Goal: Task Accomplishment & Management: Complete application form

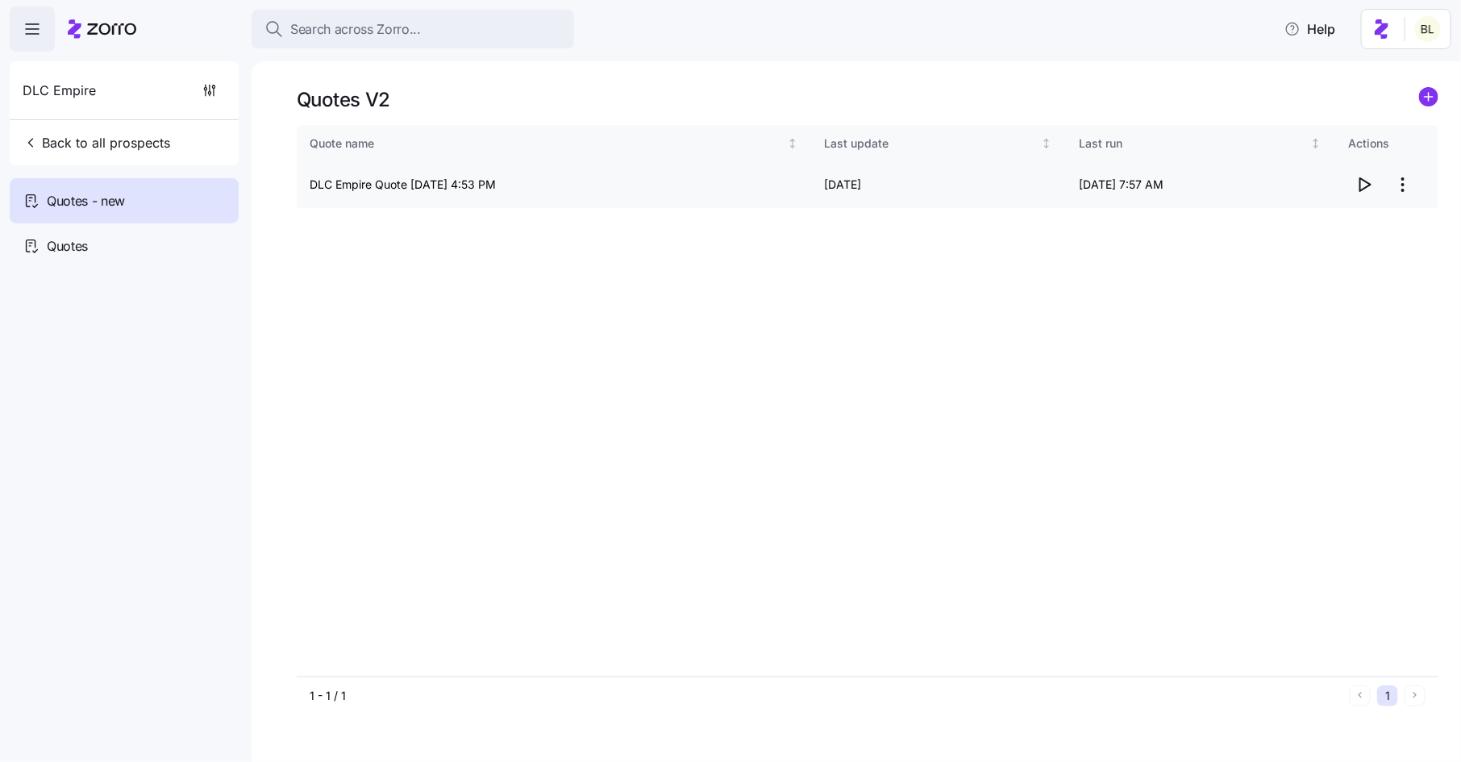
click at [1361, 181] on icon "button" at bounding box center [1364, 184] width 19 height 19
click at [103, 142] on span "Back to all prospects" at bounding box center [97, 142] width 148 height 19
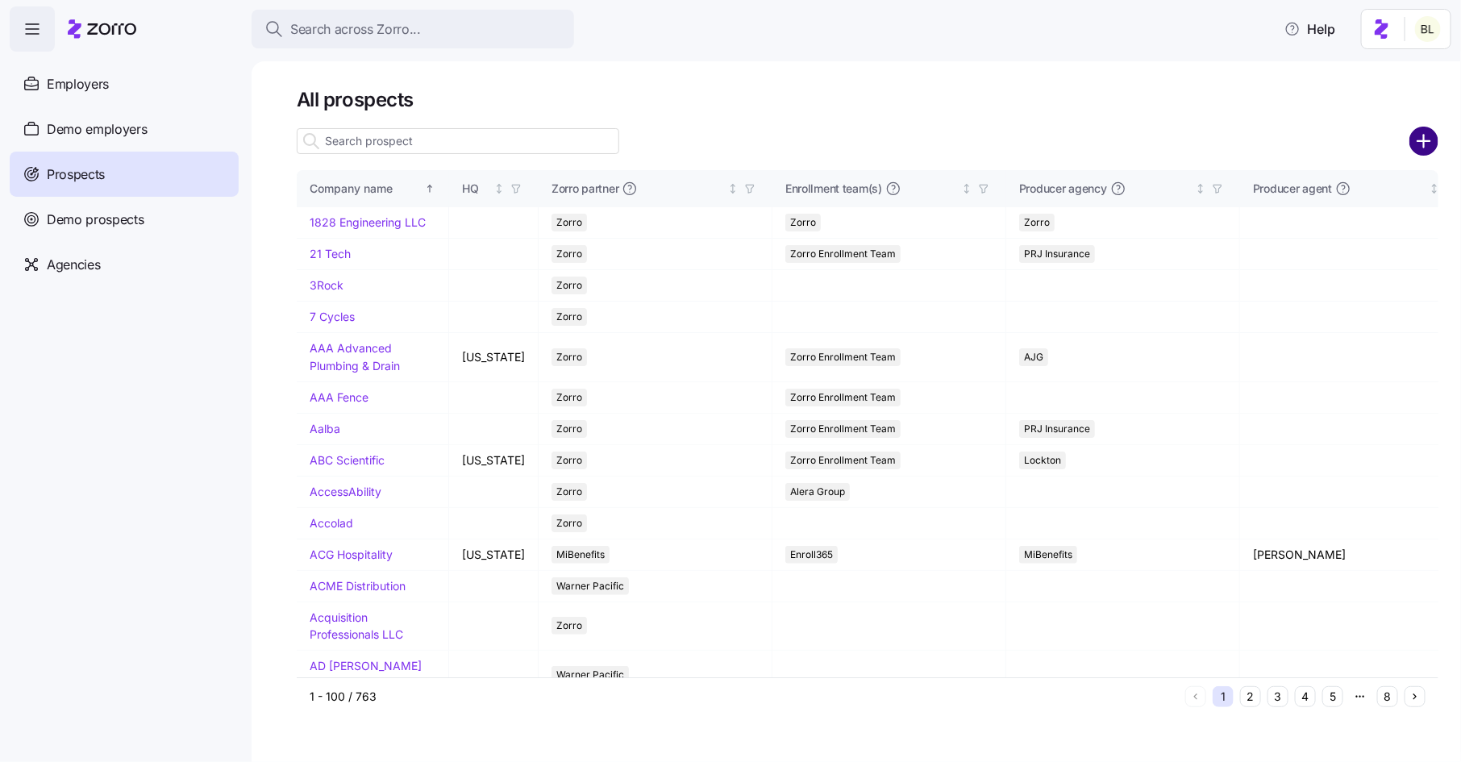
click at [1432, 142] on circle "add icon" at bounding box center [1424, 141] width 27 height 27
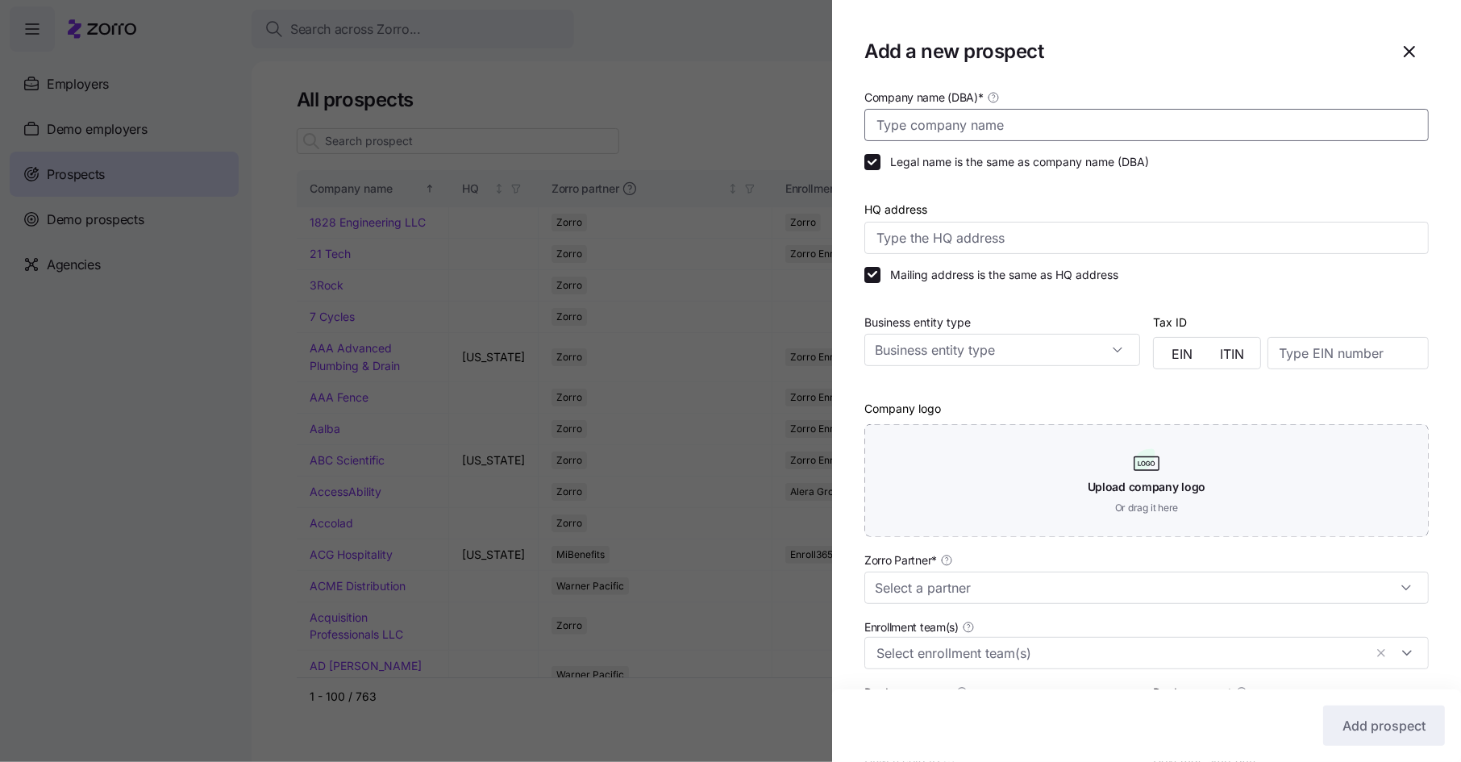
click at [1041, 125] on input "Company name (DBA) *" at bounding box center [1146, 125] width 564 height 32
type input "Z"
type input "Spectrum"
click at [982, 594] on input "Zorro Partner *" at bounding box center [1146, 588] width 564 height 32
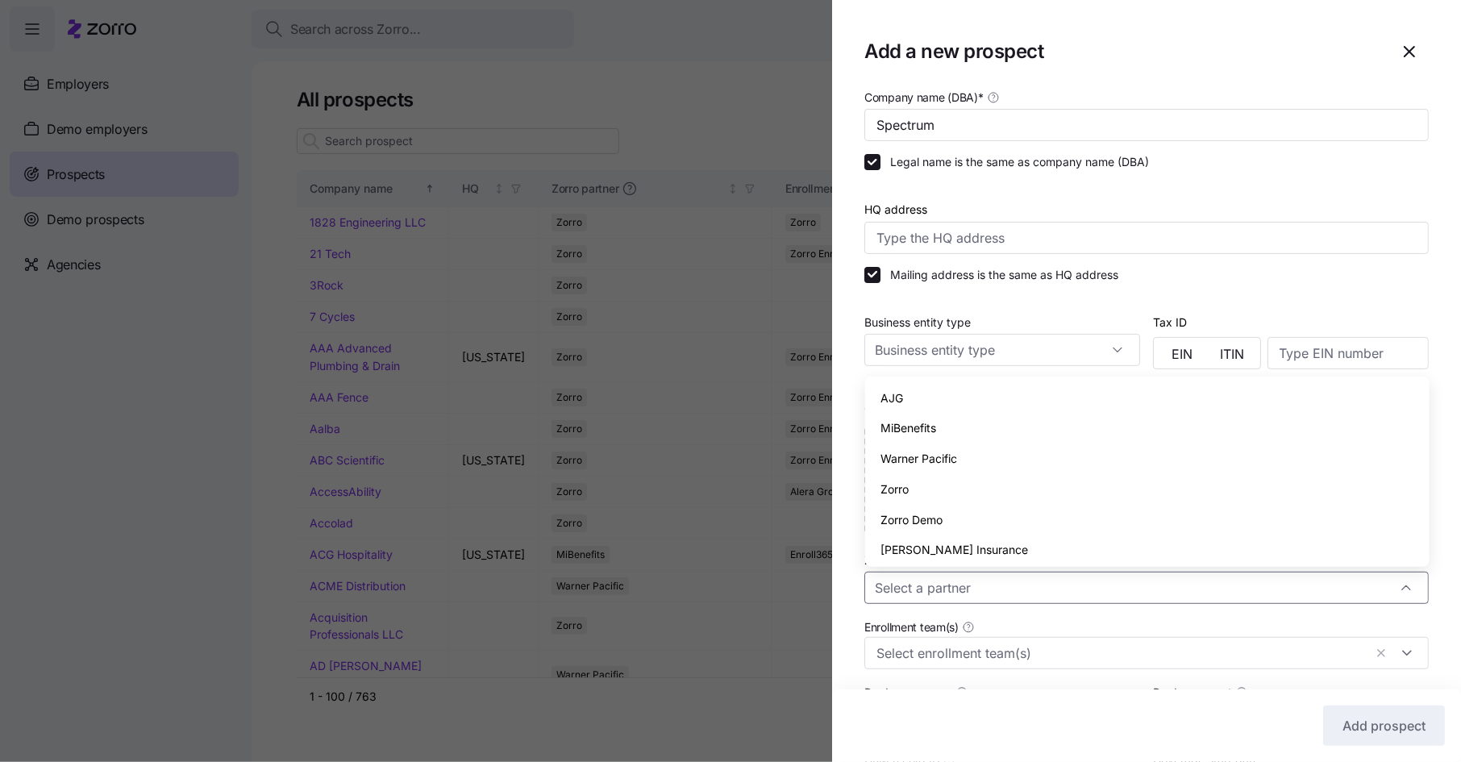
click at [912, 492] on div "Zorro" at bounding box center [1147, 489] width 551 height 31
type input "Zorro"
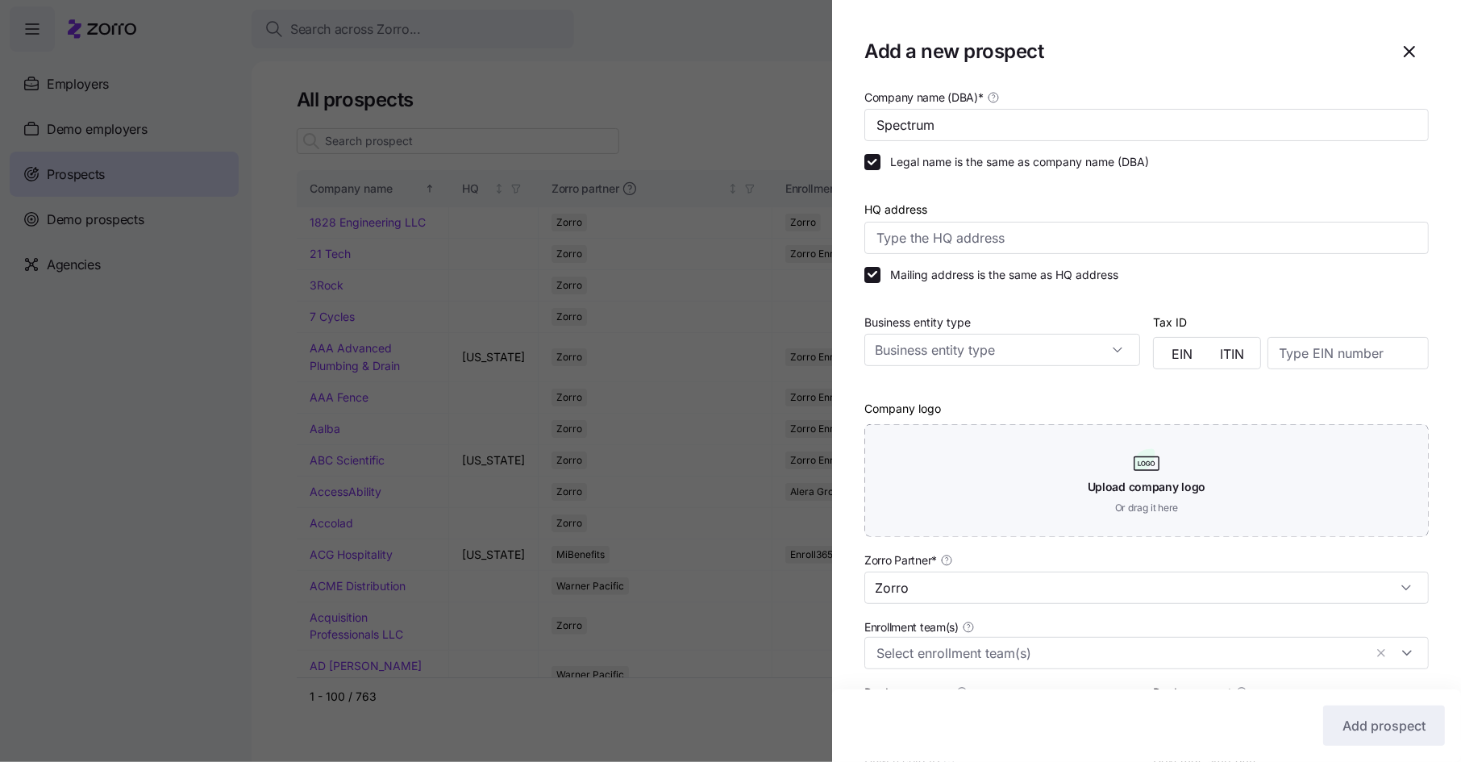
scroll to position [255, 0]
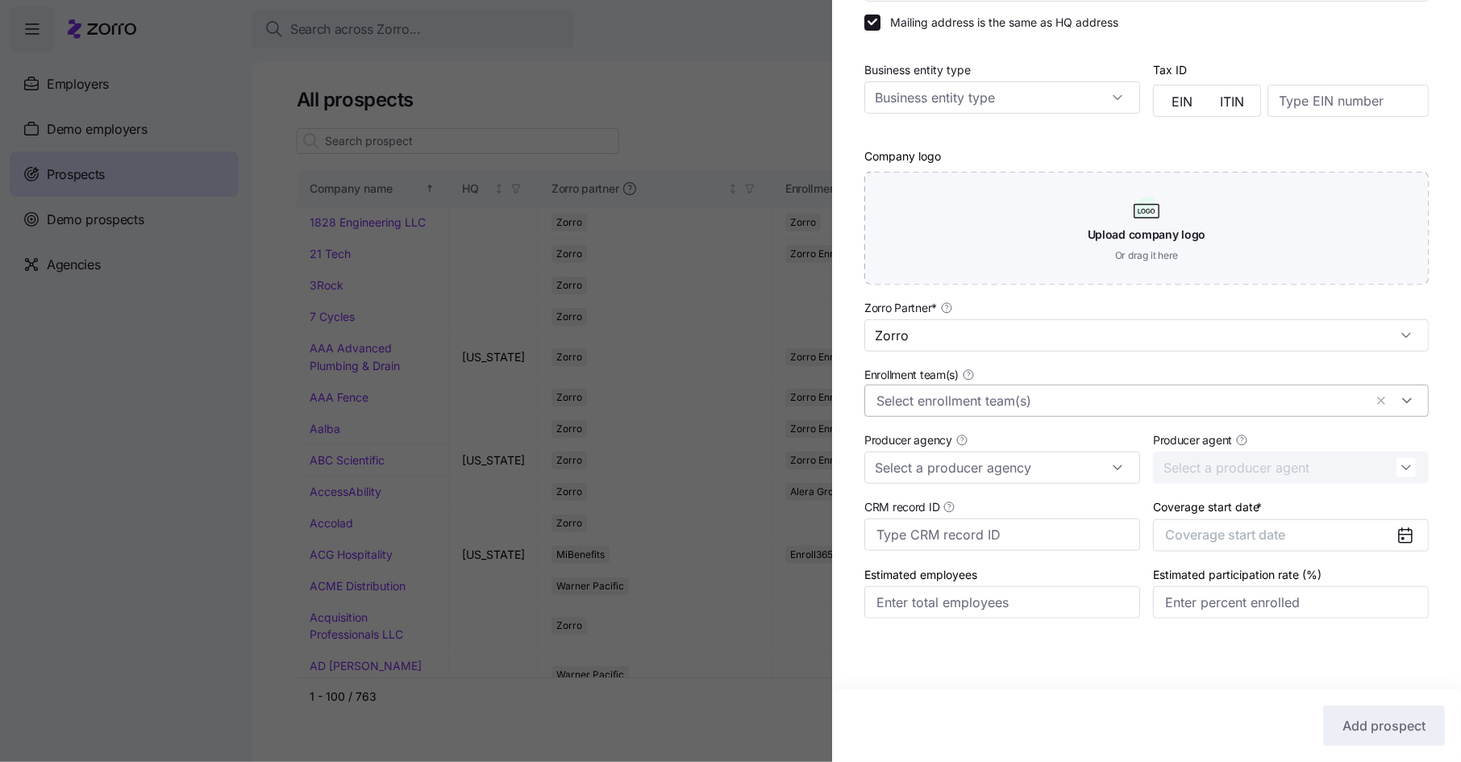
click at [957, 400] on input "Enrollment team(s)" at bounding box center [1119, 400] width 487 height 21
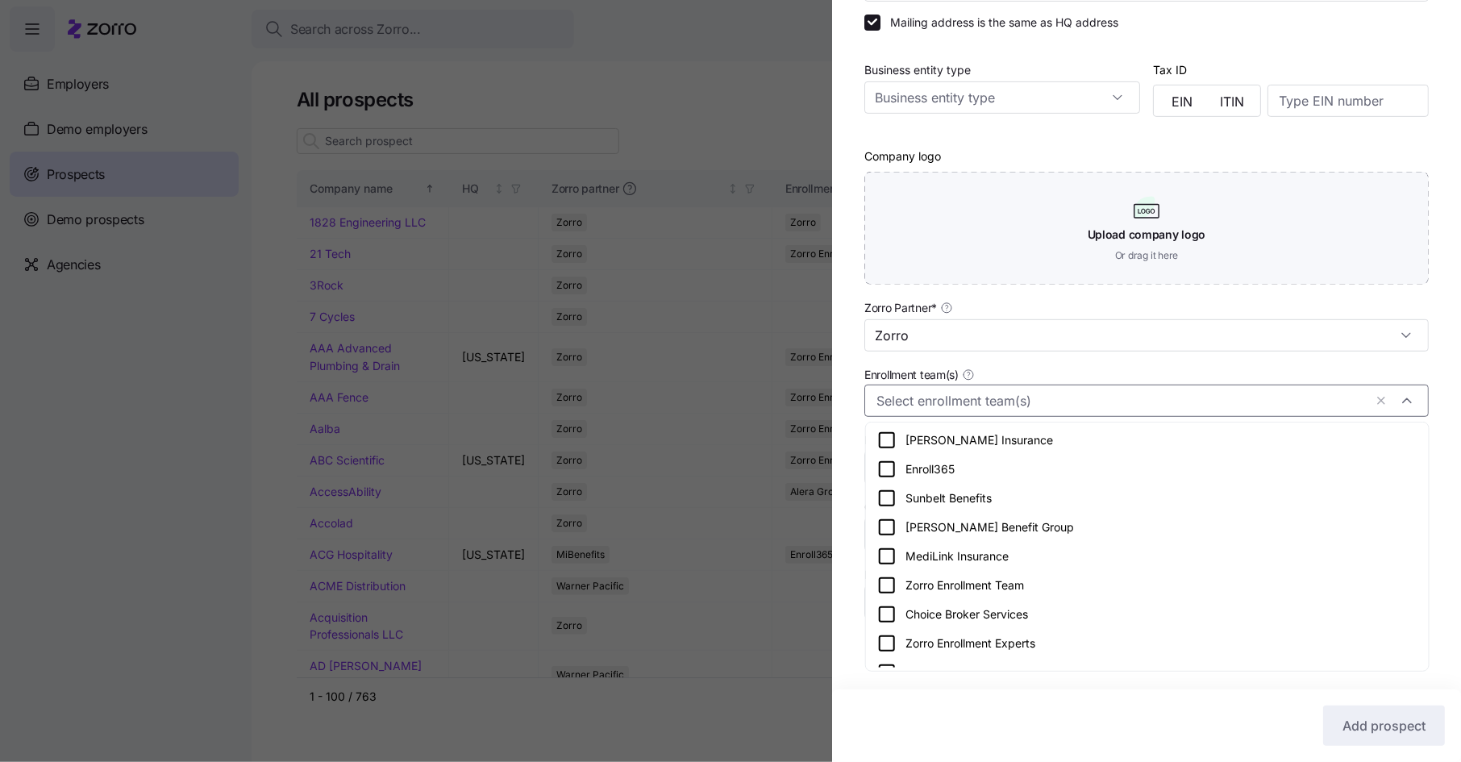
click at [888, 585] on icon at bounding box center [886, 585] width 19 height 19
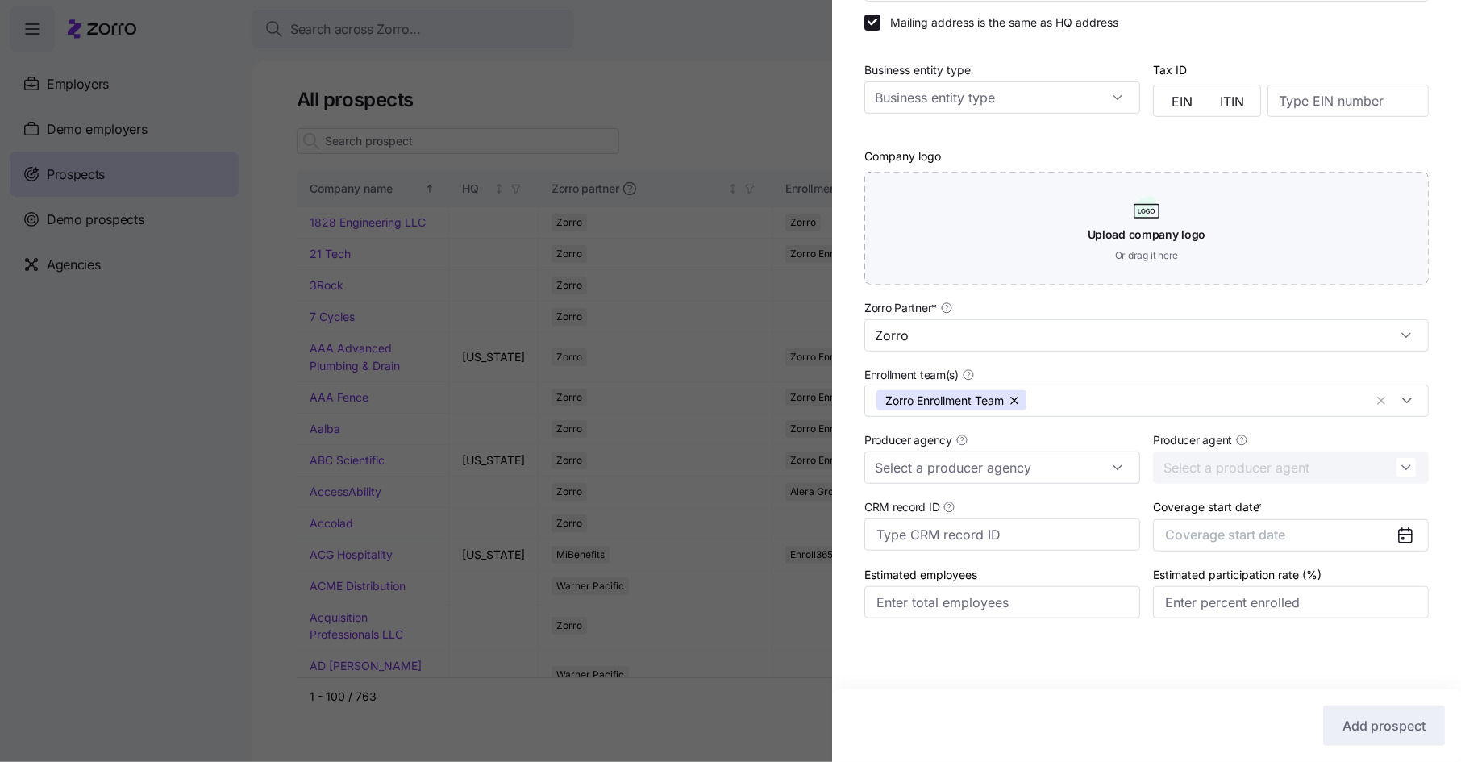
click at [850, 557] on div "Company name (DBA) * Spectrum Legal name is the same as company name (DBA) HQ a…" at bounding box center [1146, 243] width 629 height 816
click at [1009, 472] on input "Producer agency" at bounding box center [1002, 468] width 276 height 32
click at [948, 510] on div "Lockton" at bounding box center [1003, 510] width 263 height 31
type input "Lockton"
click at [1280, 544] on button "Coverage start date" at bounding box center [1291, 535] width 276 height 32
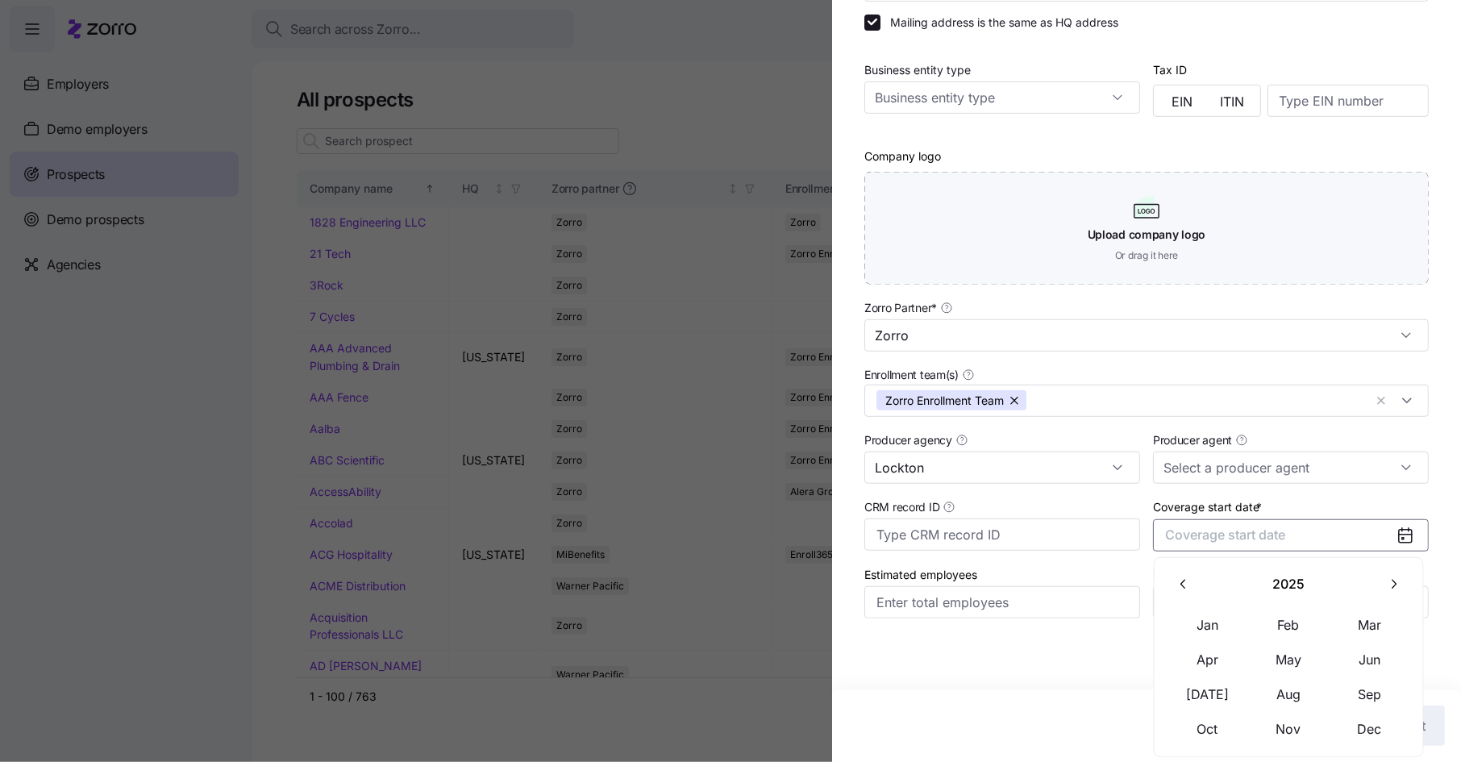
click at [1392, 568] on button "button" at bounding box center [1393, 585] width 34 height 34
click at [1210, 617] on button "Jan" at bounding box center [1207, 625] width 81 height 34
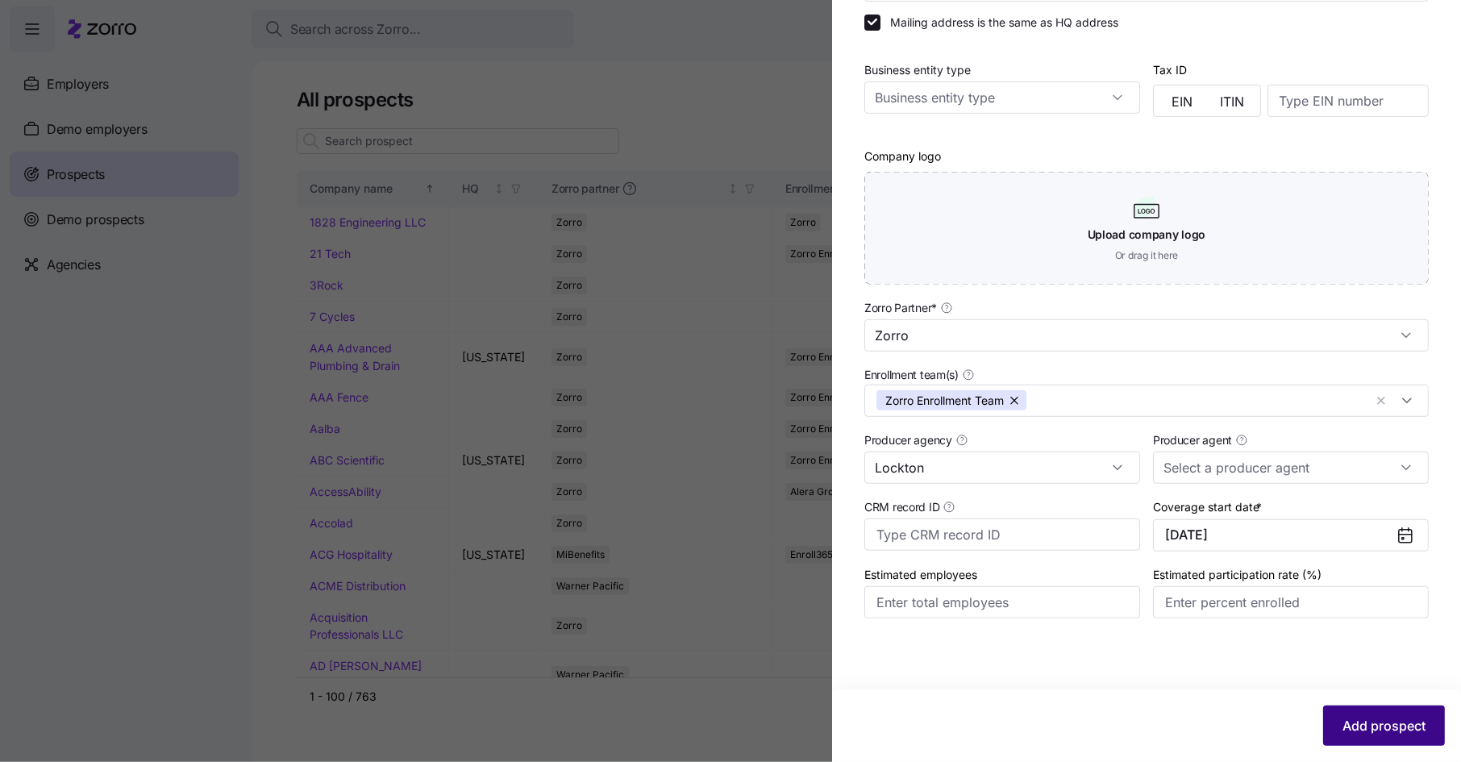
click at [1366, 719] on span "Add prospect" at bounding box center [1383, 725] width 83 height 19
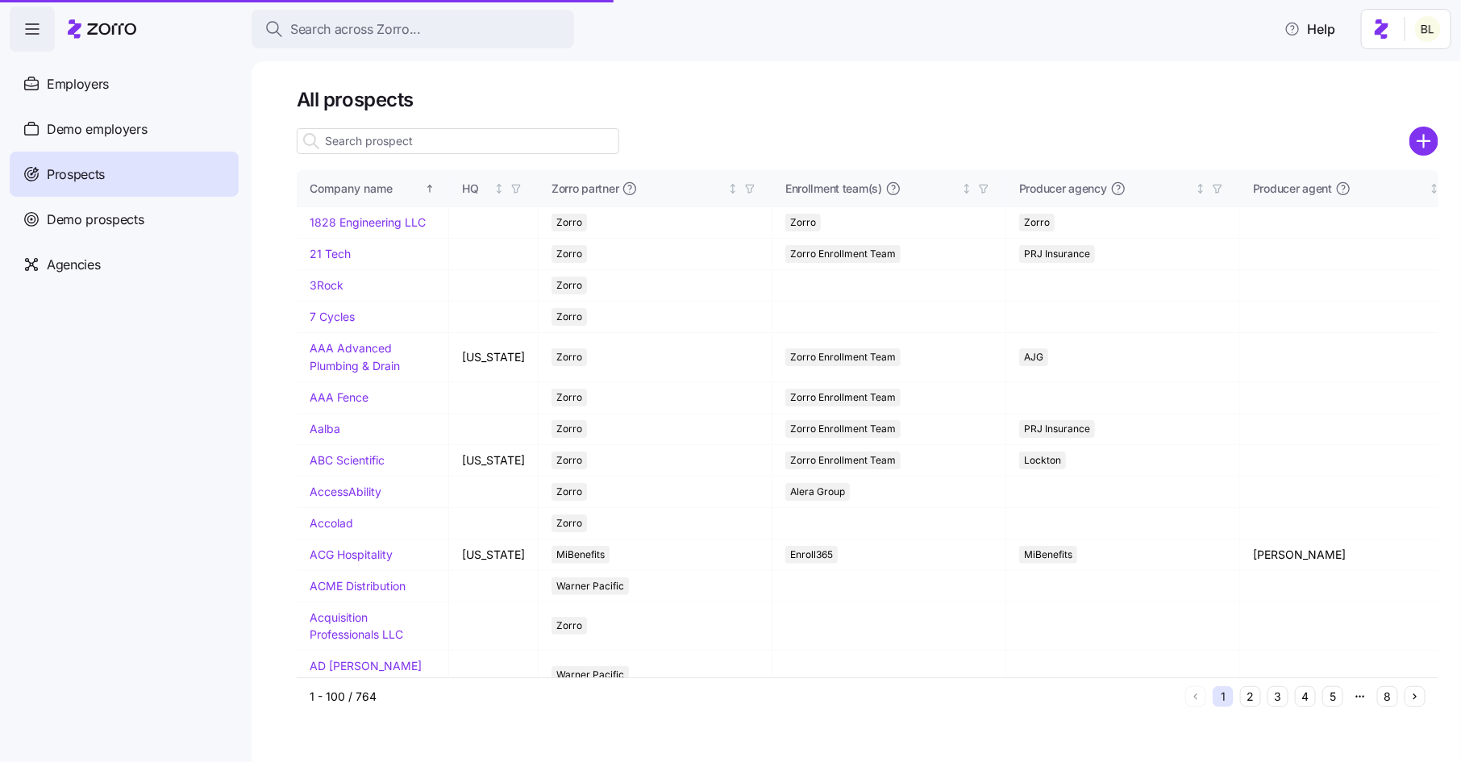
click at [418, 136] on input at bounding box center [458, 141] width 323 height 26
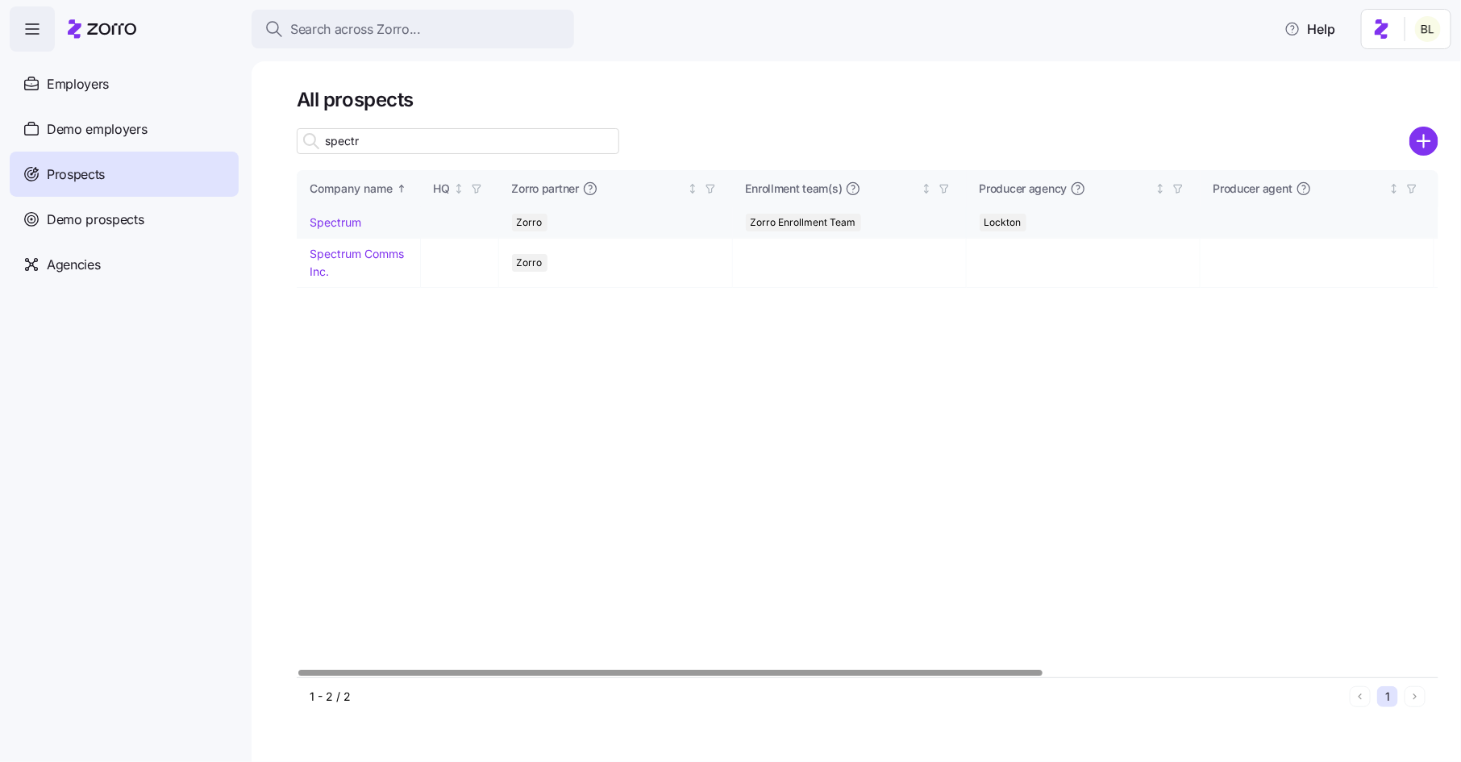
type input "spectr"
click at [337, 220] on link "Spectrum" at bounding box center [336, 222] width 52 height 14
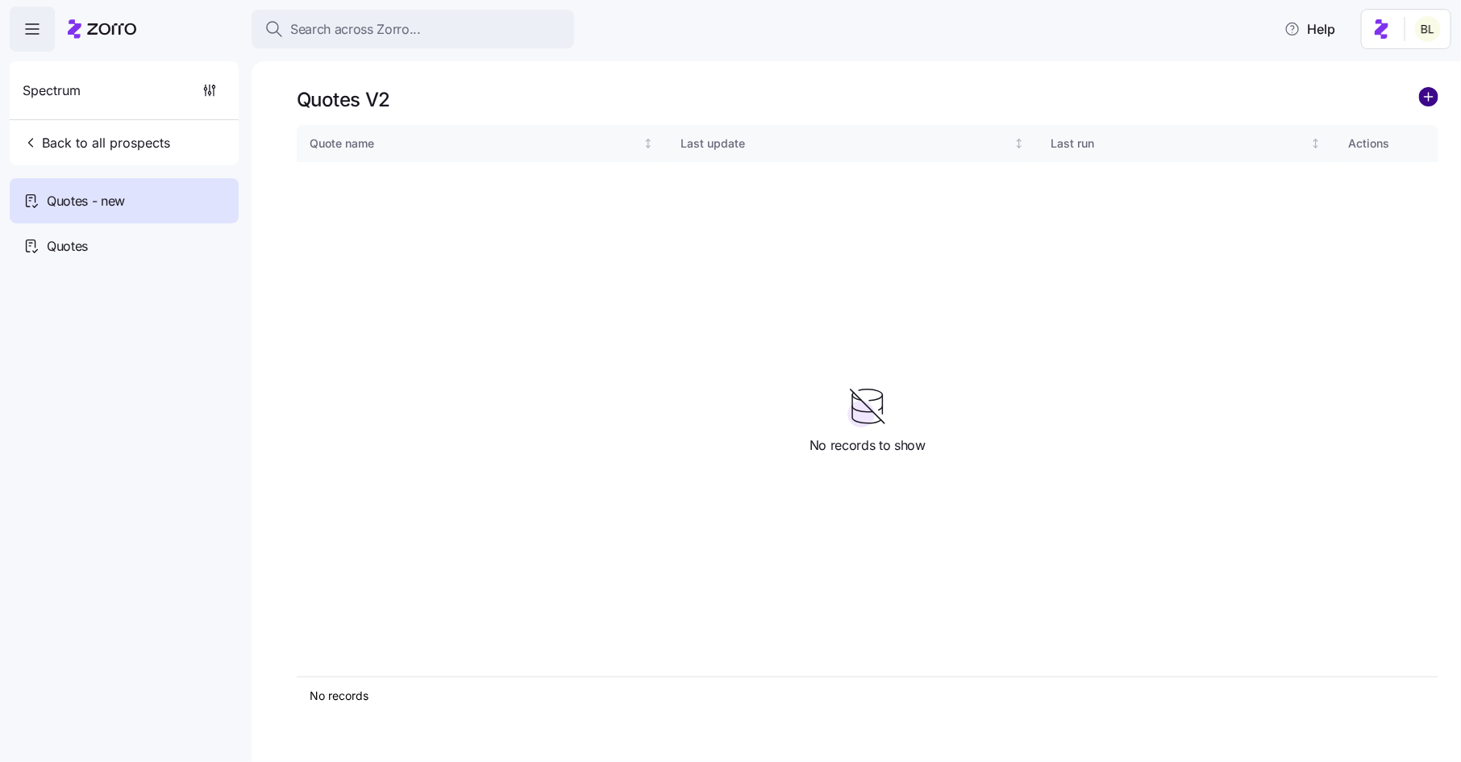
click at [1428, 94] on circle "add icon" at bounding box center [1429, 97] width 18 height 18
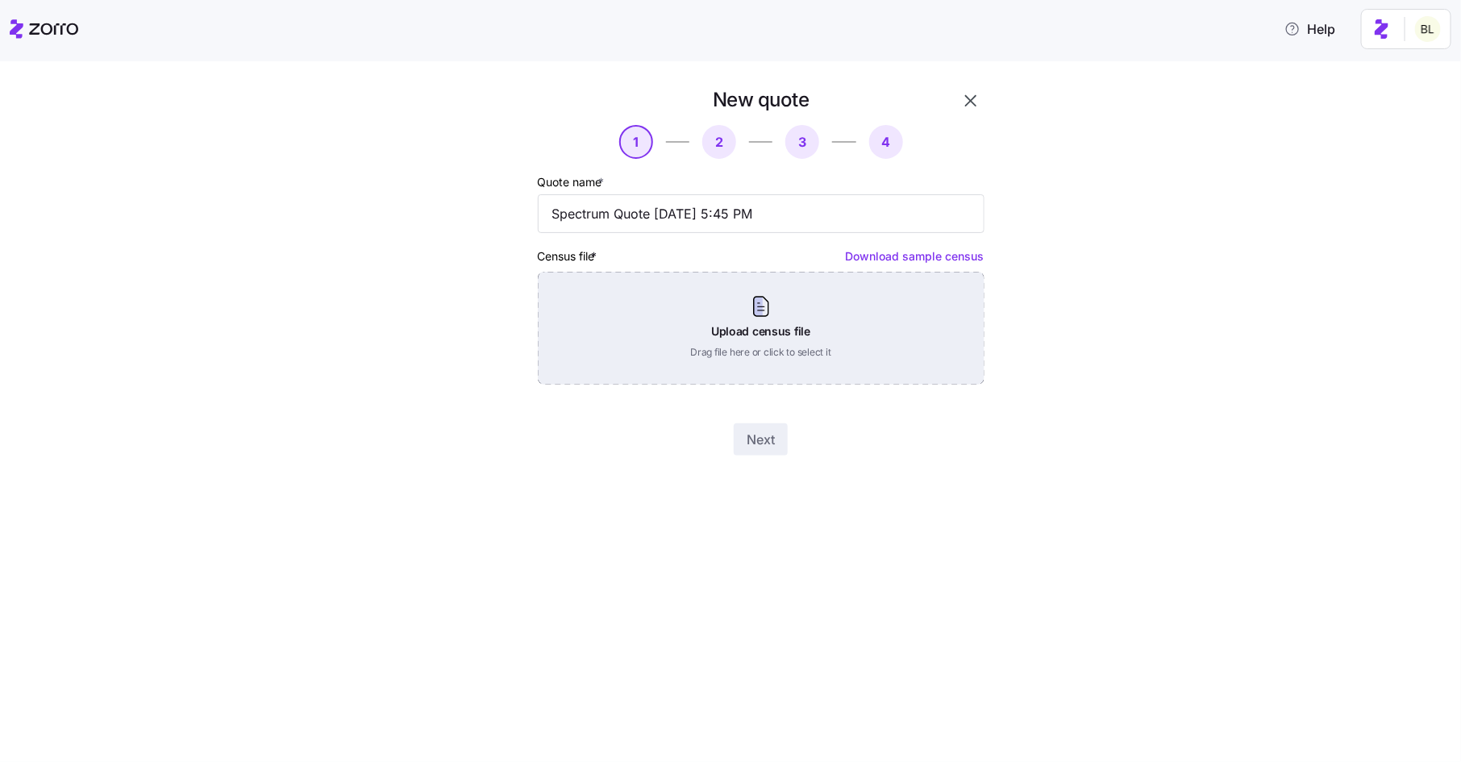
click at [780, 282] on div "Upload census file Drag file here or click to select it" at bounding box center [761, 328] width 447 height 113
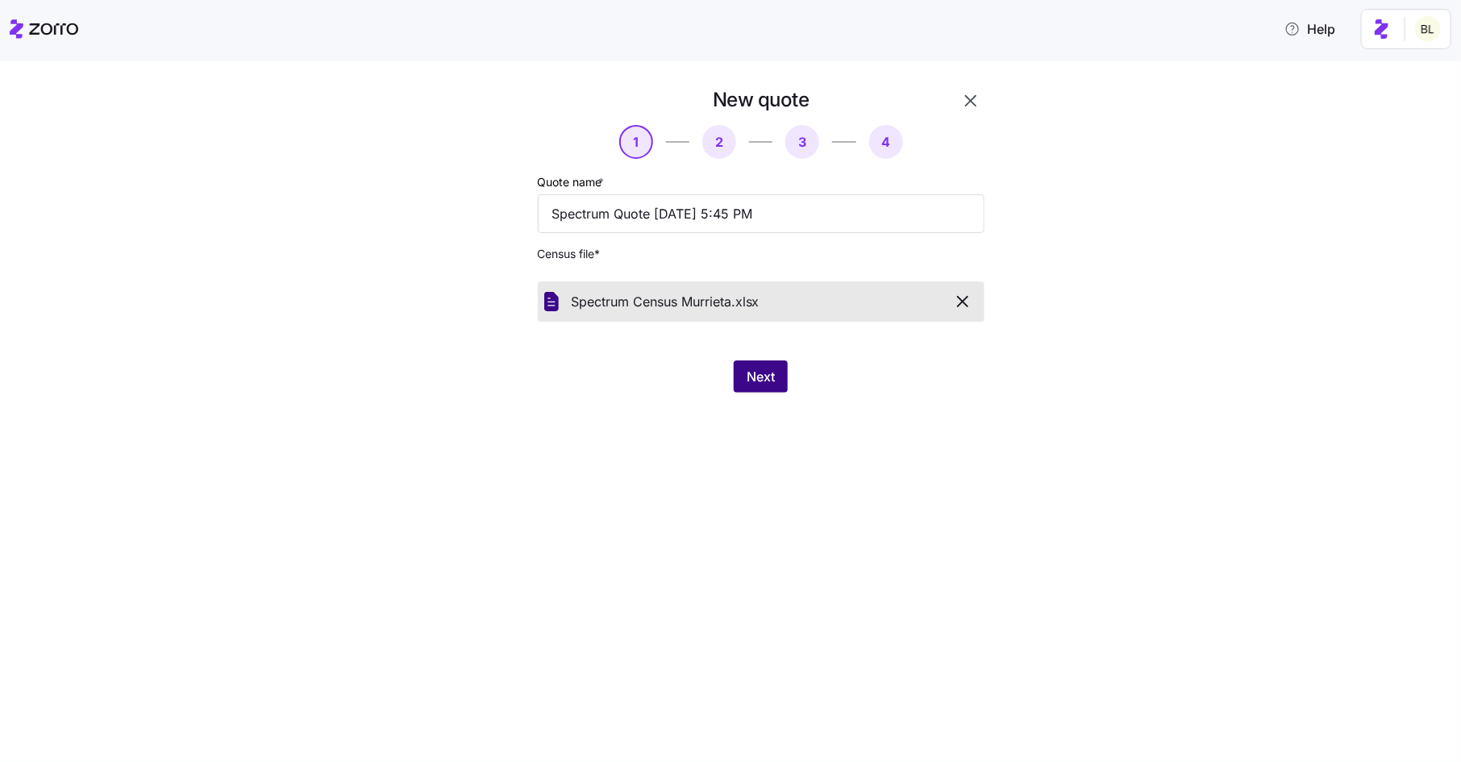
click at [743, 380] on button "Next" at bounding box center [761, 376] width 54 height 32
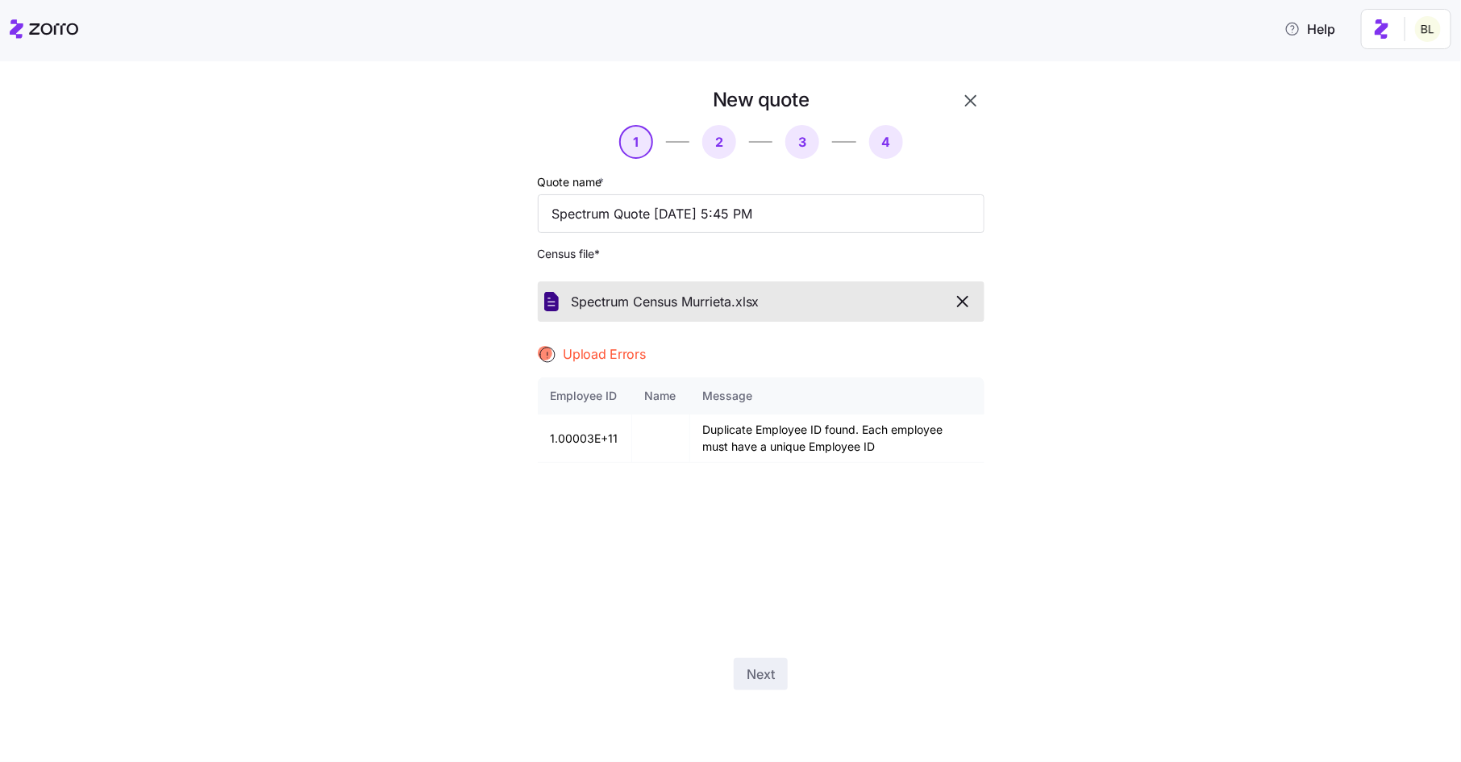
click at [967, 298] on icon "button" at bounding box center [962, 301] width 19 height 19
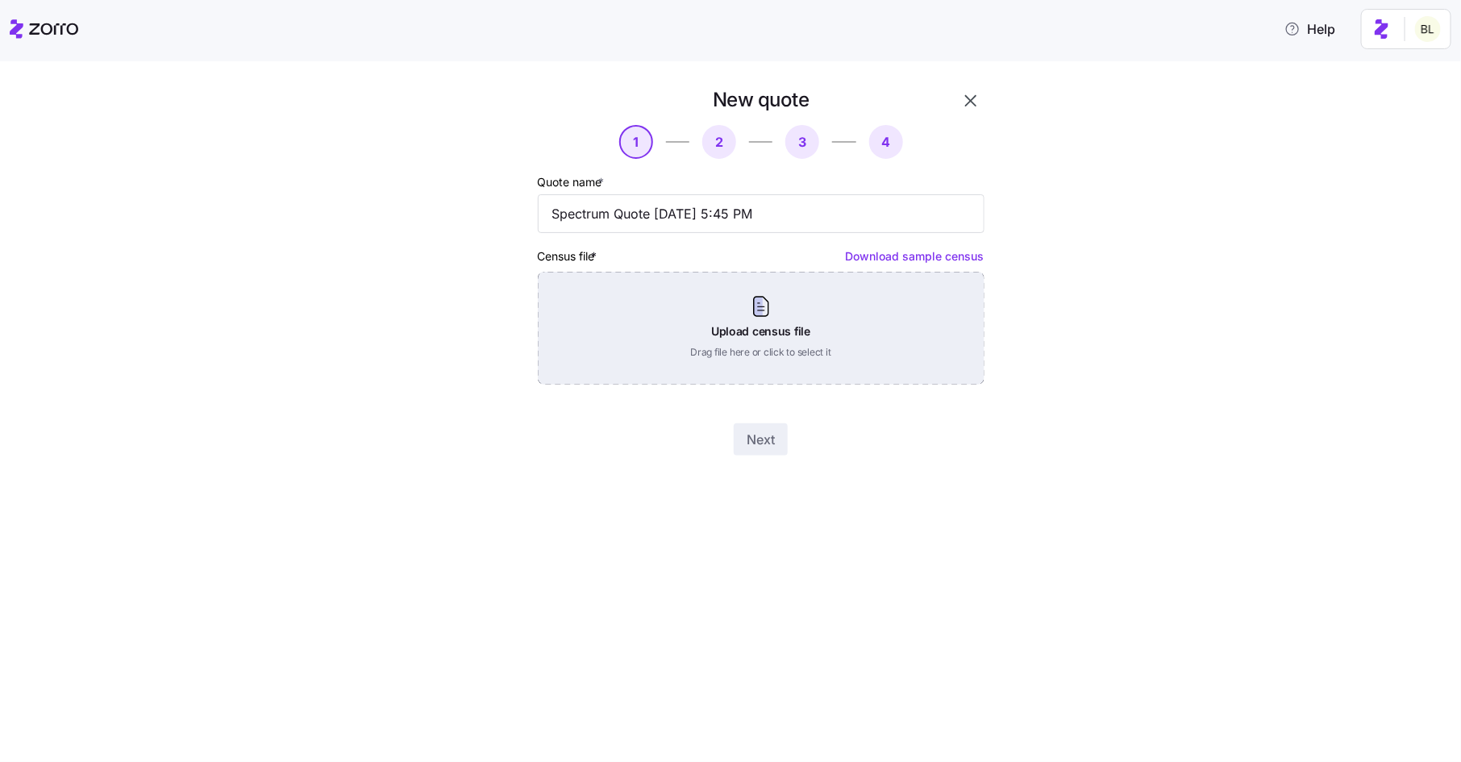
click at [776, 304] on div "Upload census file Drag file here or click to select it" at bounding box center [761, 328] width 447 height 113
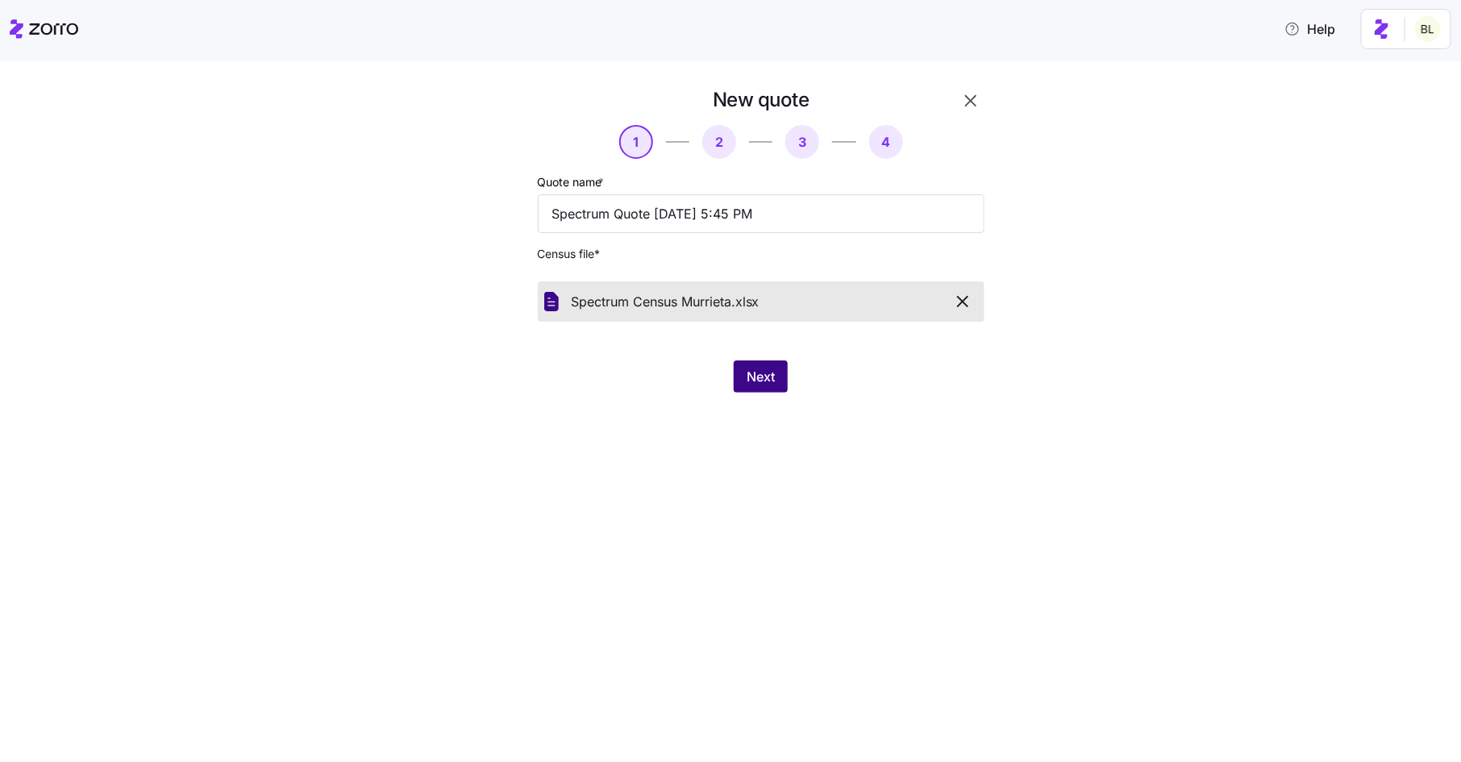
click at [755, 386] on span "Next" at bounding box center [761, 376] width 28 height 19
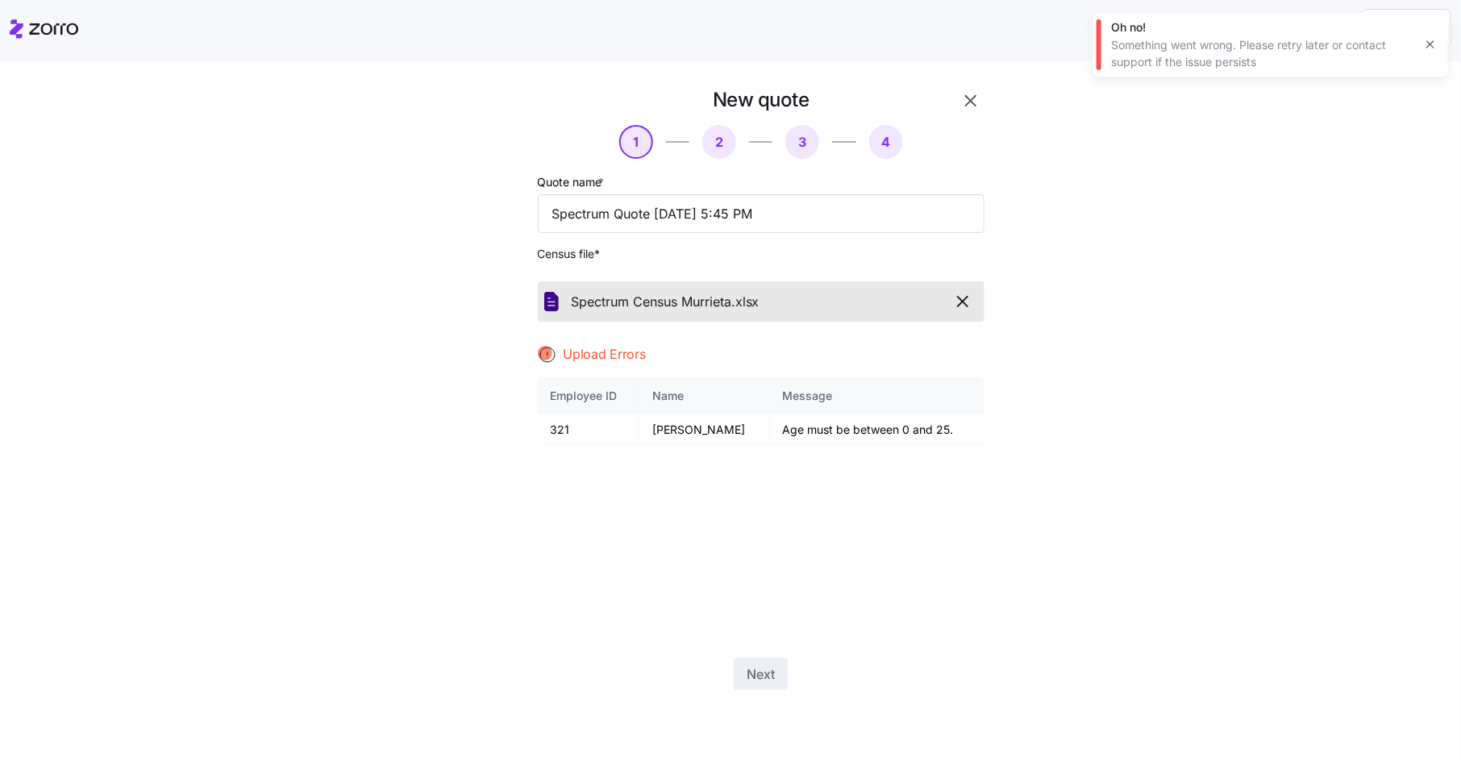
click at [1433, 40] on icon "button" at bounding box center [1430, 44] width 13 height 13
click at [967, 299] on icon "button" at bounding box center [962, 301] width 19 height 19
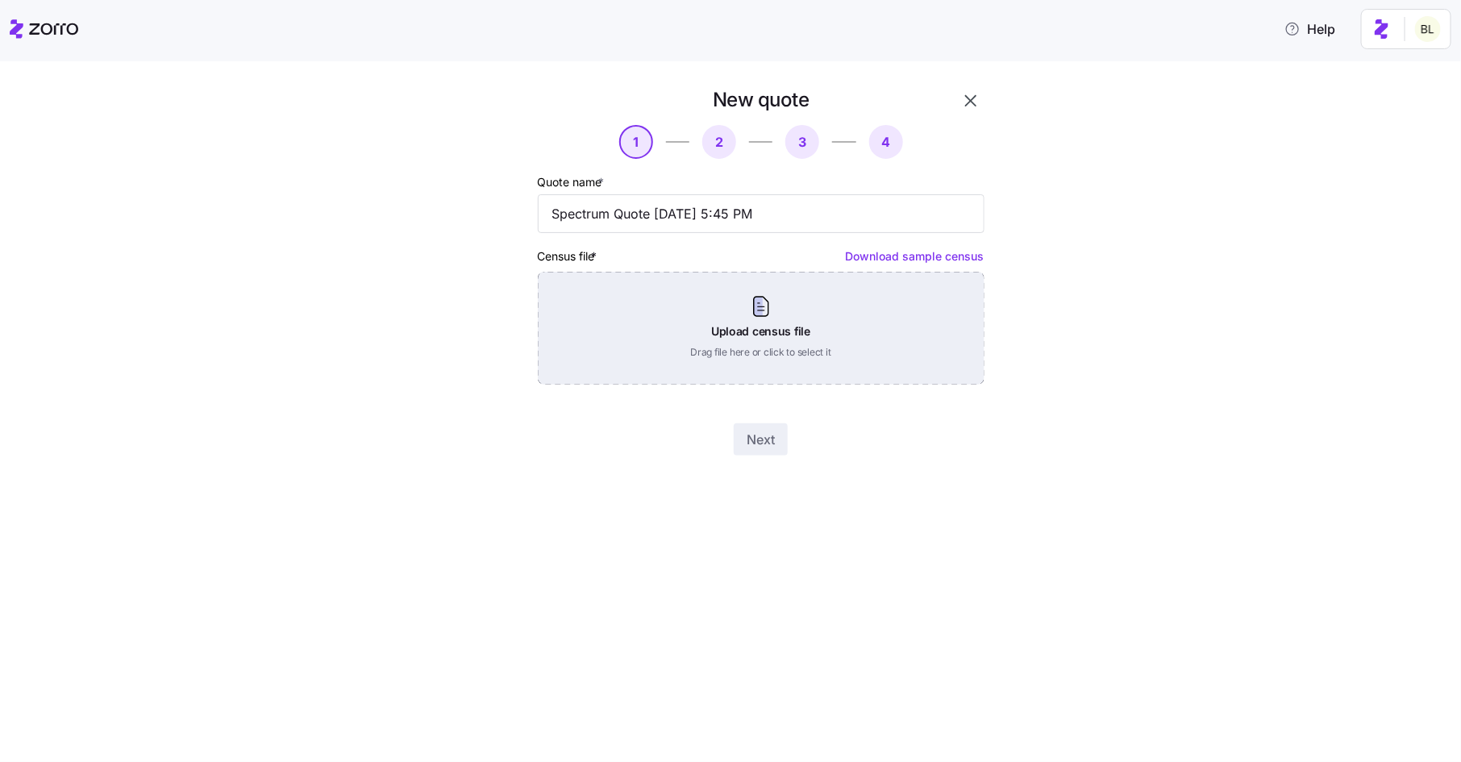
click at [823, 335] on div "Upload census file Drag file here or click to select it" at bounding box center [761, 328] width 447 height 113
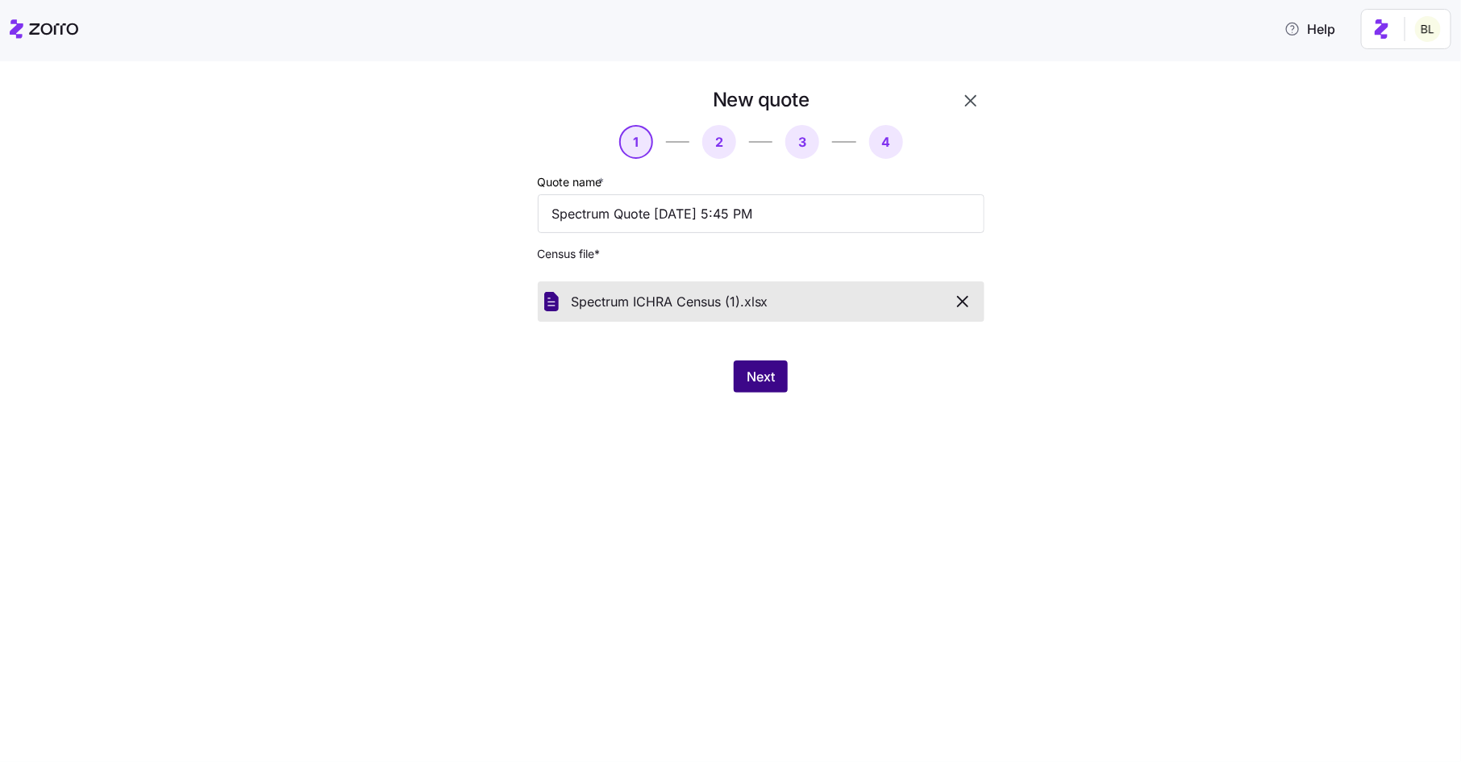
click at [754, 378] on span "Next" at bounding box center [761, 376] width 28 height 19
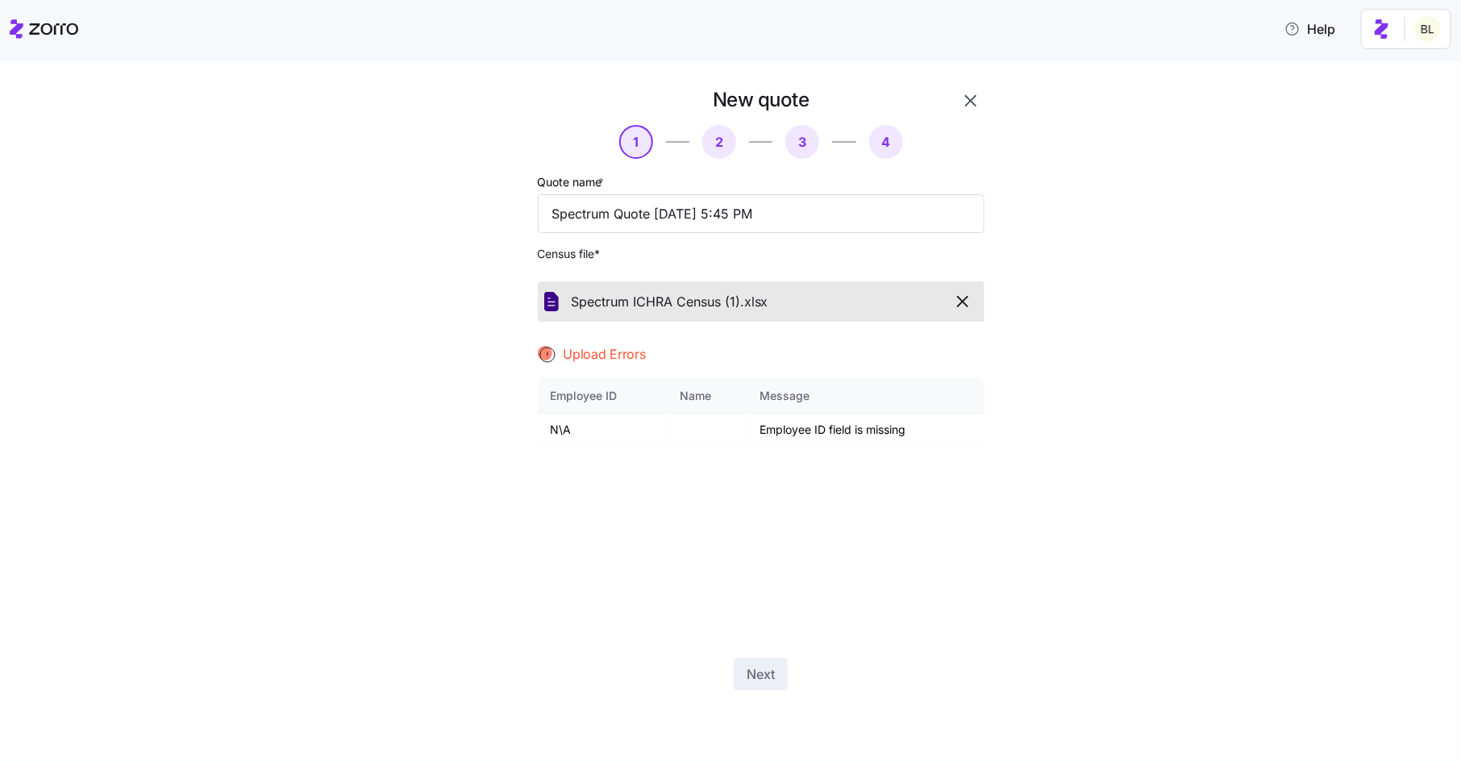
click at [962, 302] on icon "button" at bounding box center [963, 302] width 10 height 10
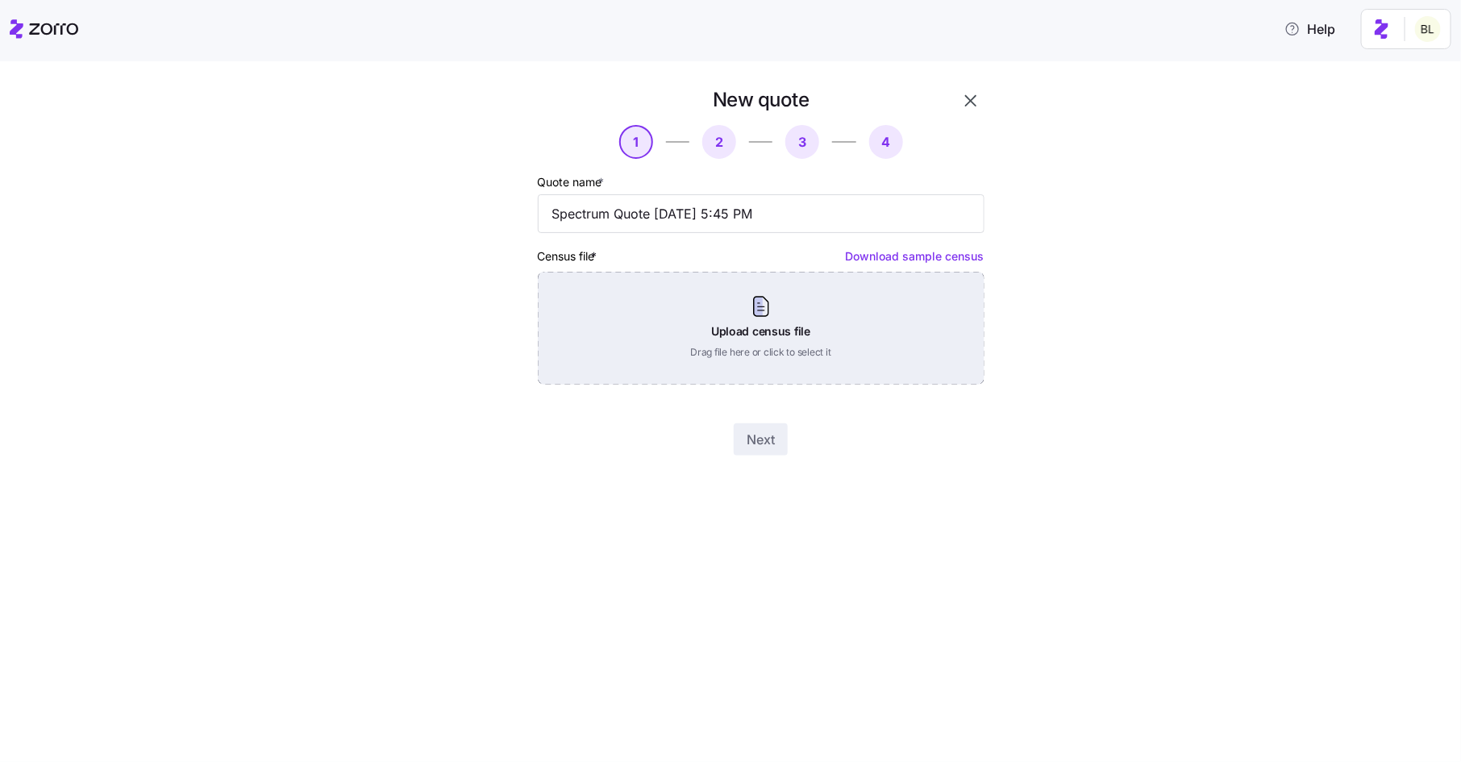
click at [928, 306] on div "Upload census file Drag file here or click to select it" at bounding box center [761, 328] width 447 height 113
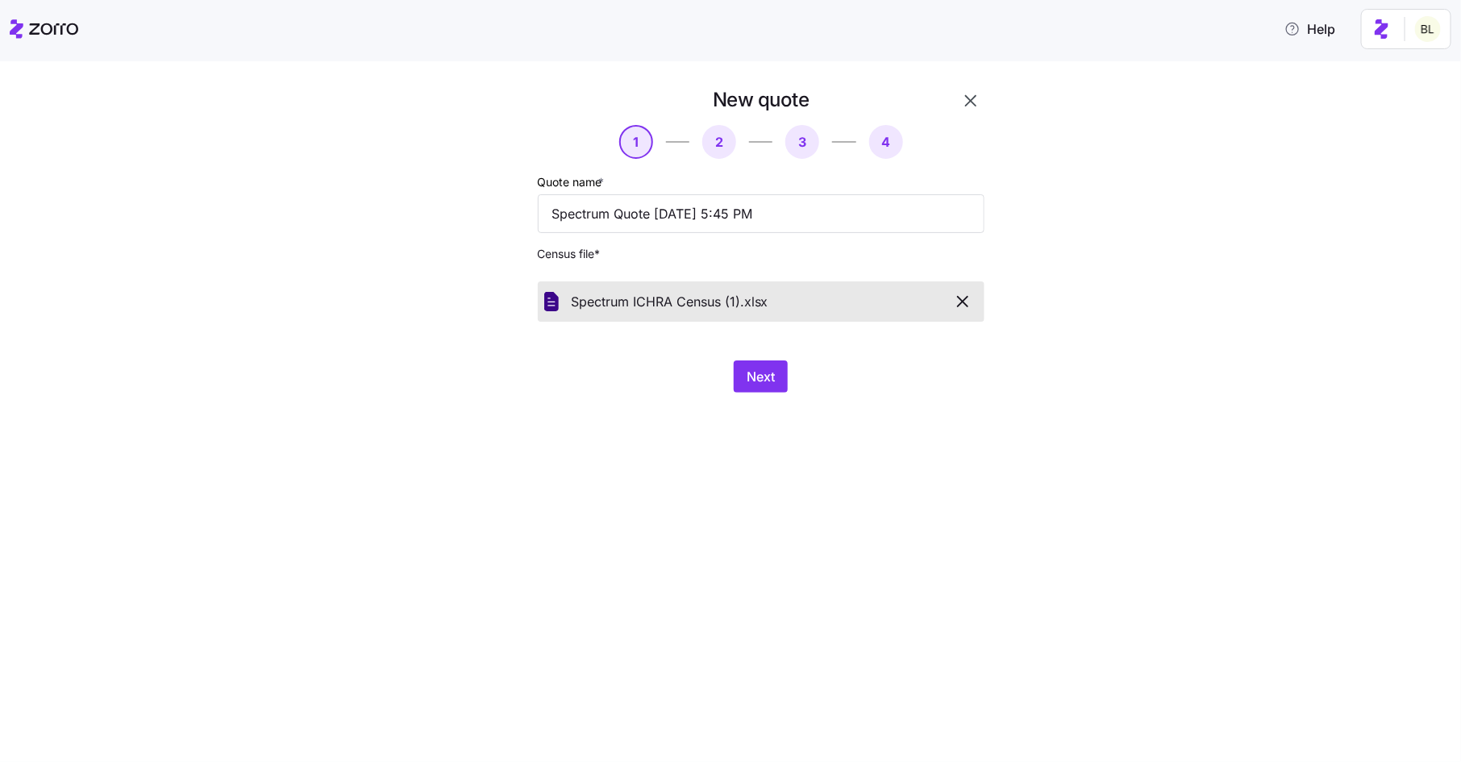
click at [957, 301] on icon "button" at bounding box center [962, 301] width 19 height 19
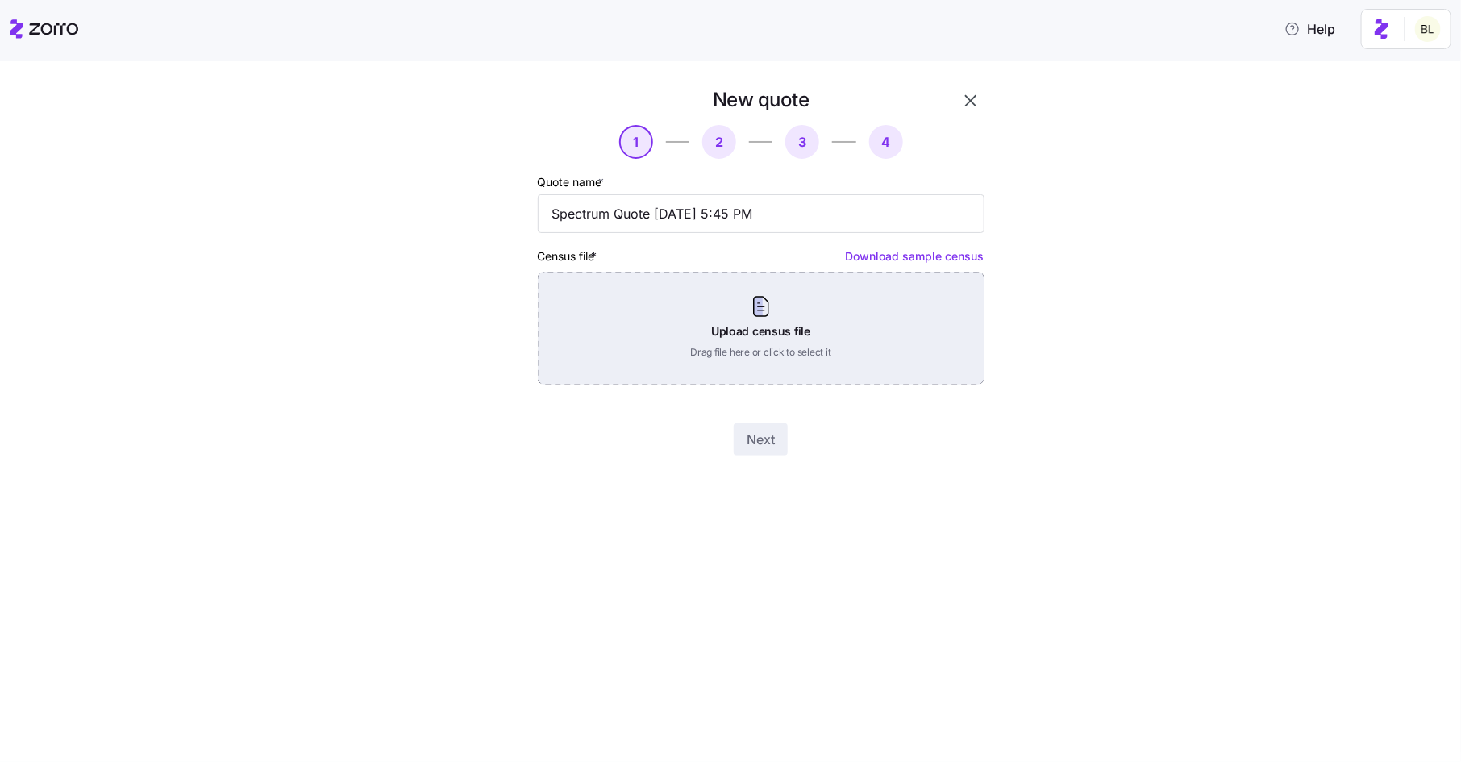
click at [843, 327] on div "Upload census file Drag file here or click to select it" at bounding box center [761, 328] width 447 height 113
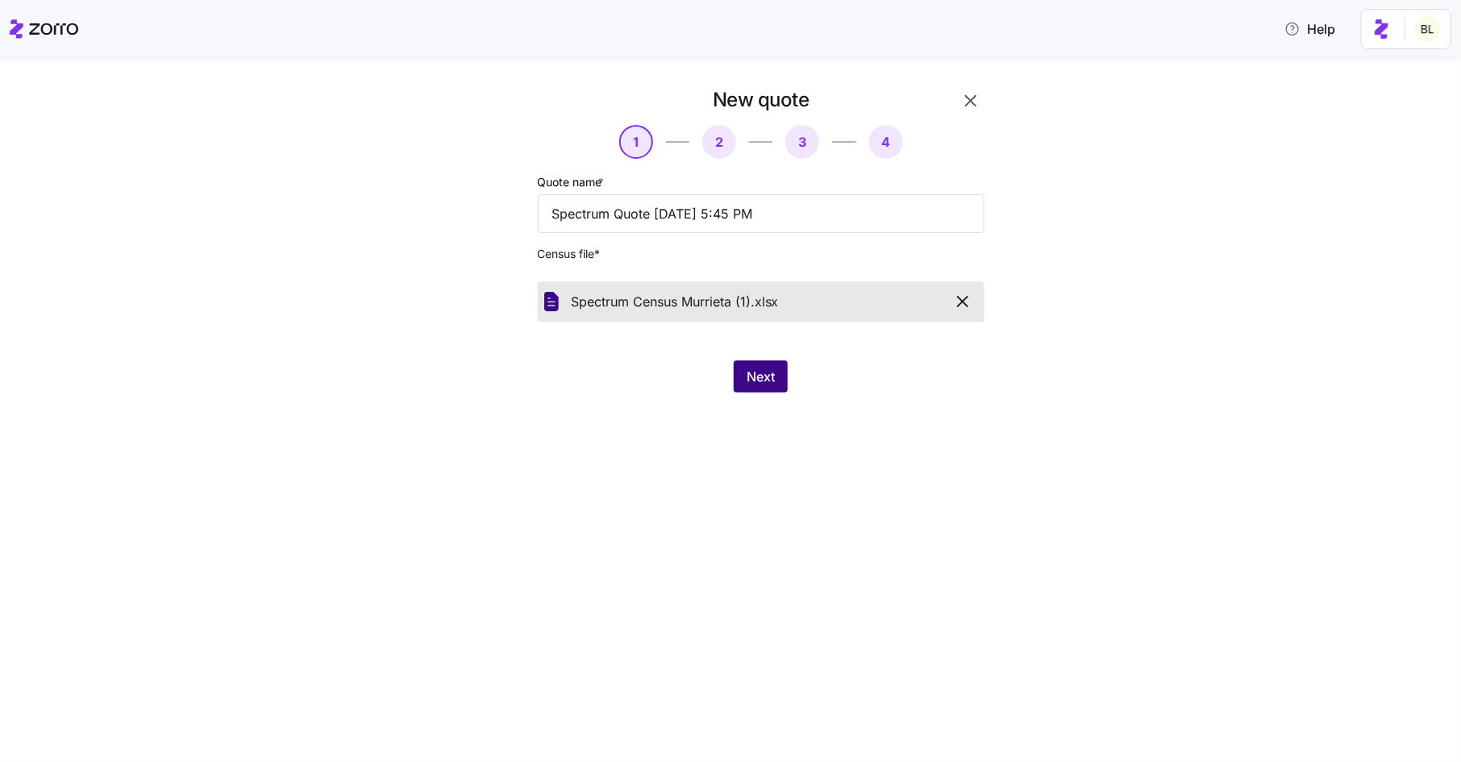
click at [772, 381] on span "Next" at bounding box center [761, 376] width 28 height 19
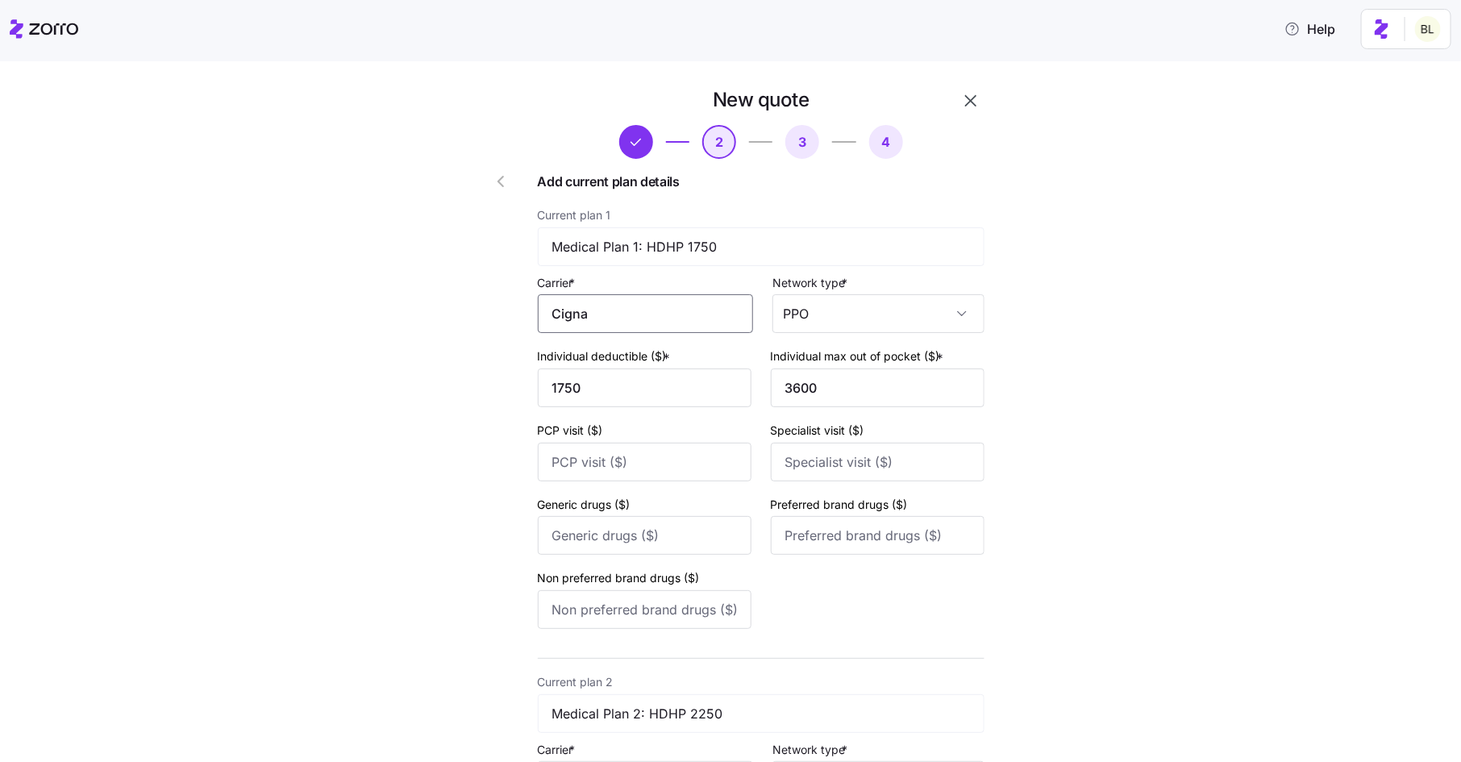
click at [645, 302] on input "Cigna" at bounding box center [645, 313] width 215 height 39
click at [640, 352] on div "Cigna" at bounding box center [651, 362] width 200 height 36
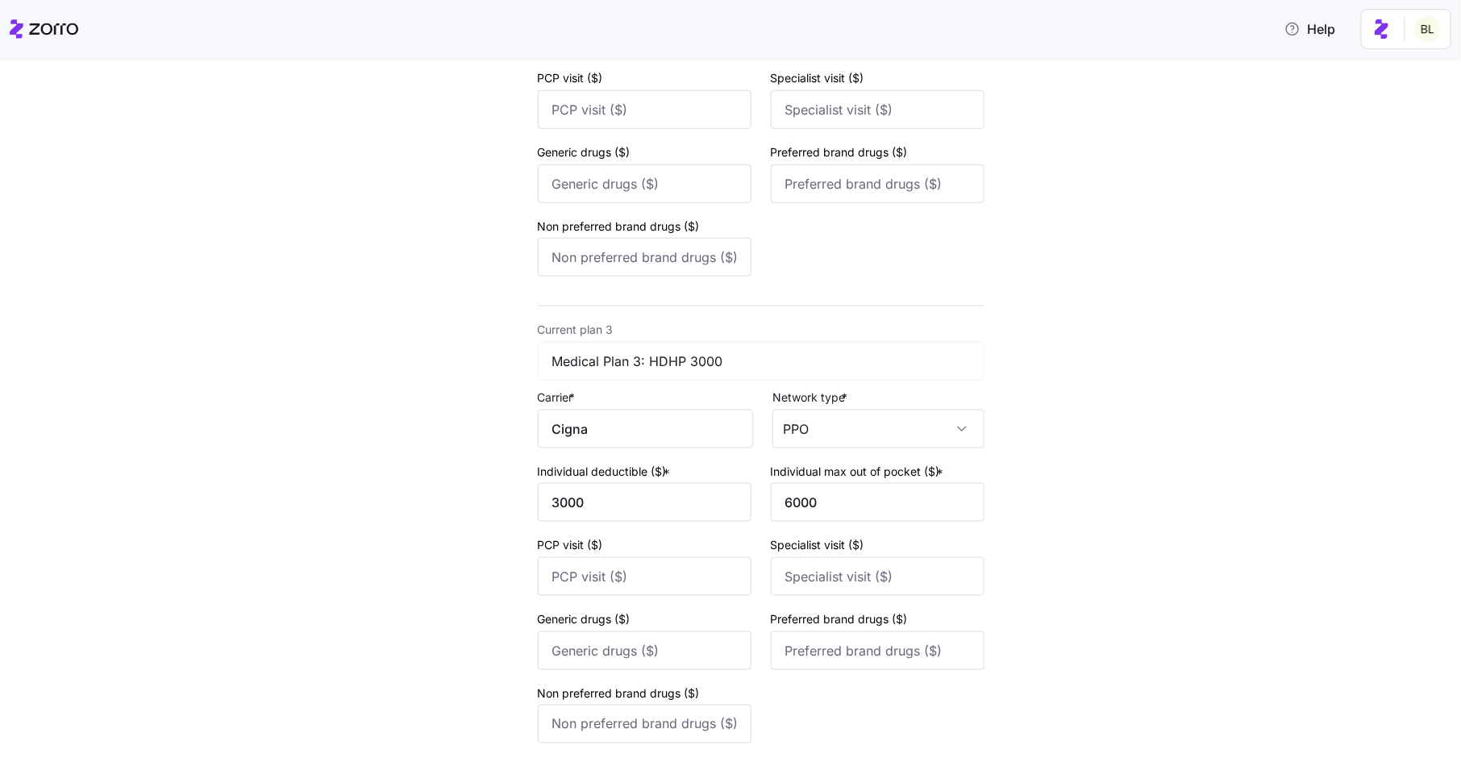
scroll to position [966, 0]
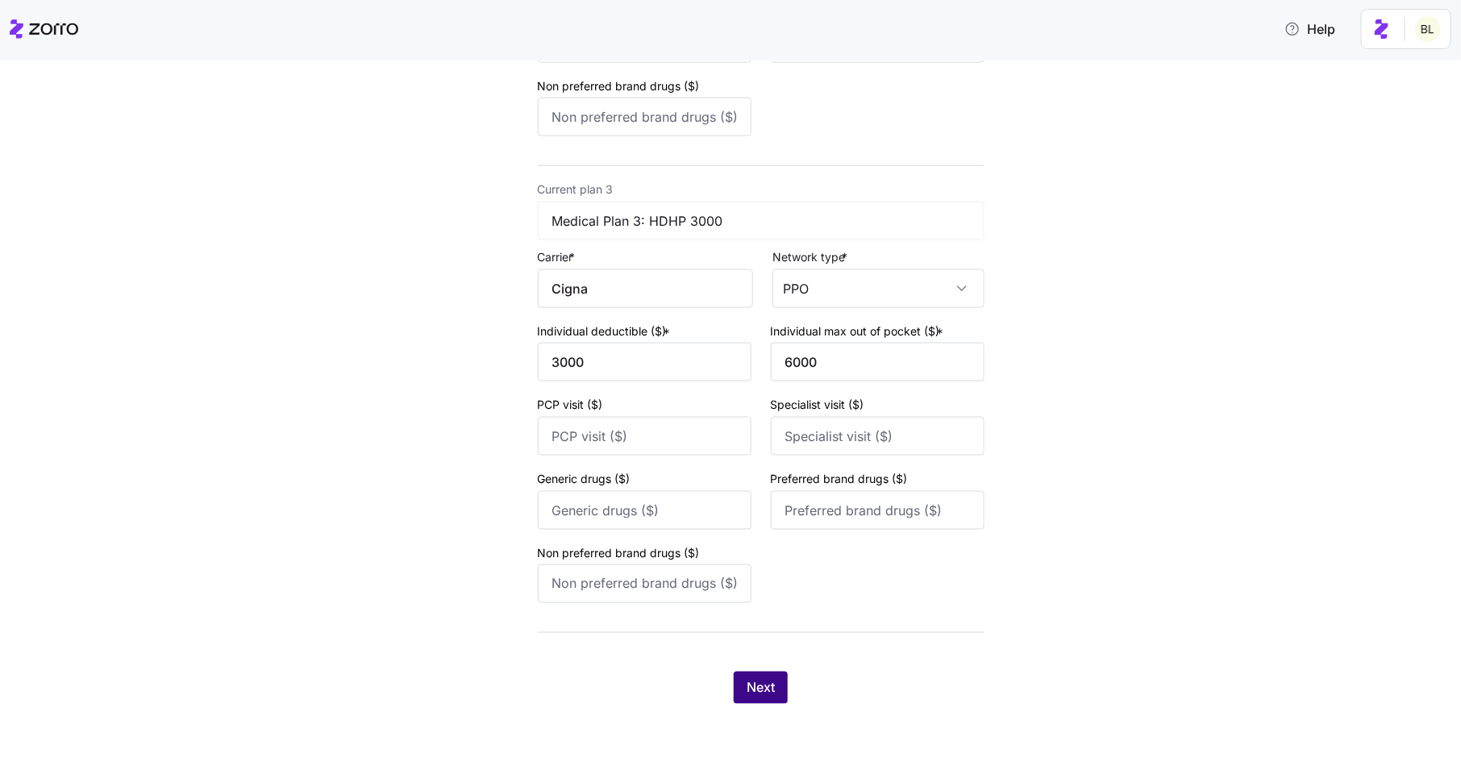
click at [757, 681] on span "Next" at bounding box center [761, 687] width 28 height 19
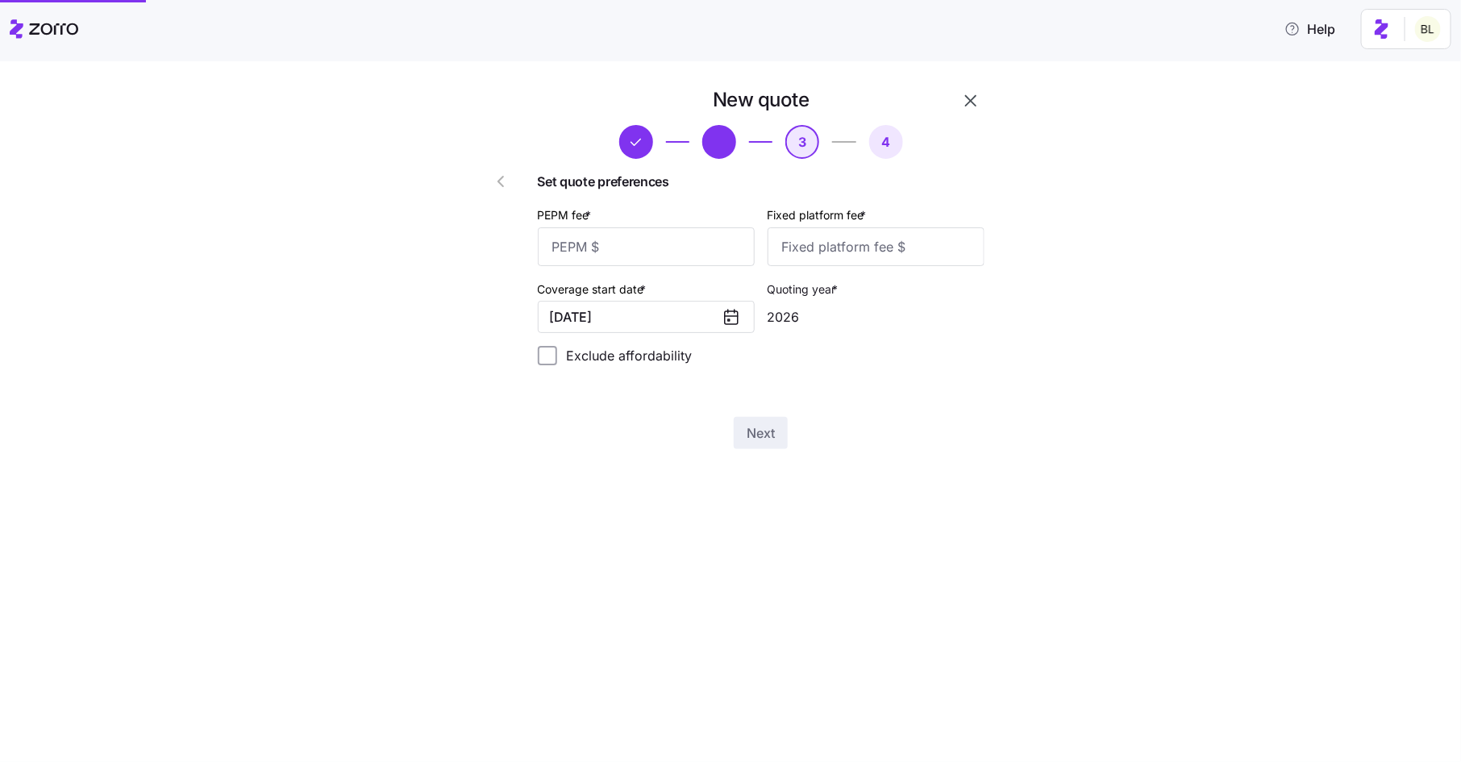
scroll to position [0, 0]
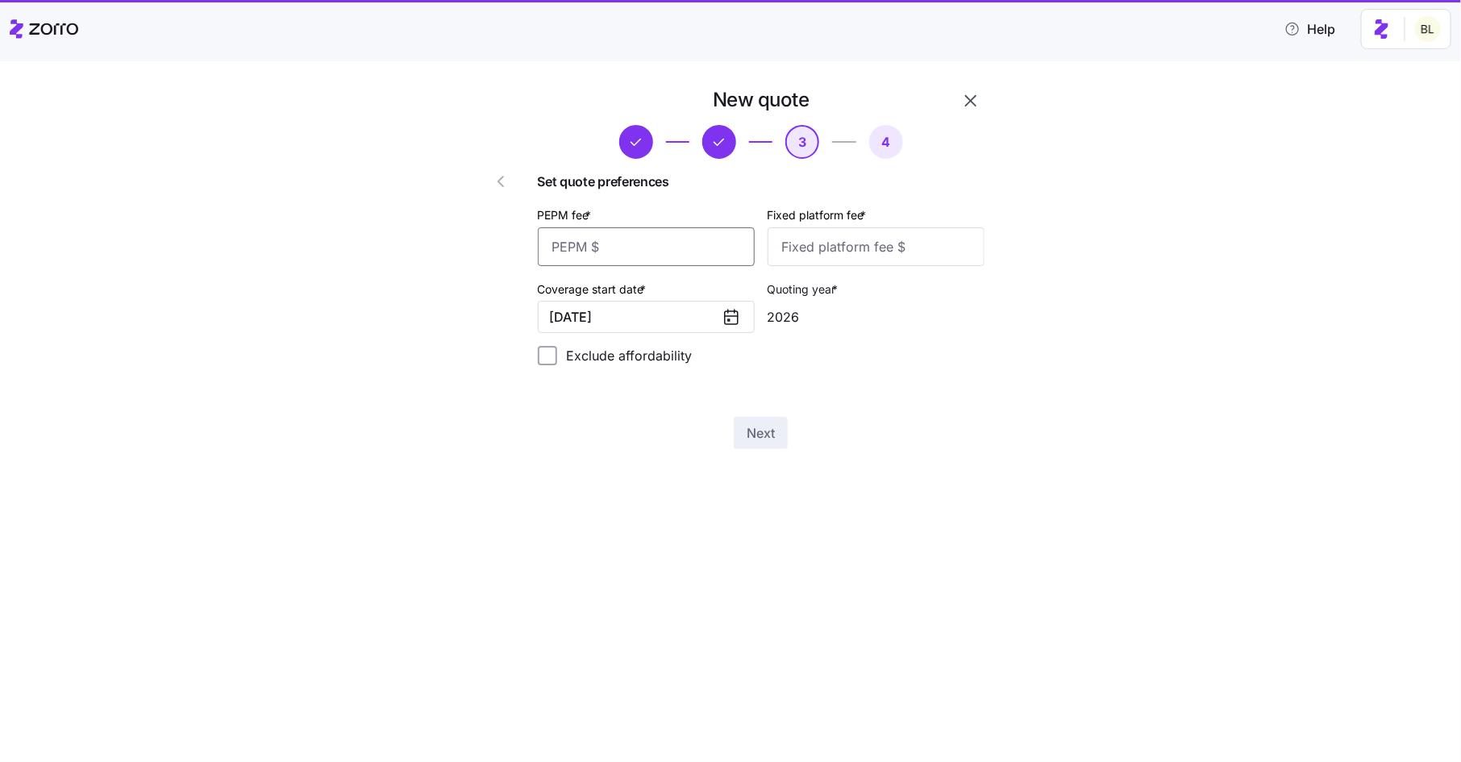
click at [685, 252] on input "PEPM fee *" at bounding box center [646, 246] width 217 height 39
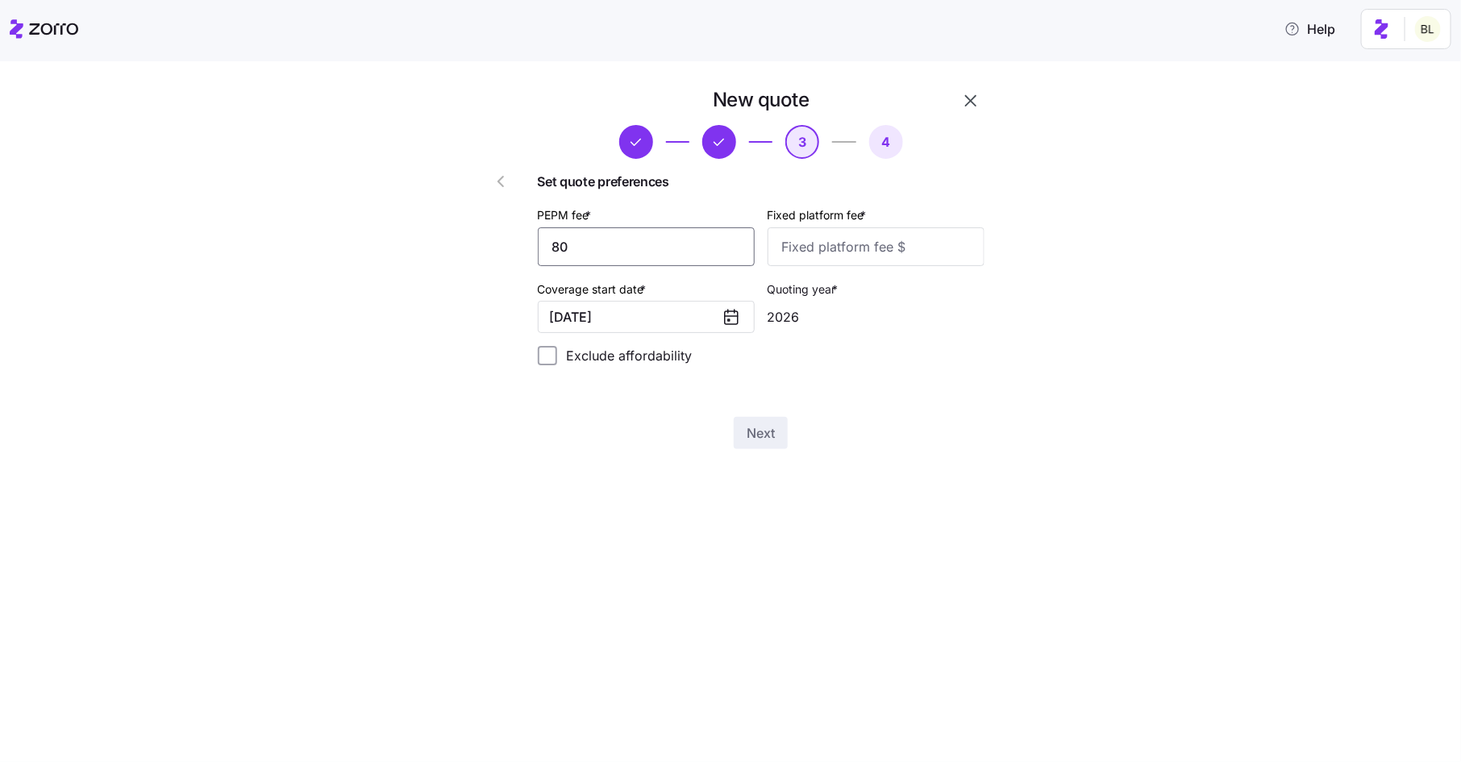
type input "80"
type input "100"
click at [764, 436] on span "Next" at bounding box center [761, 432] width 28 height 19
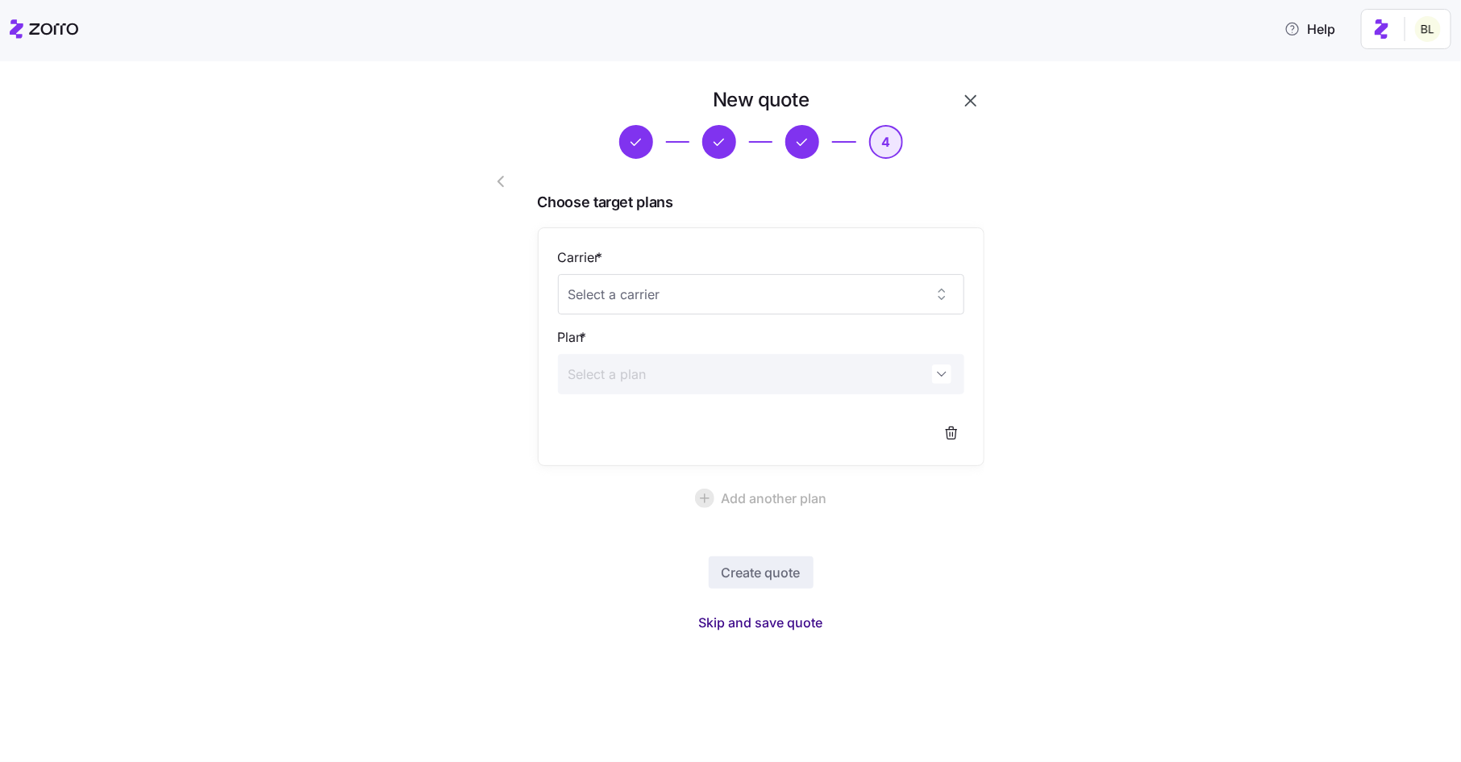
click at [793, 626] on span "Skip and save quote" at bounding box center [761, 622] width 124 height 19
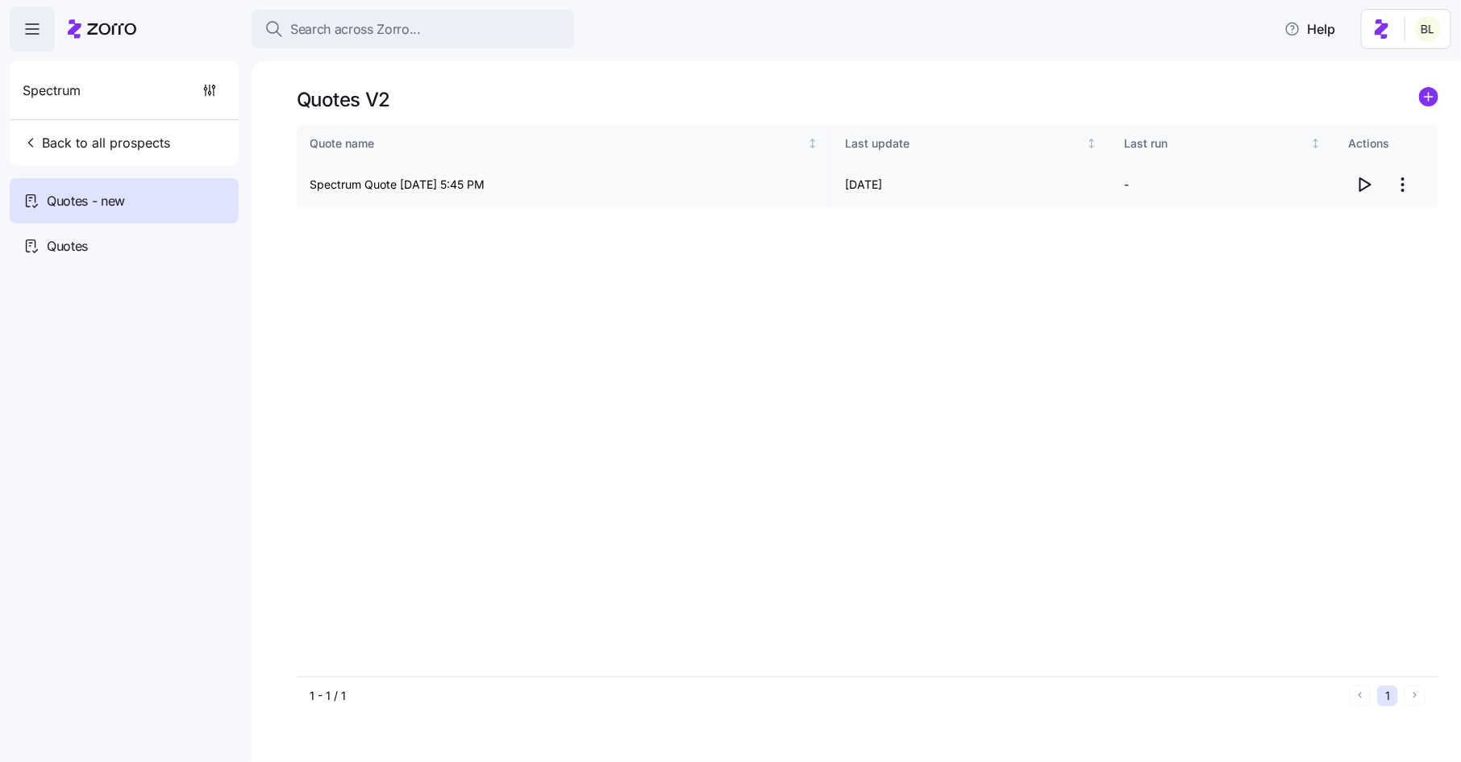
click at [1363, 183] on icon "button" at bounding box center [1364, 184] width 19 height 19
click at [129, 137] on span "Back to all prospects" at bounding box center [97, 142] width 148 height 19
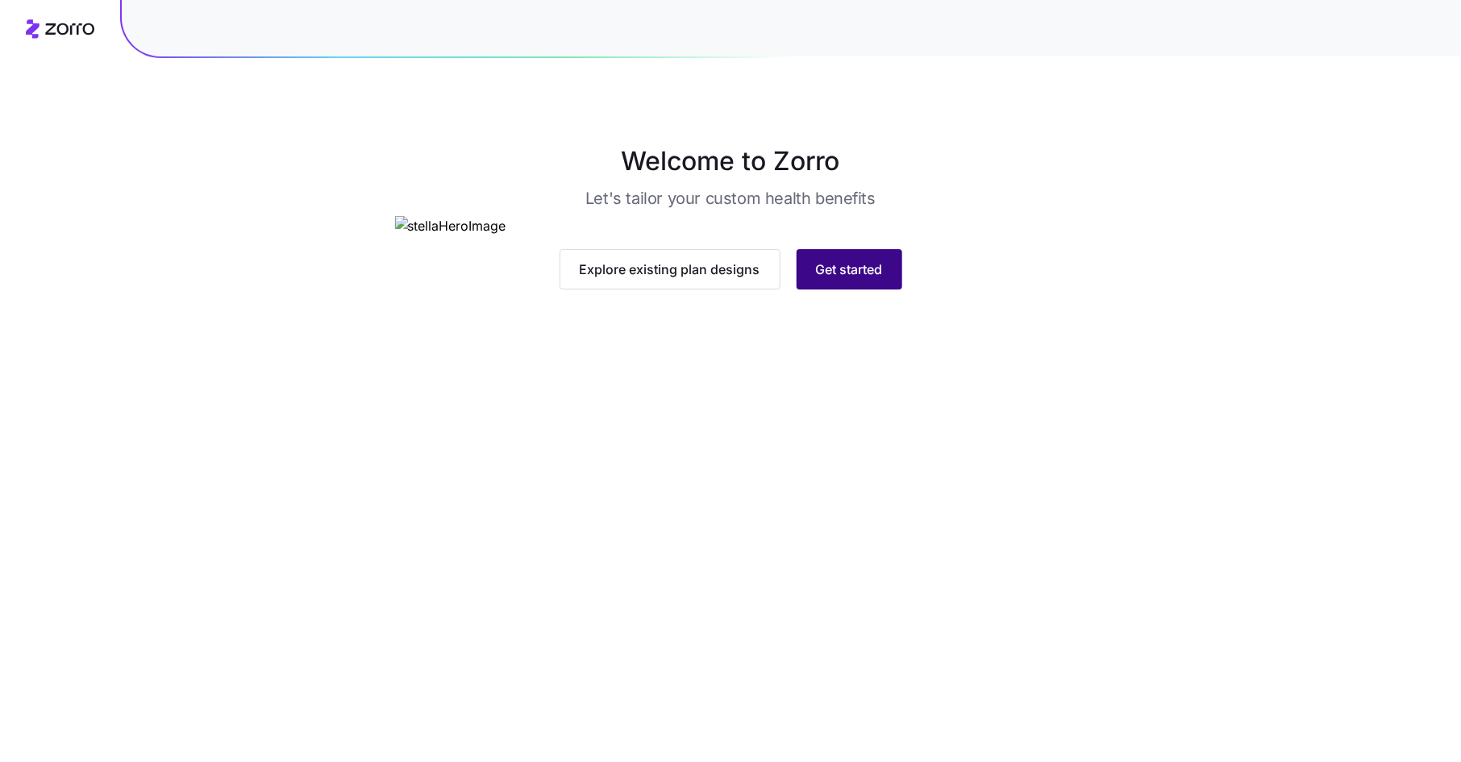
click at [854, 279] on span "Get started" at bounding box center [849, 269] width 67 height 19
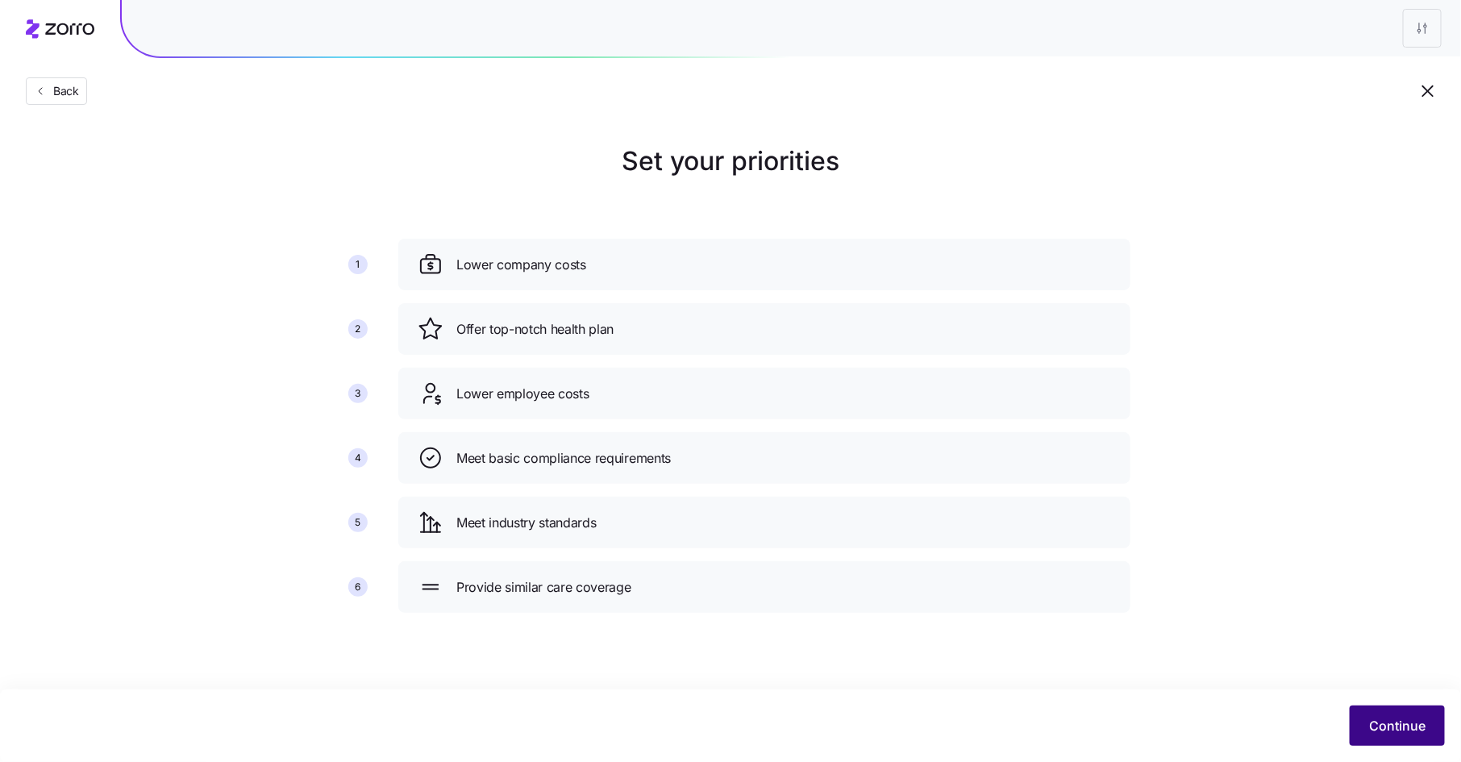
click at [1432, 727] on button "Continue" at bounding box center [1397, 725] width 95 height 40
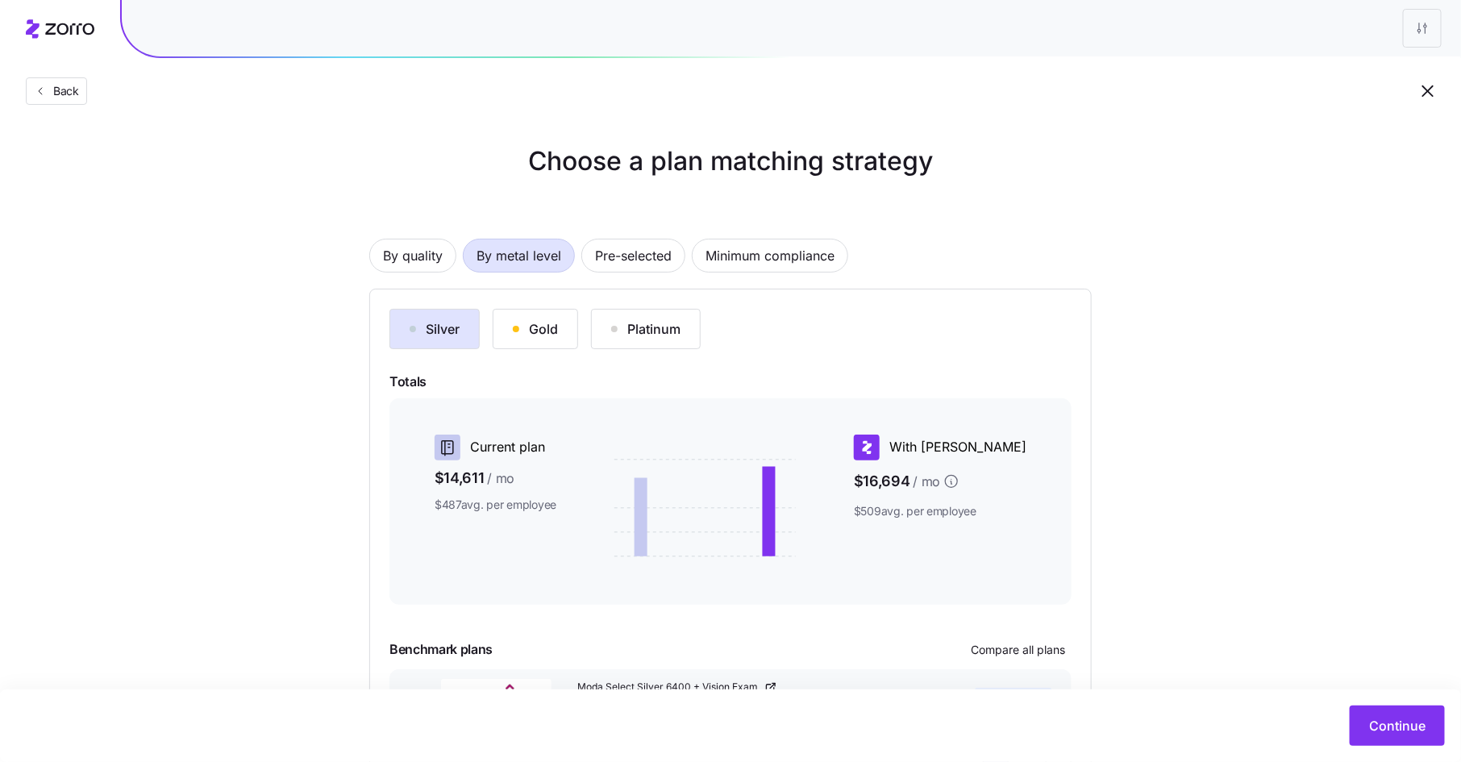
scroll to position [126, 0]
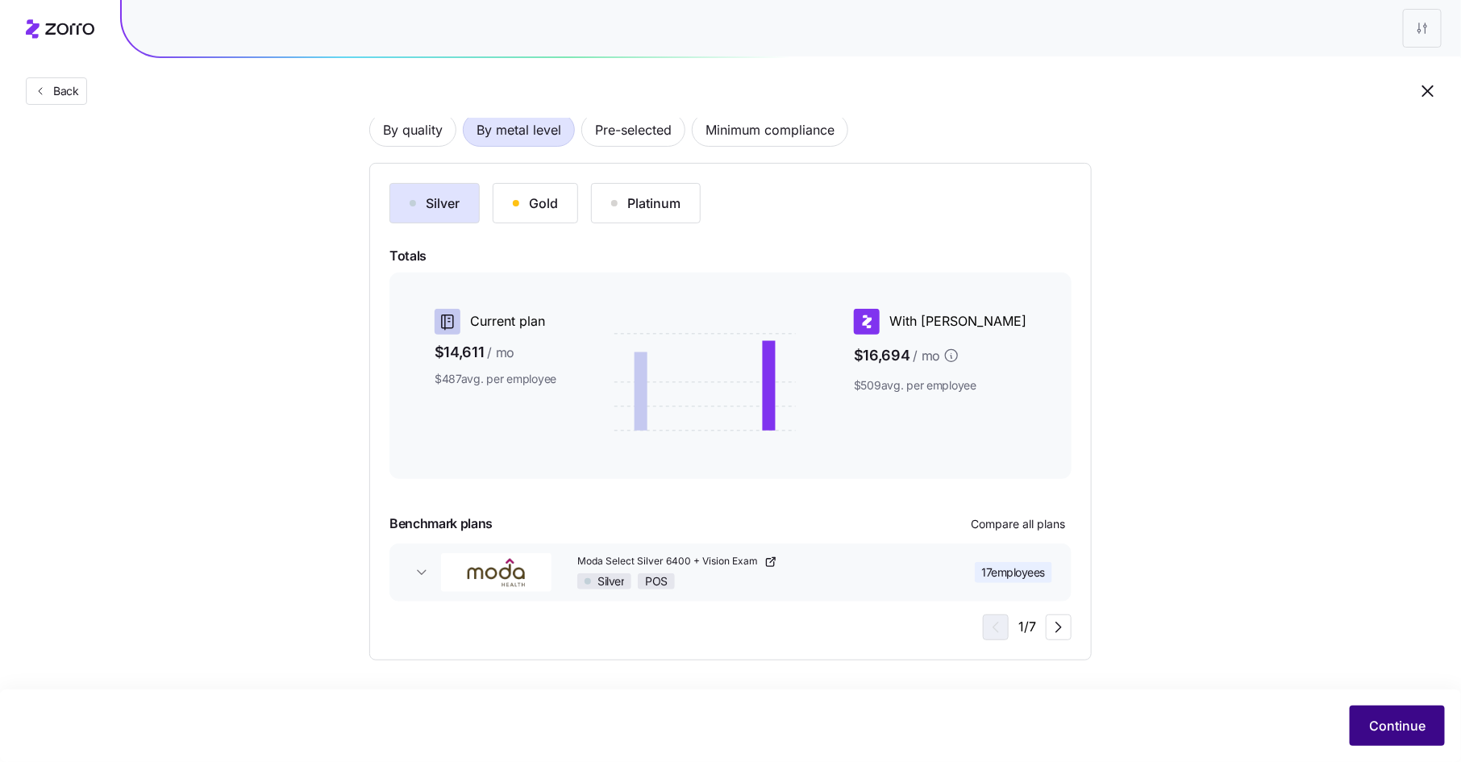
click at [1392, 711] on button "Continue" at bounding box center [1397, 725] width 95 height 40
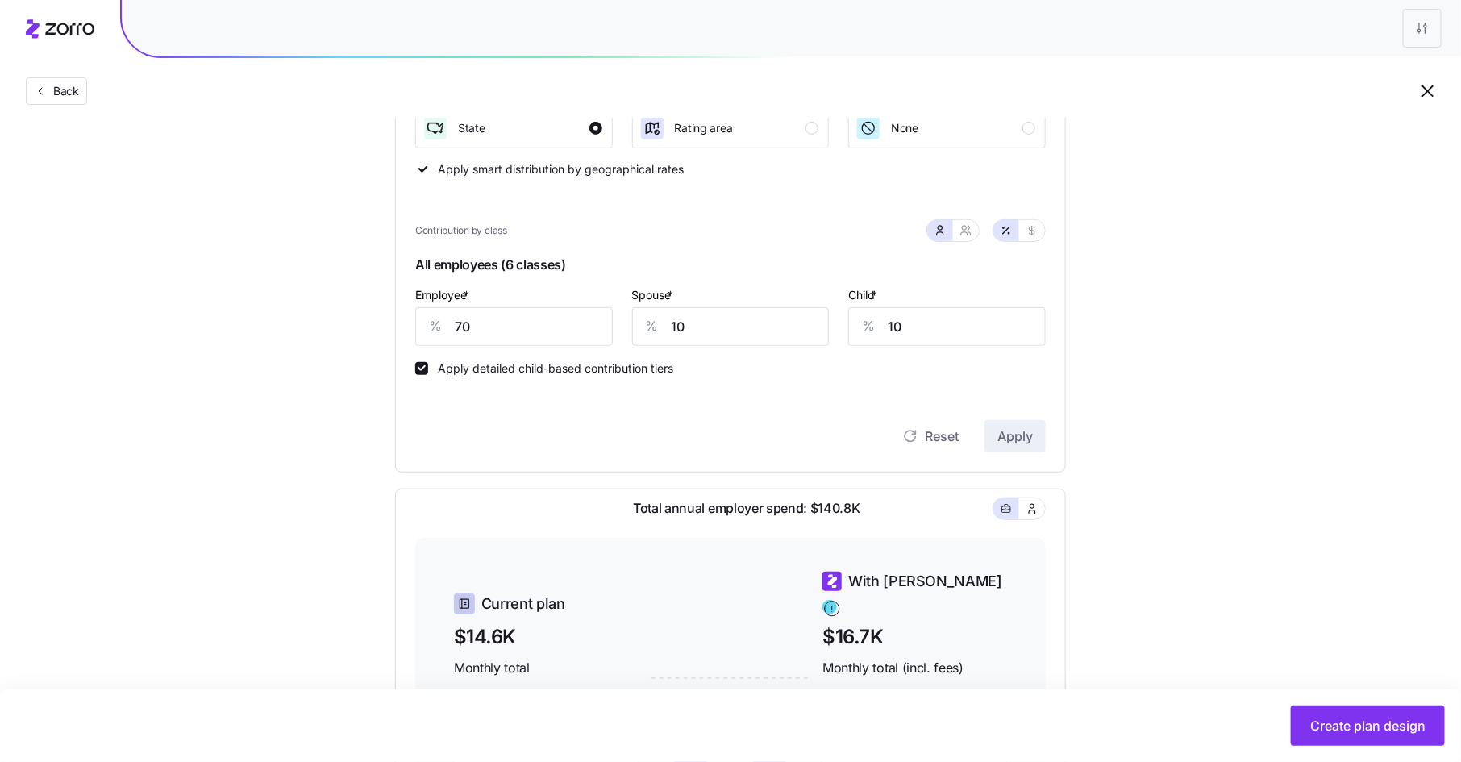
scroll to position [331, 0]
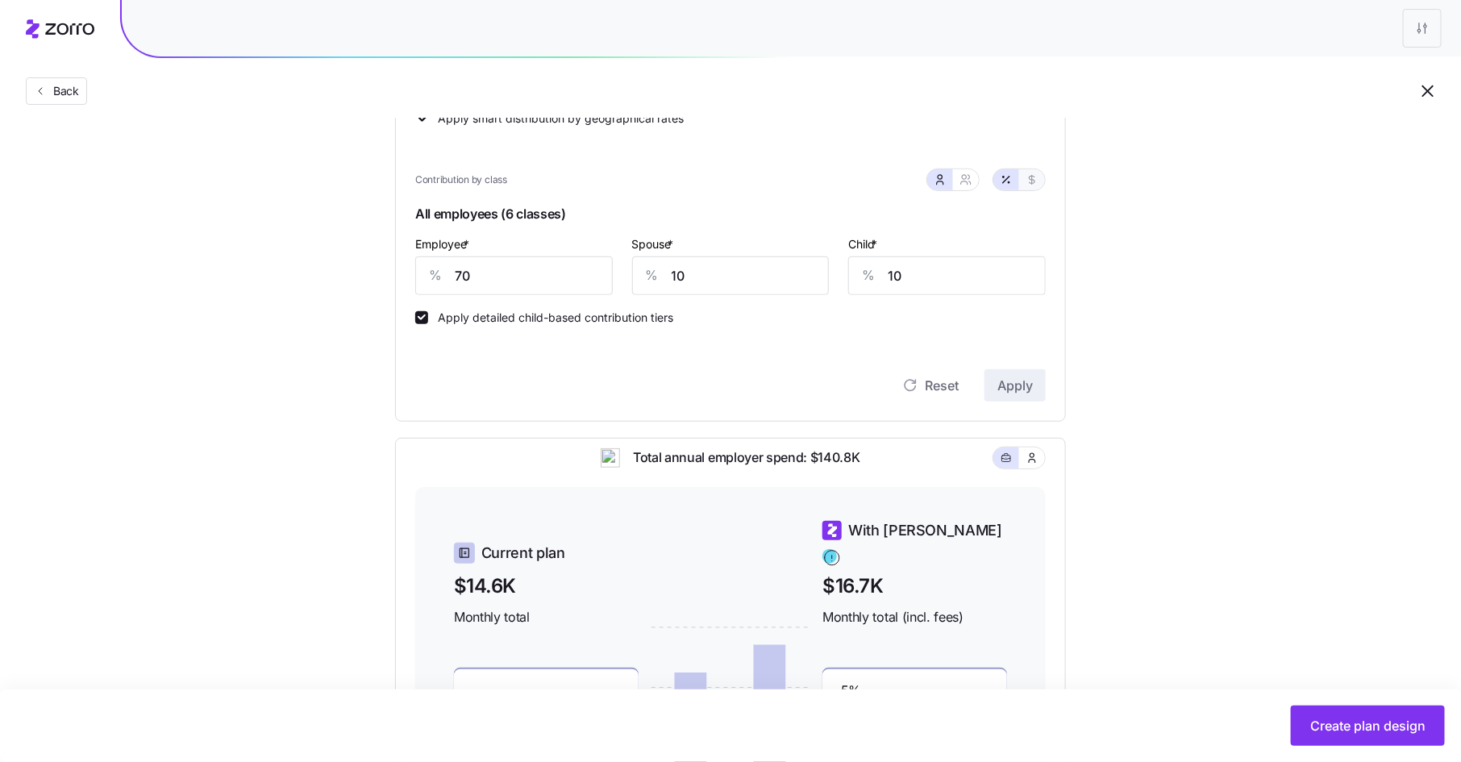
click at [1035, 181] on icon "button" at bounding box center [1033, 180] width 6 height 9
type input "346"
type input "49"
type input "27"
drag, startPoint x: 695, startPoint y: 275, endPoint x: 671, endPoint y: 275, distance: 24.2
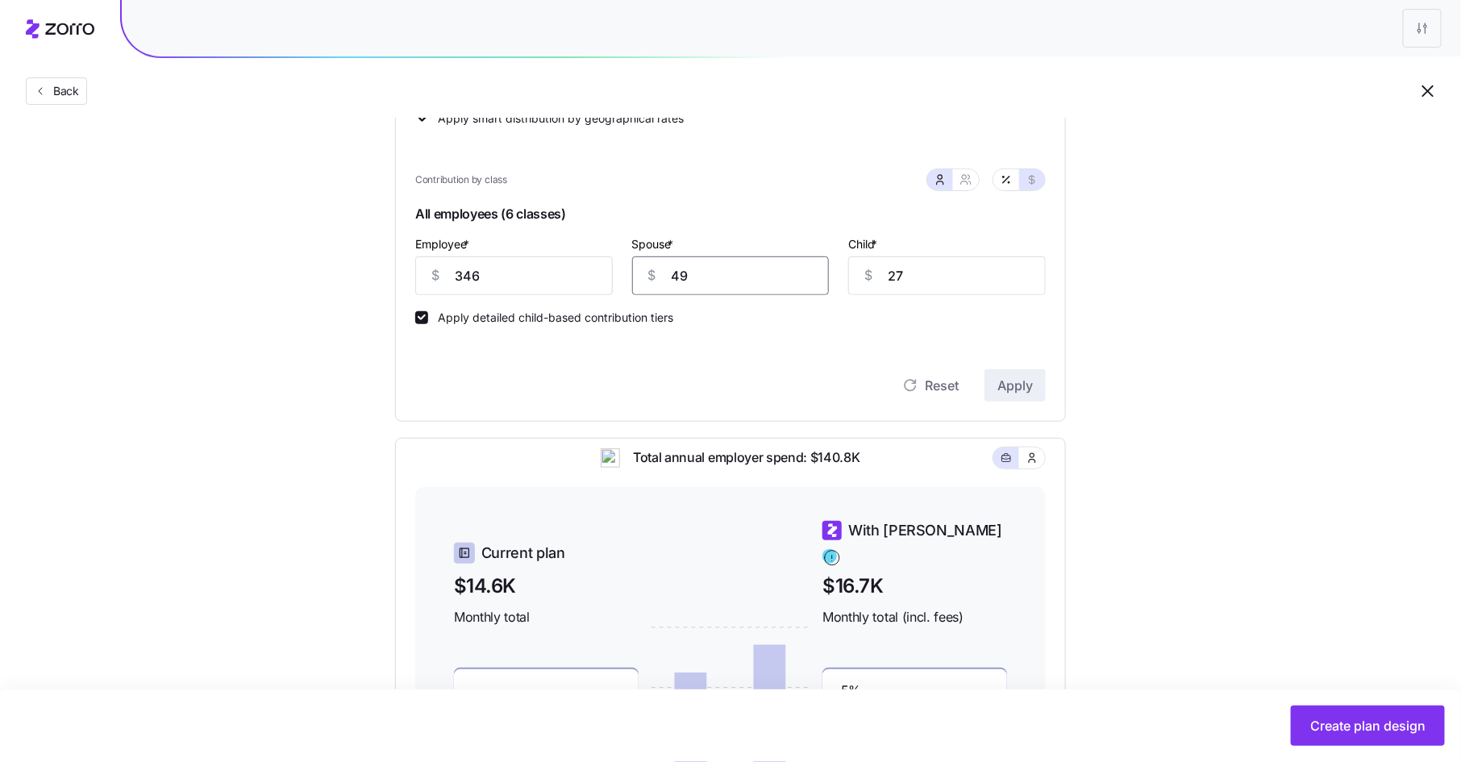
click at [673, 275] on input "49" at bounding box center [731, 275] width 198 height 39
type input "40"
click at [1016, 379] on span "Apply" at bounding box center [1014, 385] width 35 height 19
click at [971, 181] on icon "button" at bounding box center [965, 179] width 13 height 13
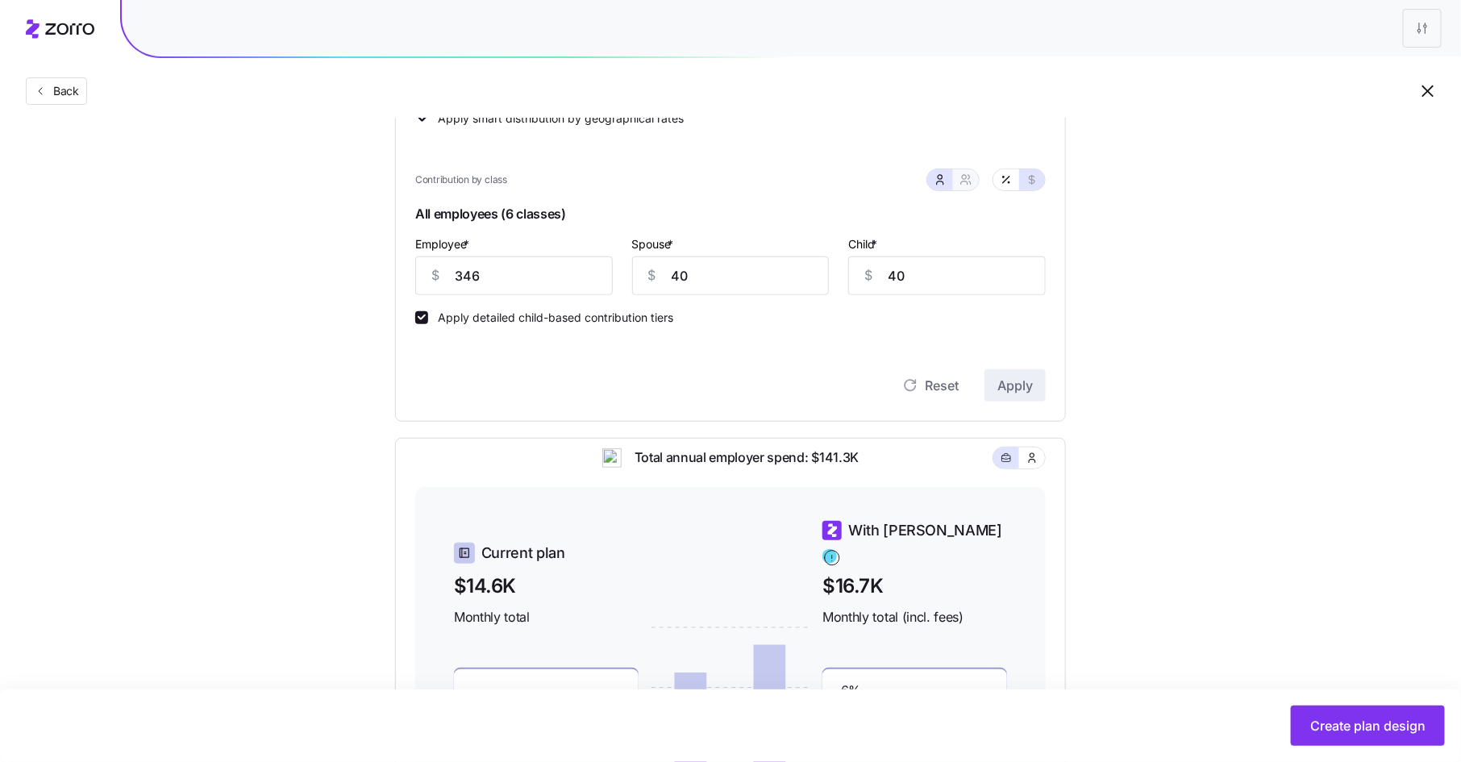
type input "386"
type input "410"
click at [946, 180] on icon "button" at bounding box center [940, 179] width 13 height 13
type input "40"
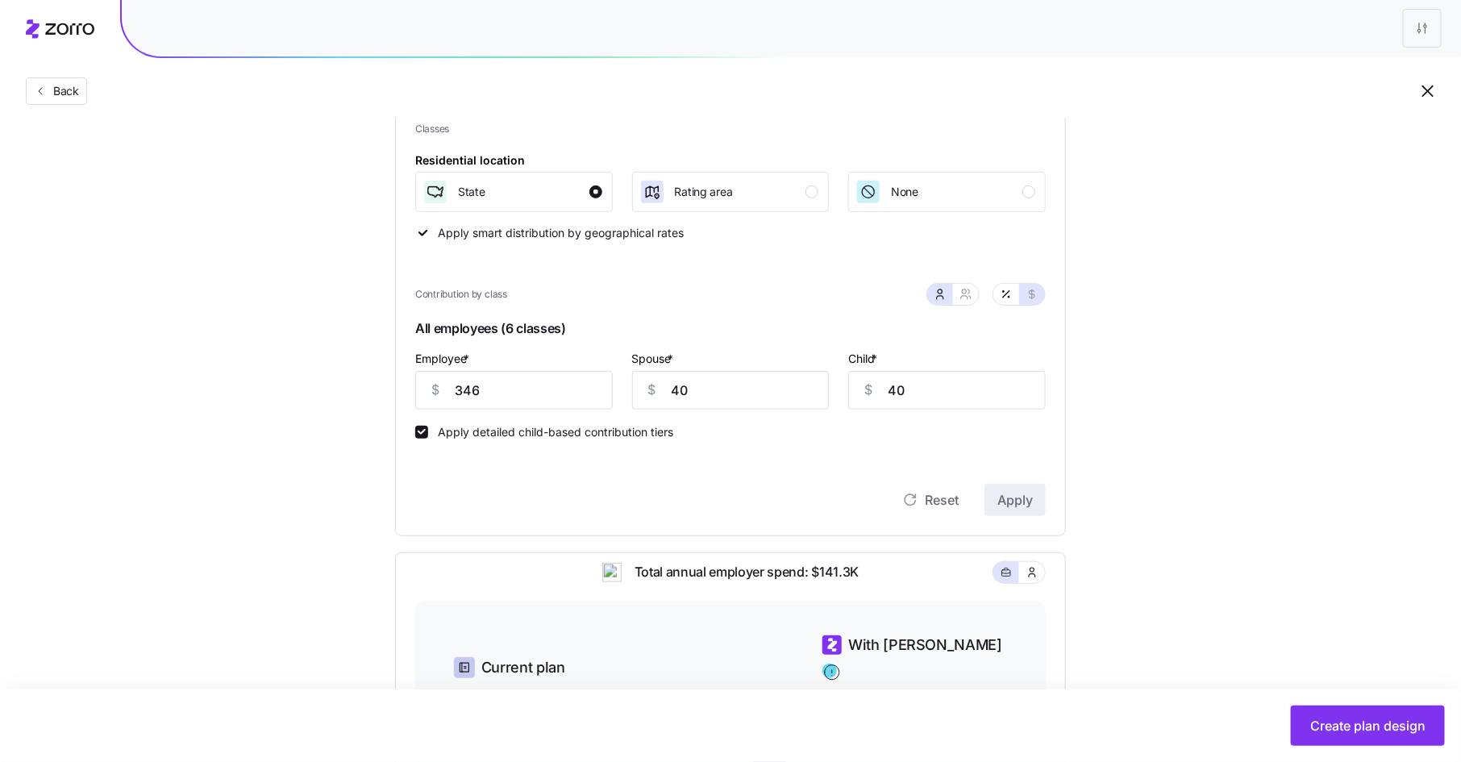
scroll to position [208, 0]
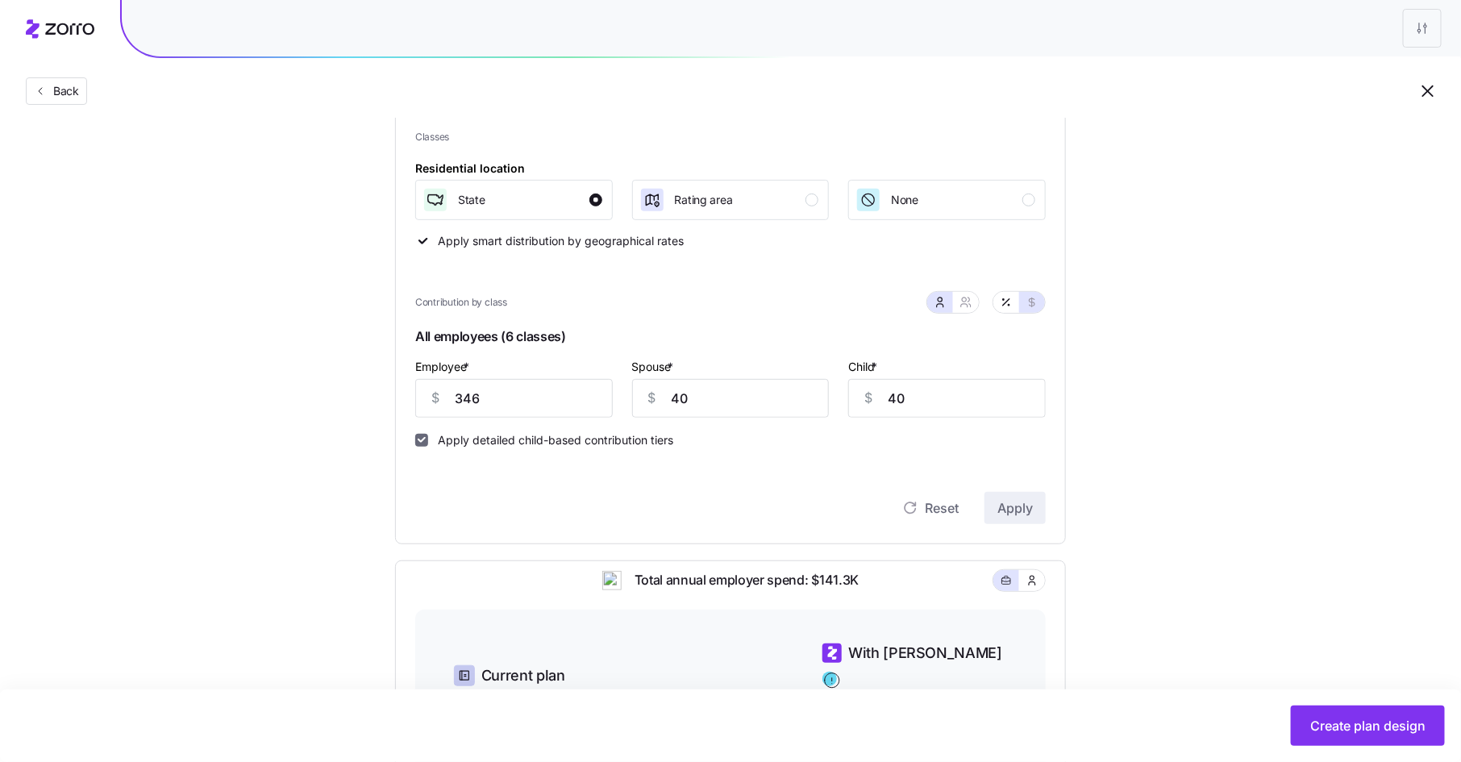
click at [422, 437] on input "Apply detailed child-based contribution tiers" at bounding box center [421, 440] width 13 height 13
checkbox input "false"
click at [1019, 514] on span "Apply" at bounding box center [1014, 507] width 35 height 19
click at [972, 303] on icon "button" at bounding box center [965, 302] width 13 height 13
type input "386"
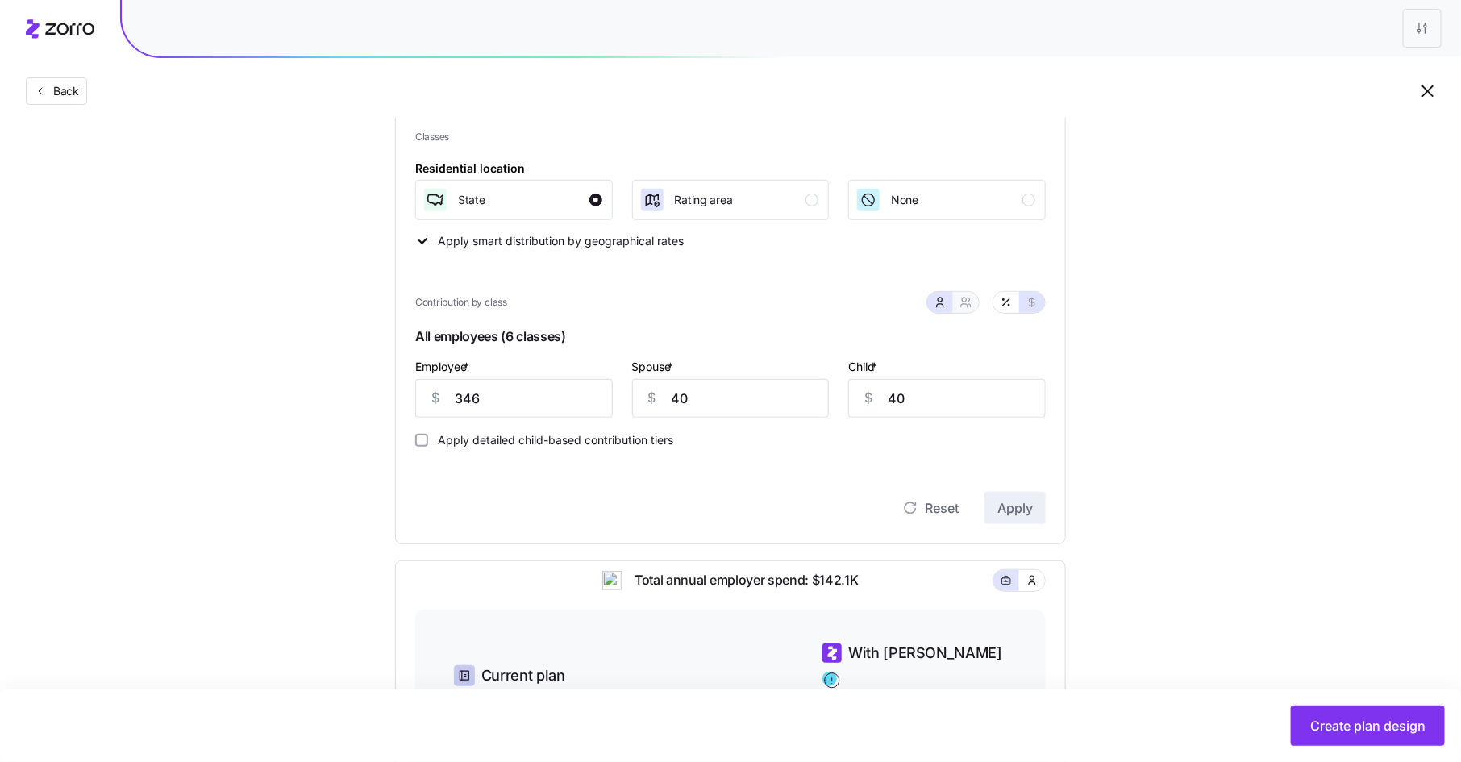
type input "410"
click at [943, 302] on icon "button" at bounding box center [940, 302] width 13 height 13
type input "40"
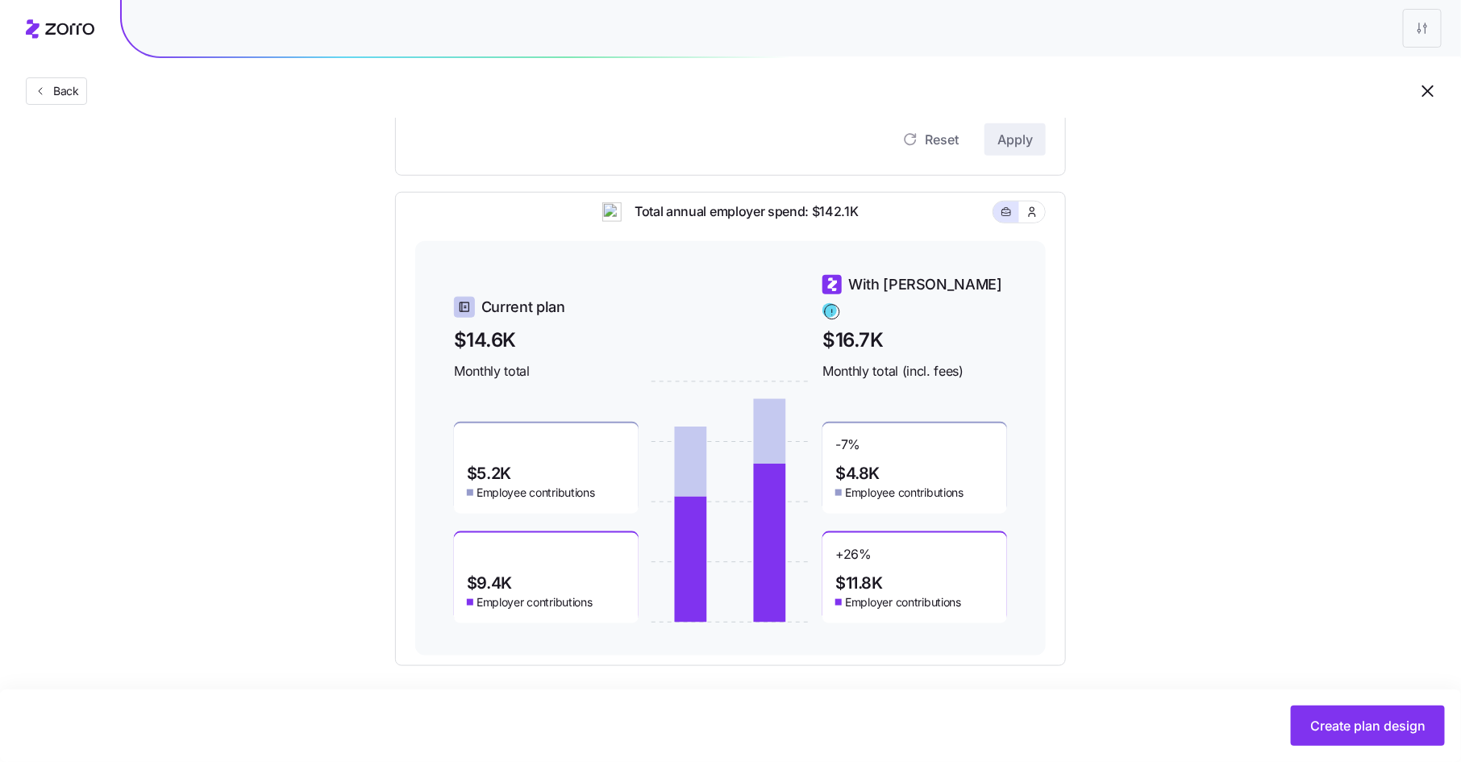
scroll to position [583, 0]
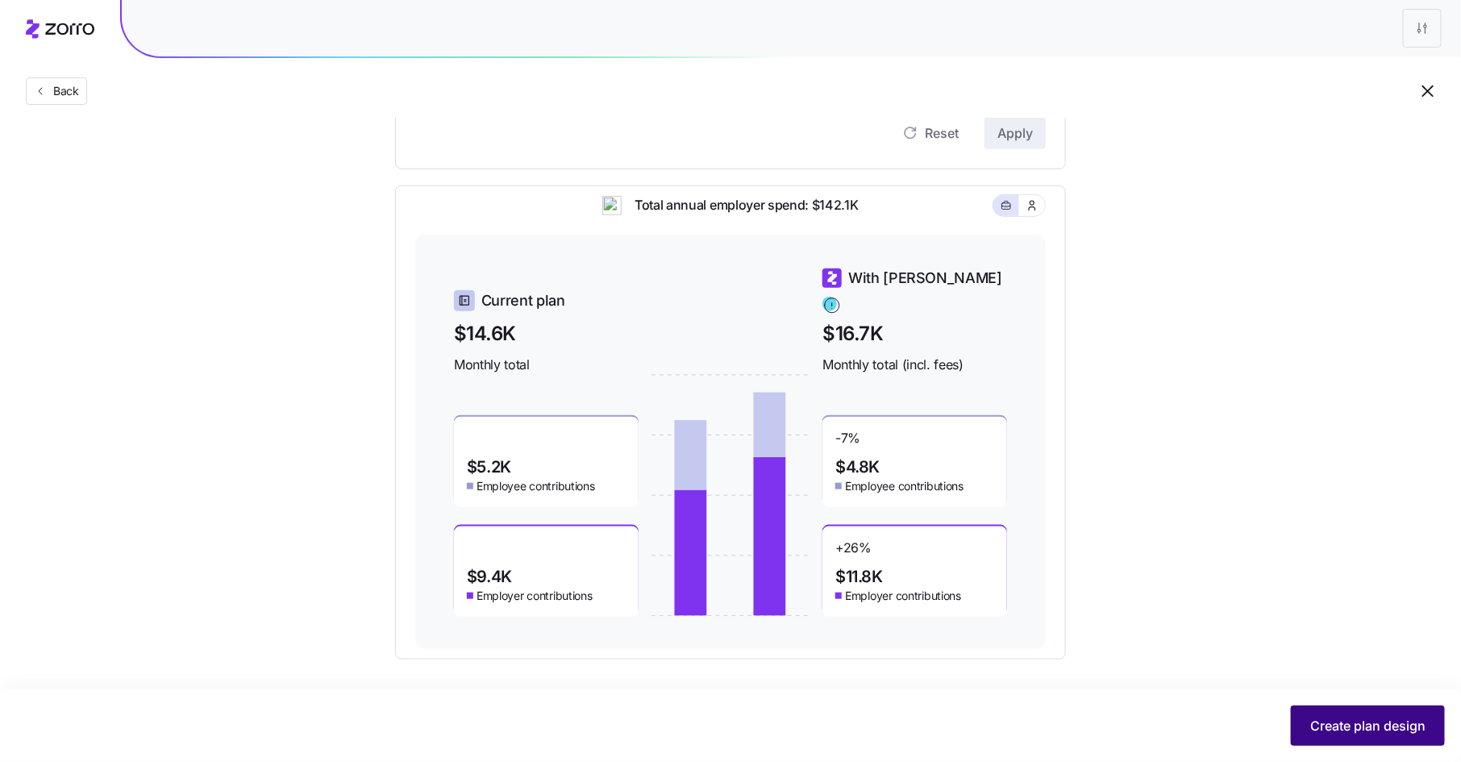
click at [1348, 726] on span "Create plan design" at bounding box center [1367, 725] width 115 height 19
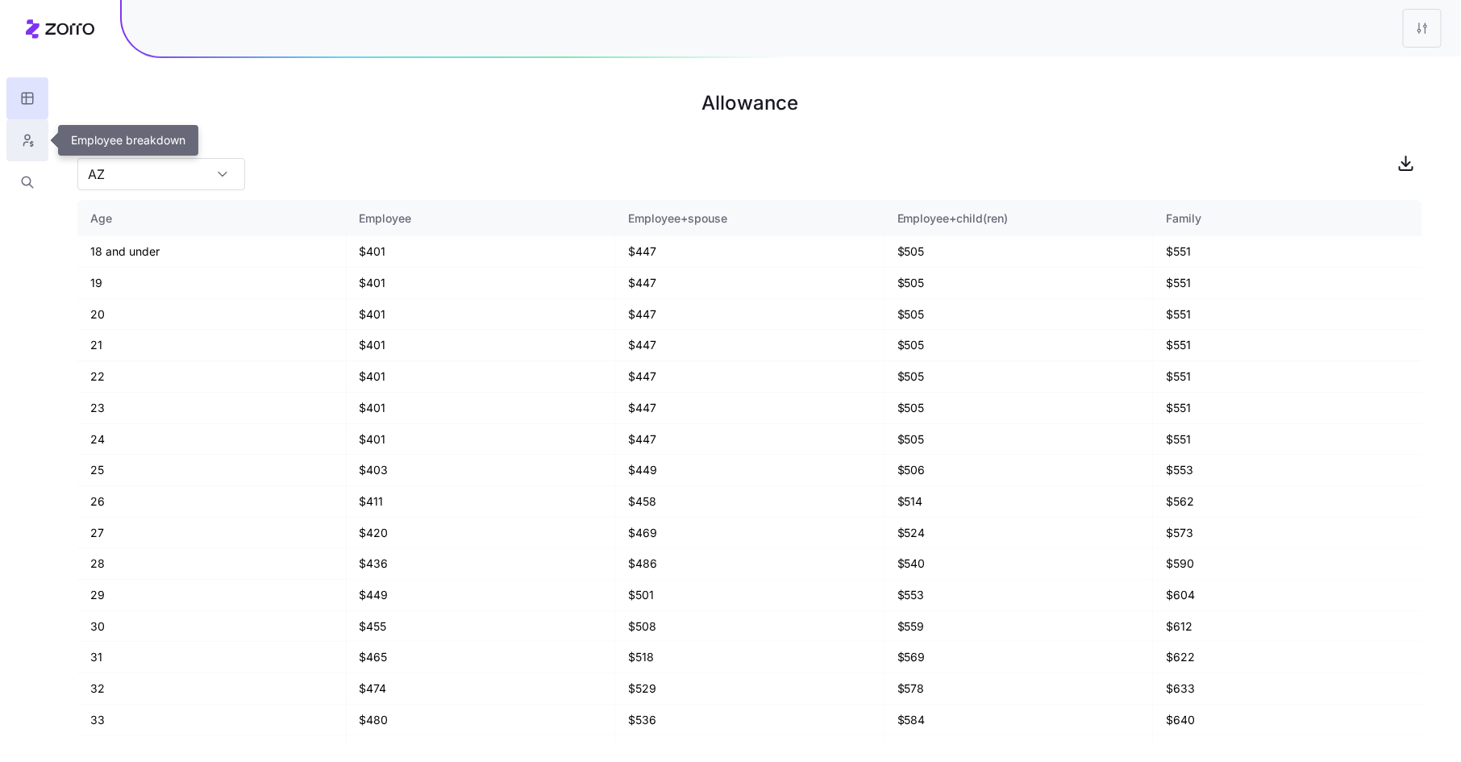
click at [28, 142] on icon "button" at bounding box center [27, 140] width 15 height 16
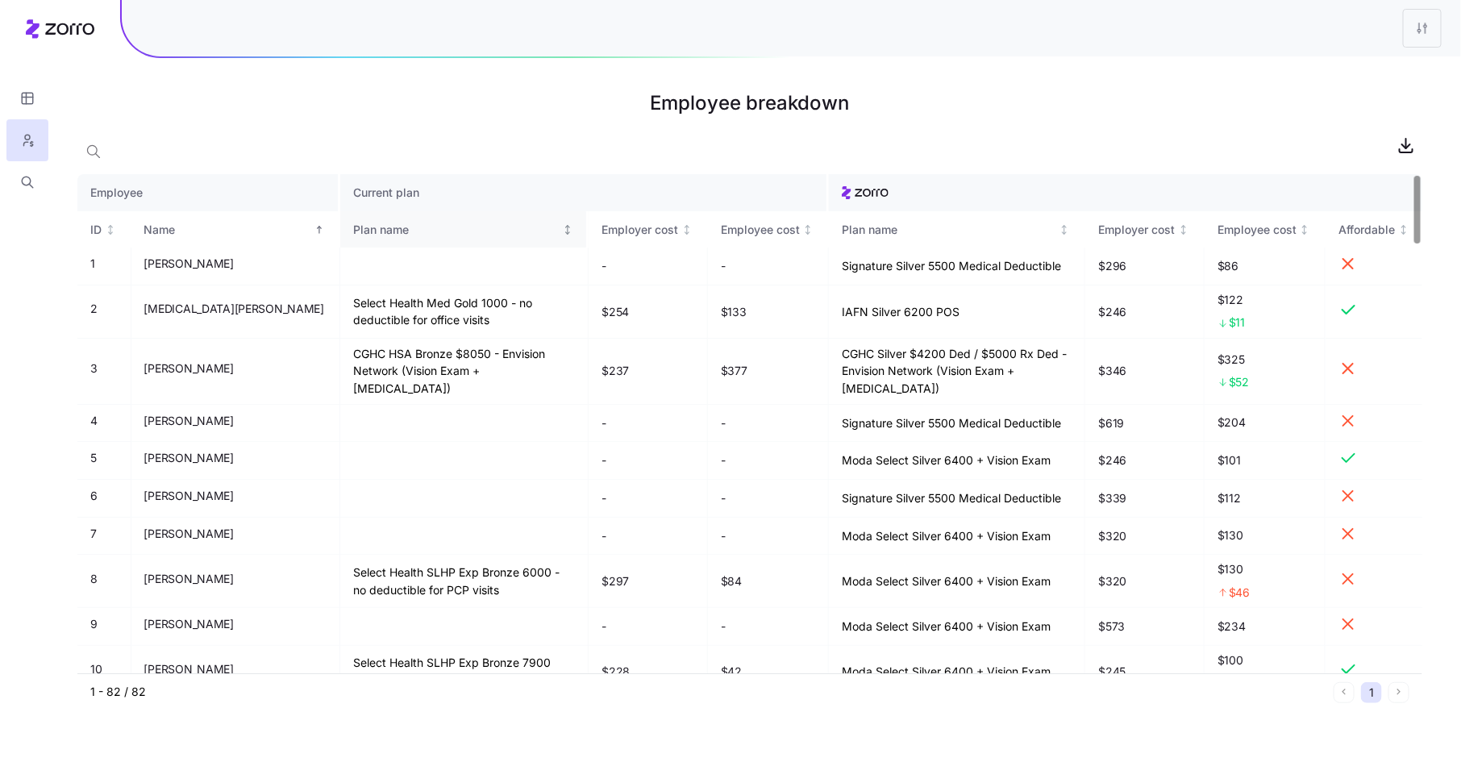
click at [353, 228] on div "Plan name" at bounding box center [456, 230] width 206 height 18
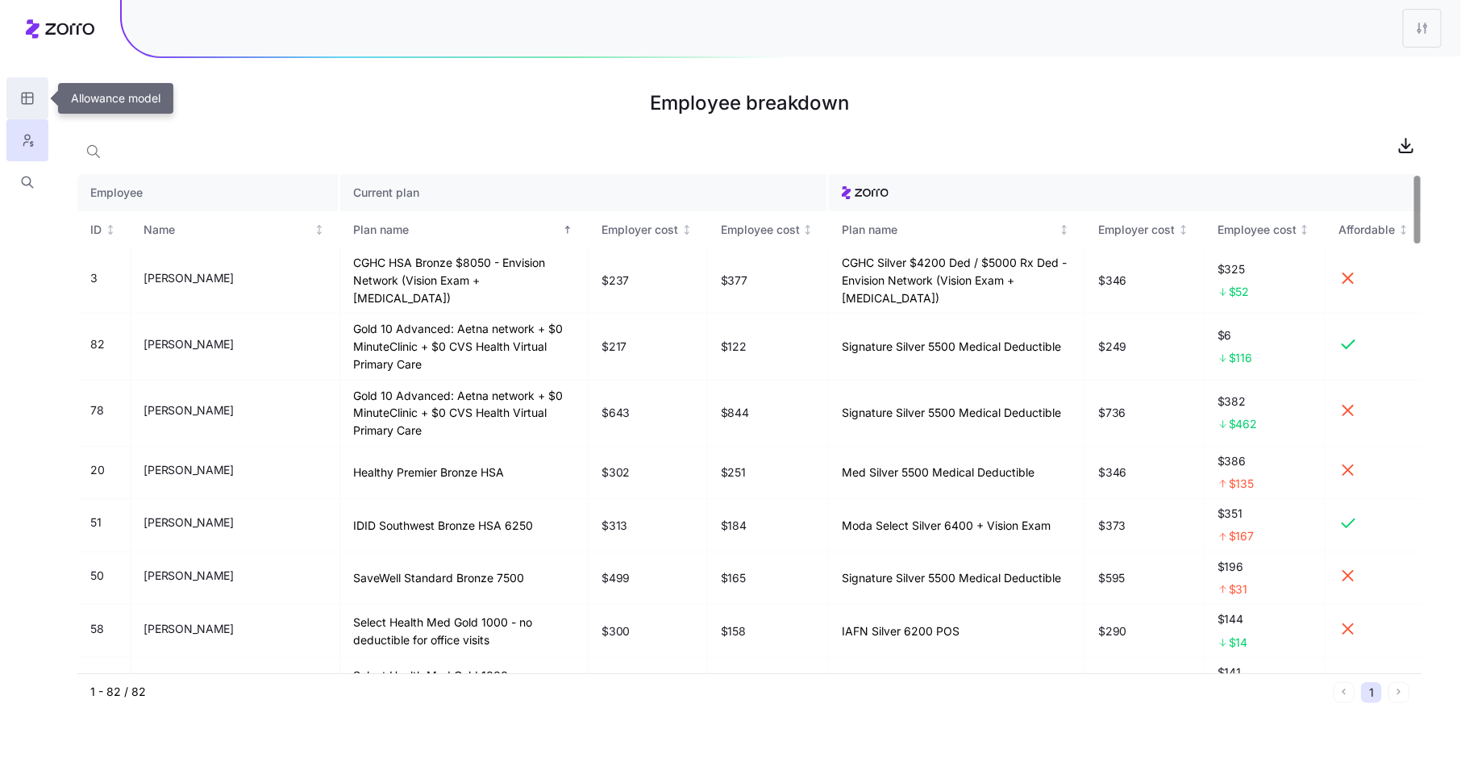
click at [33, 106] on icon "button" at bounding box center [27, 98] width 15 height 16
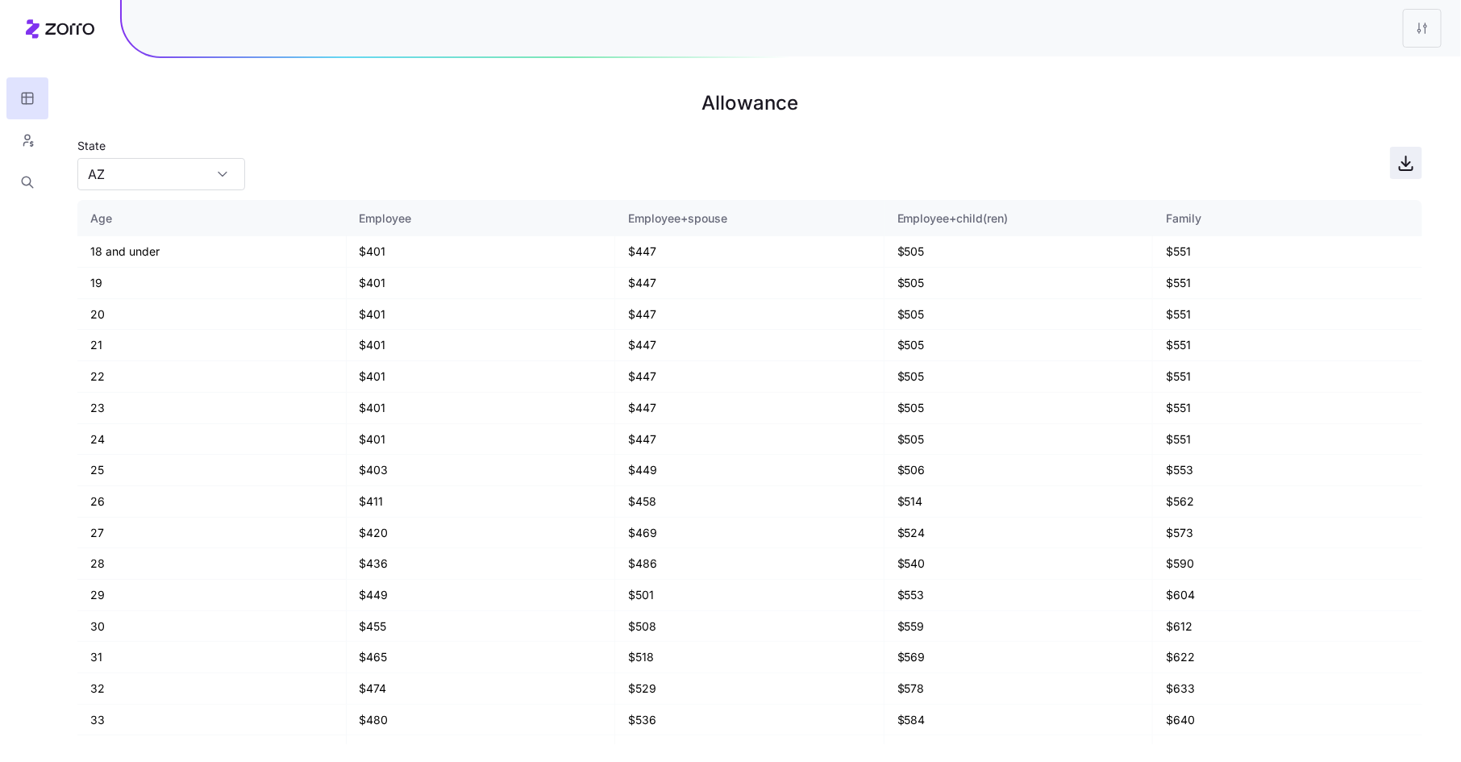
click at [1409, 166] on icon "button" at bounding box center [1405, 162] width 19 height 19
click at [22, 135] on icon "button" at bounding box center [27, 140] width 15 height 16
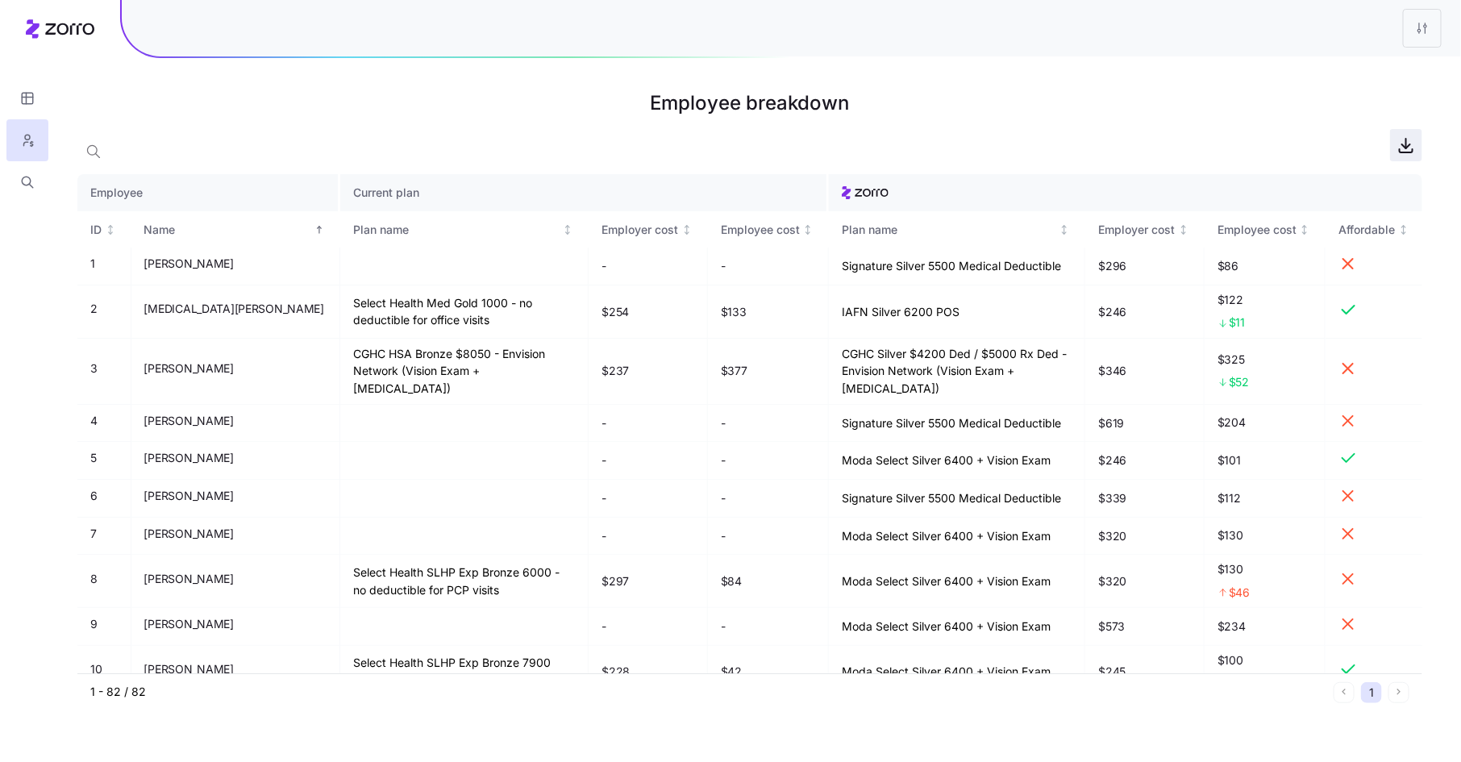
click at [1405, 145] on icon "button" at bounding box center [1405, 144] width 19 height 19
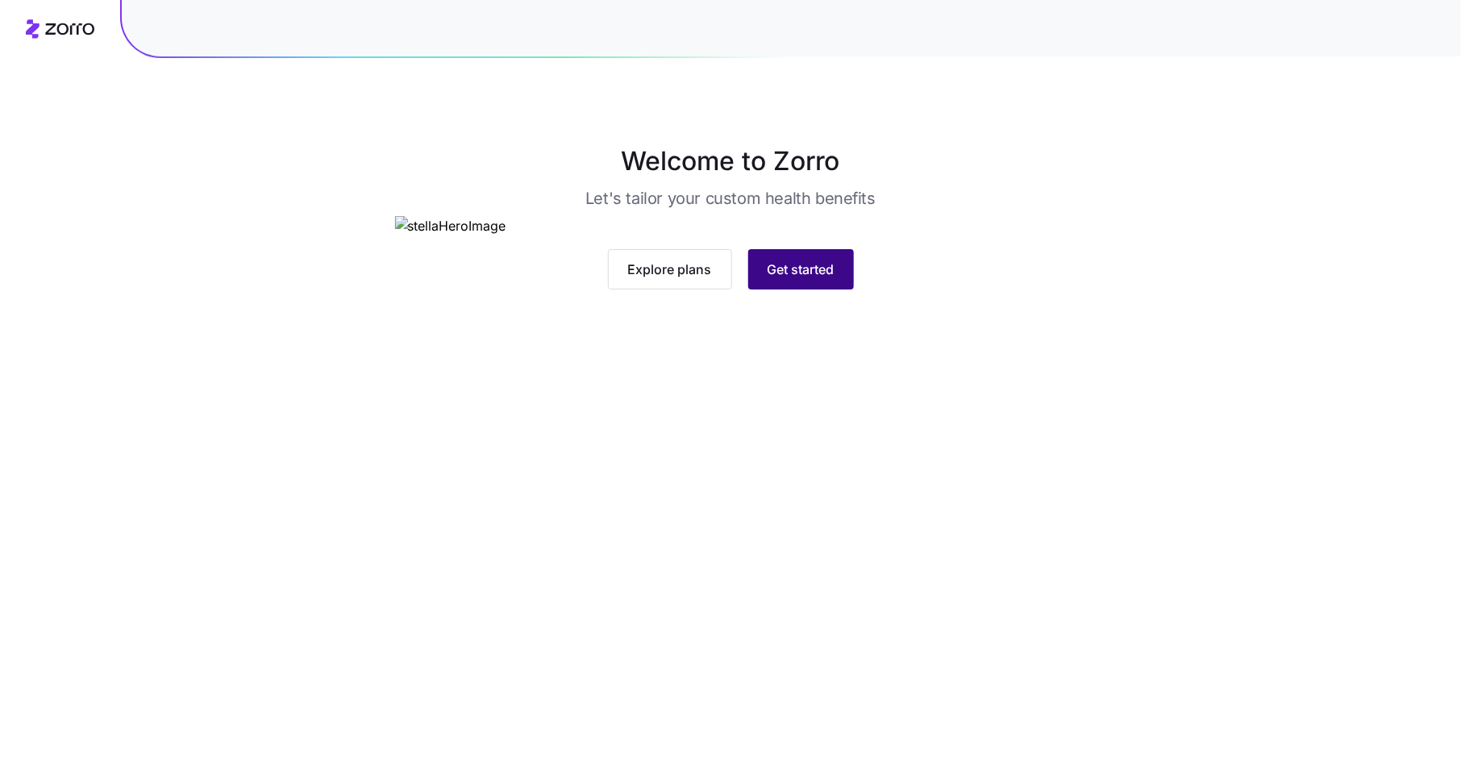
click at [806, 279] on span "Get started" at bounding box center [801, 269] width 67 height 19
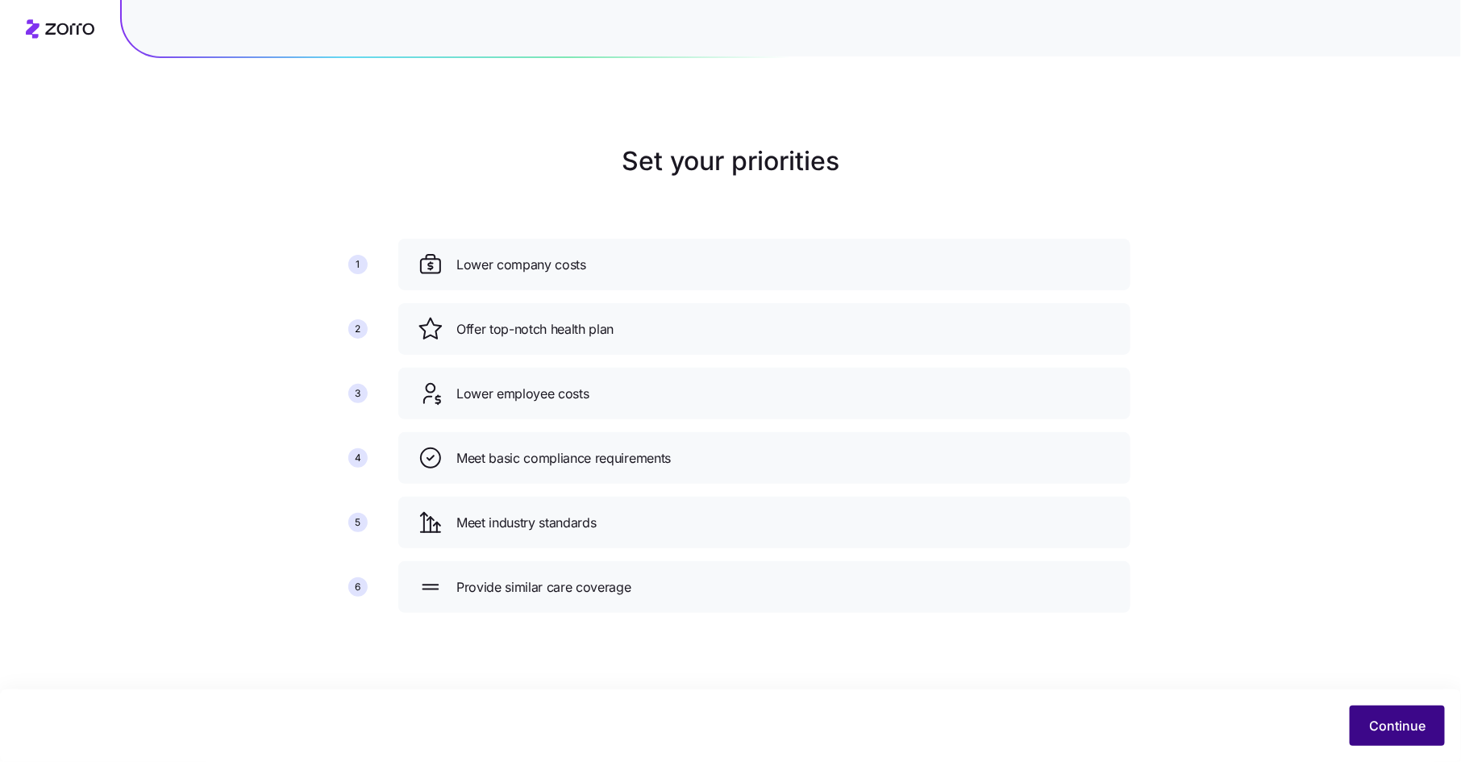
click at [1392, 730] on span "Continue" at bounding box center [1397, 725] width 56 height 19
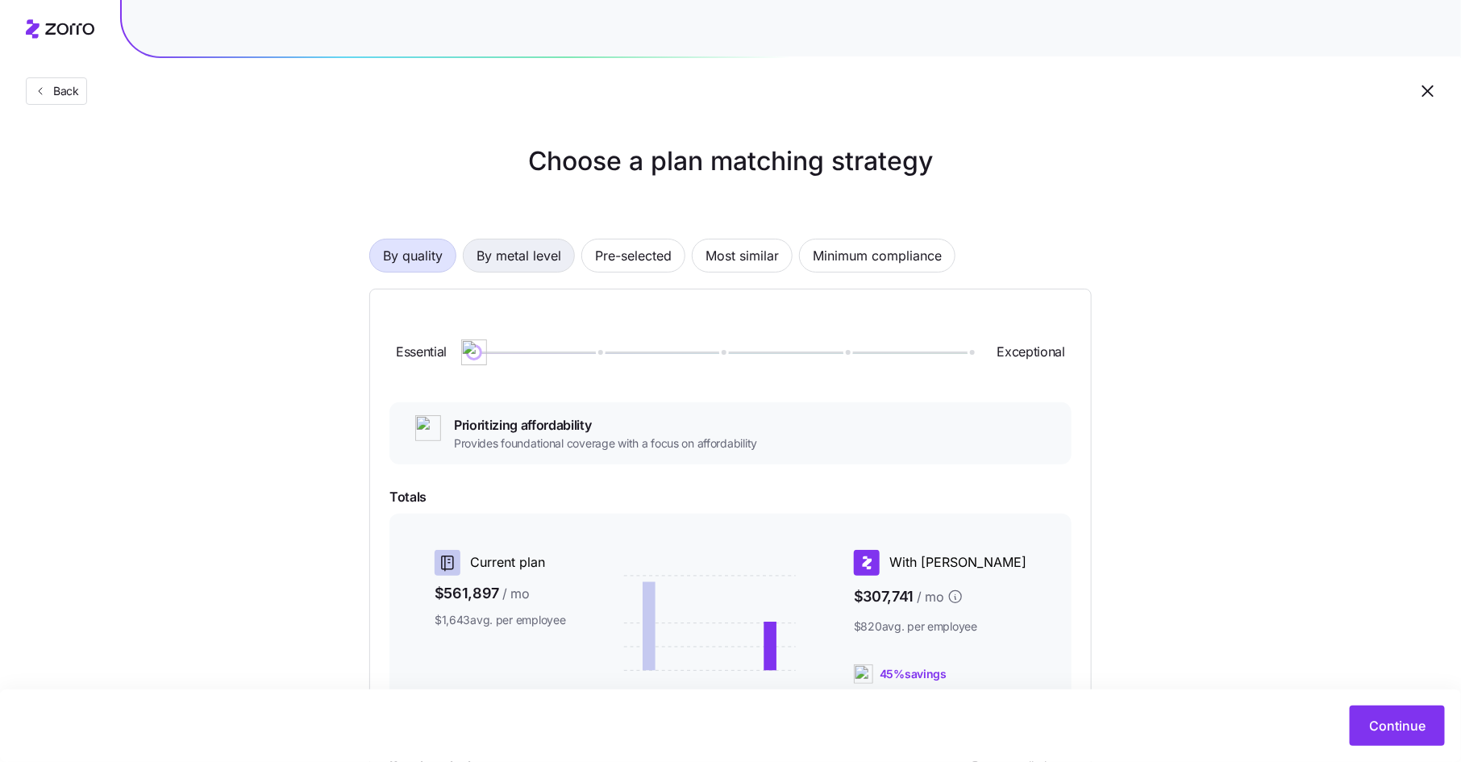
click at [544, 252] on span "By metal level" at bounding box center [518, 255] width 85 height 32
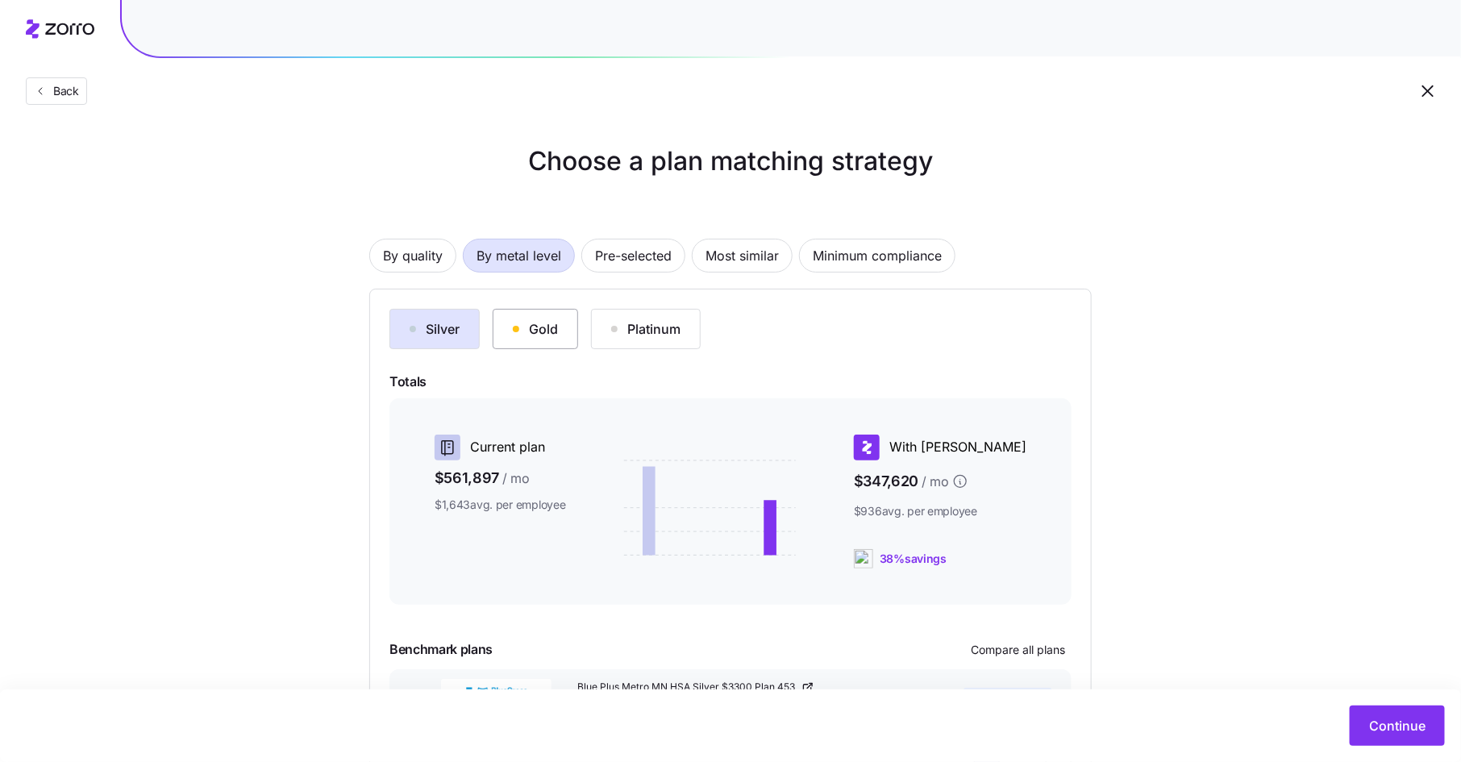
click at [543, 327] on div "Gold" at bounding box center [535, 328] width 45 height 19
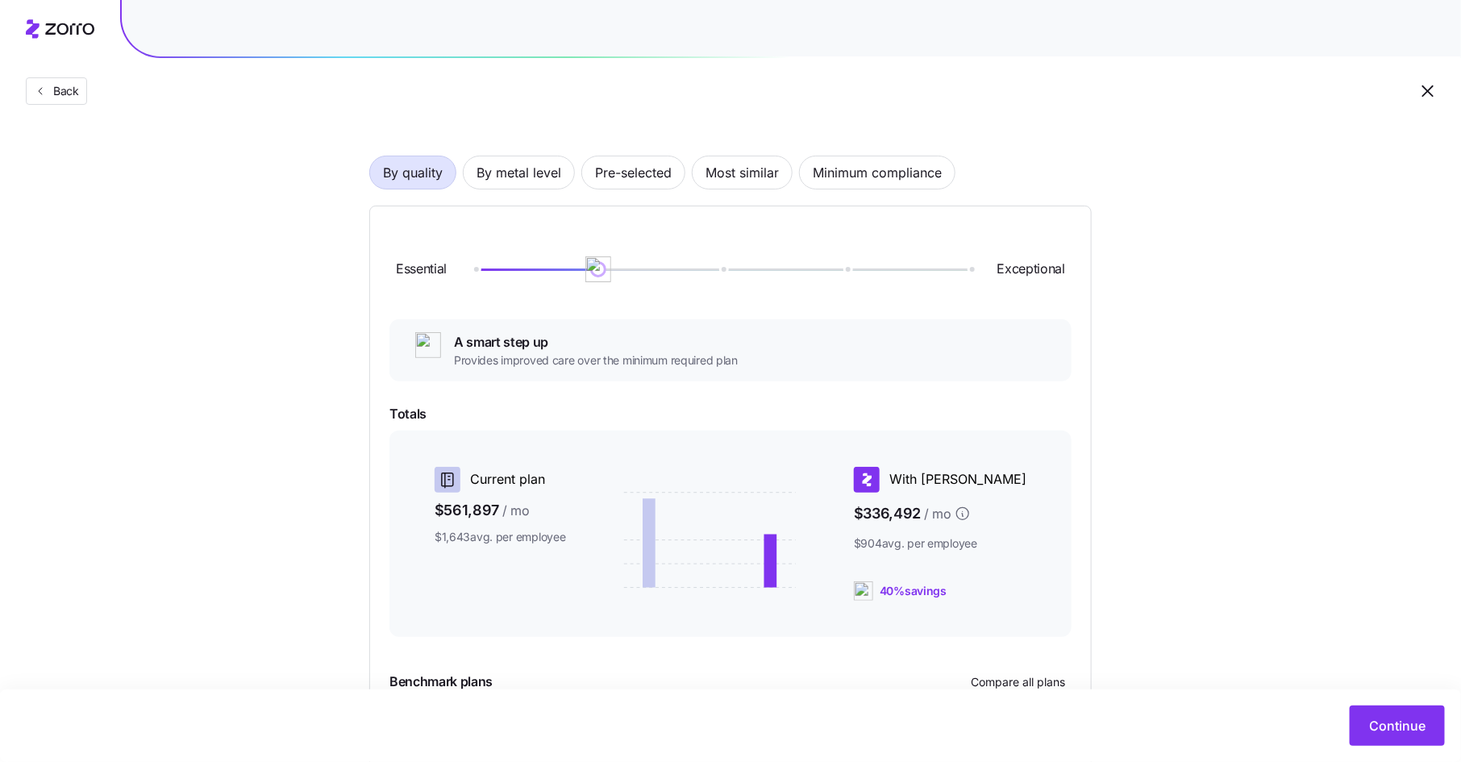
scroll to position [242, 0]
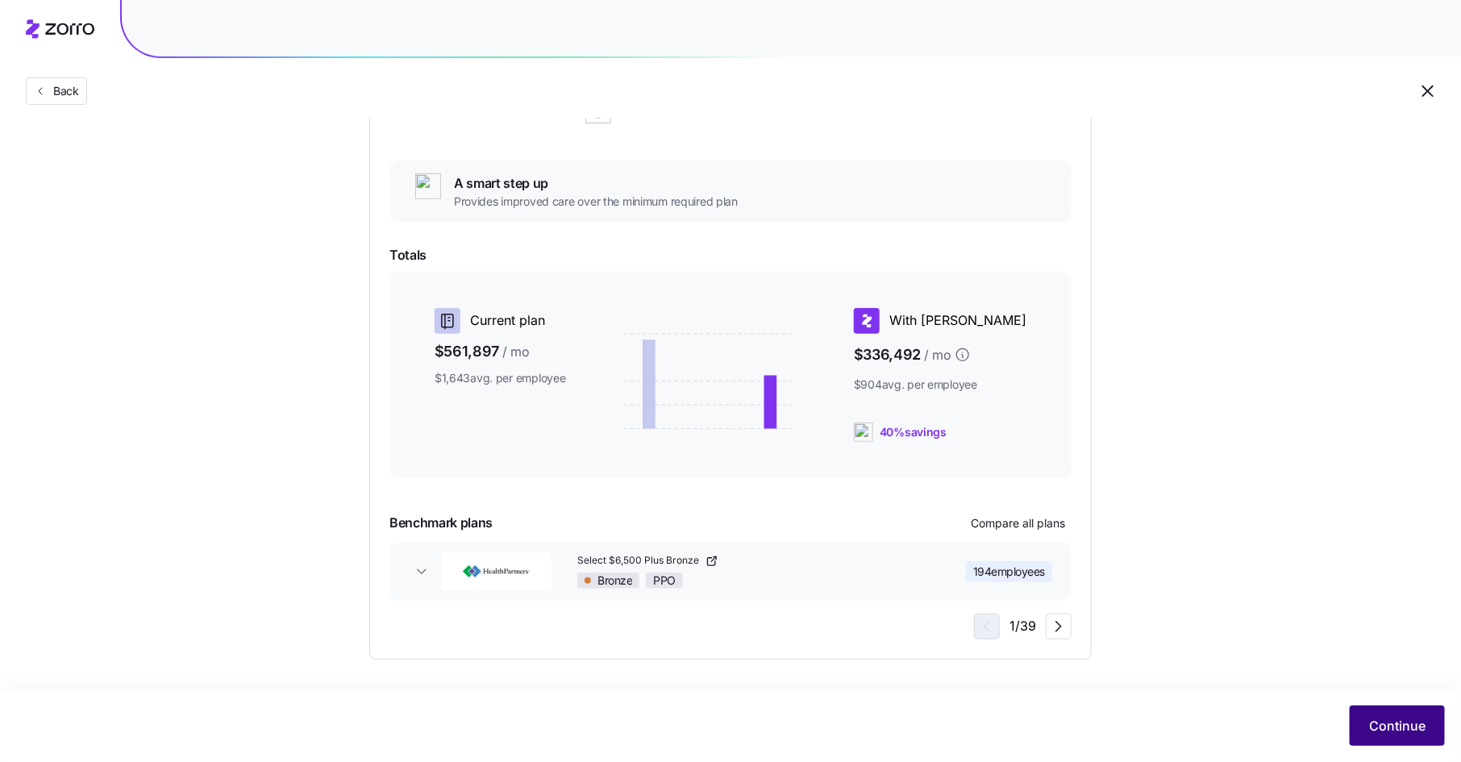
click at [1393, 718] on span "Continue" at bounding box center [1397, 725] width 56 height 19
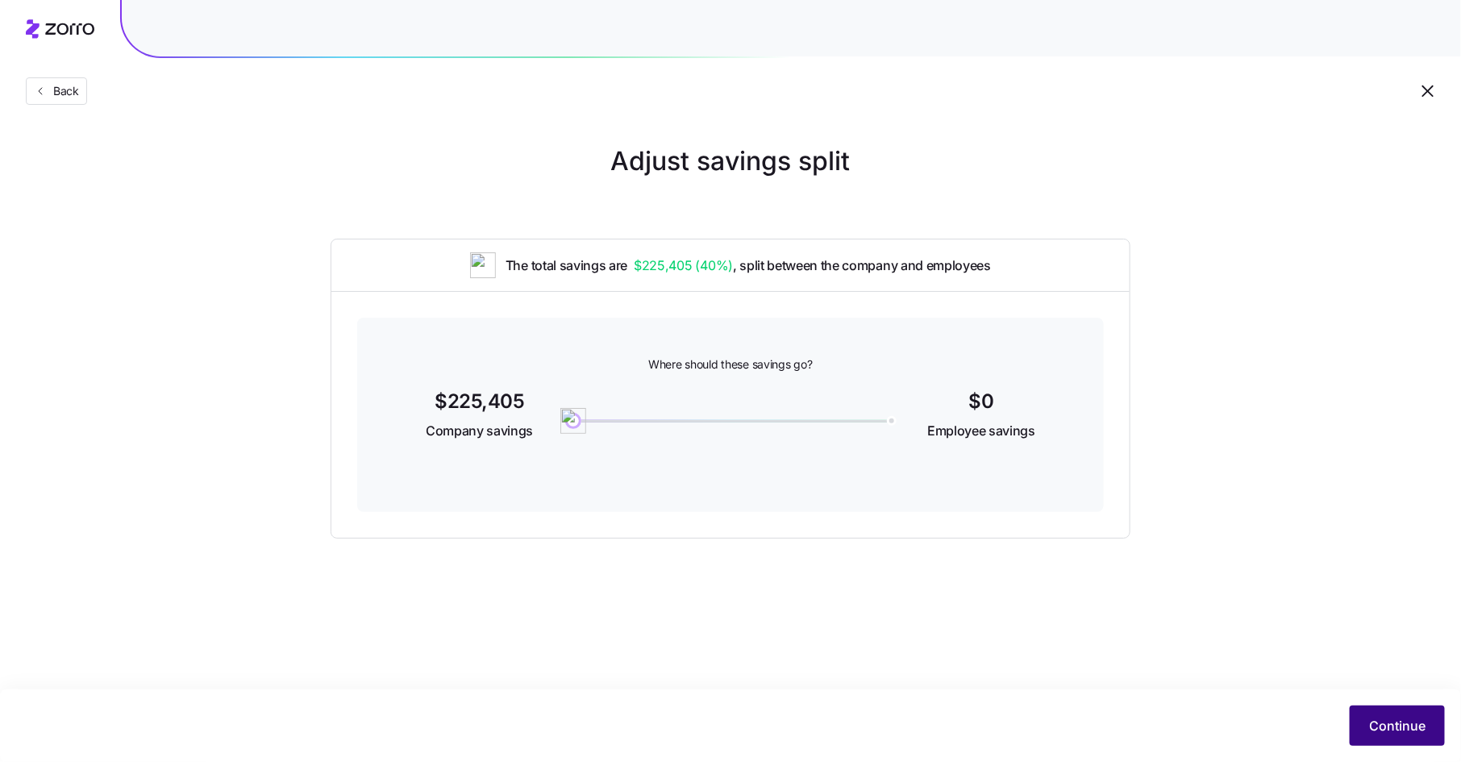
click at [1384, 723] on span "Continue" at bounding box center [1397, 725] width 56 height 19
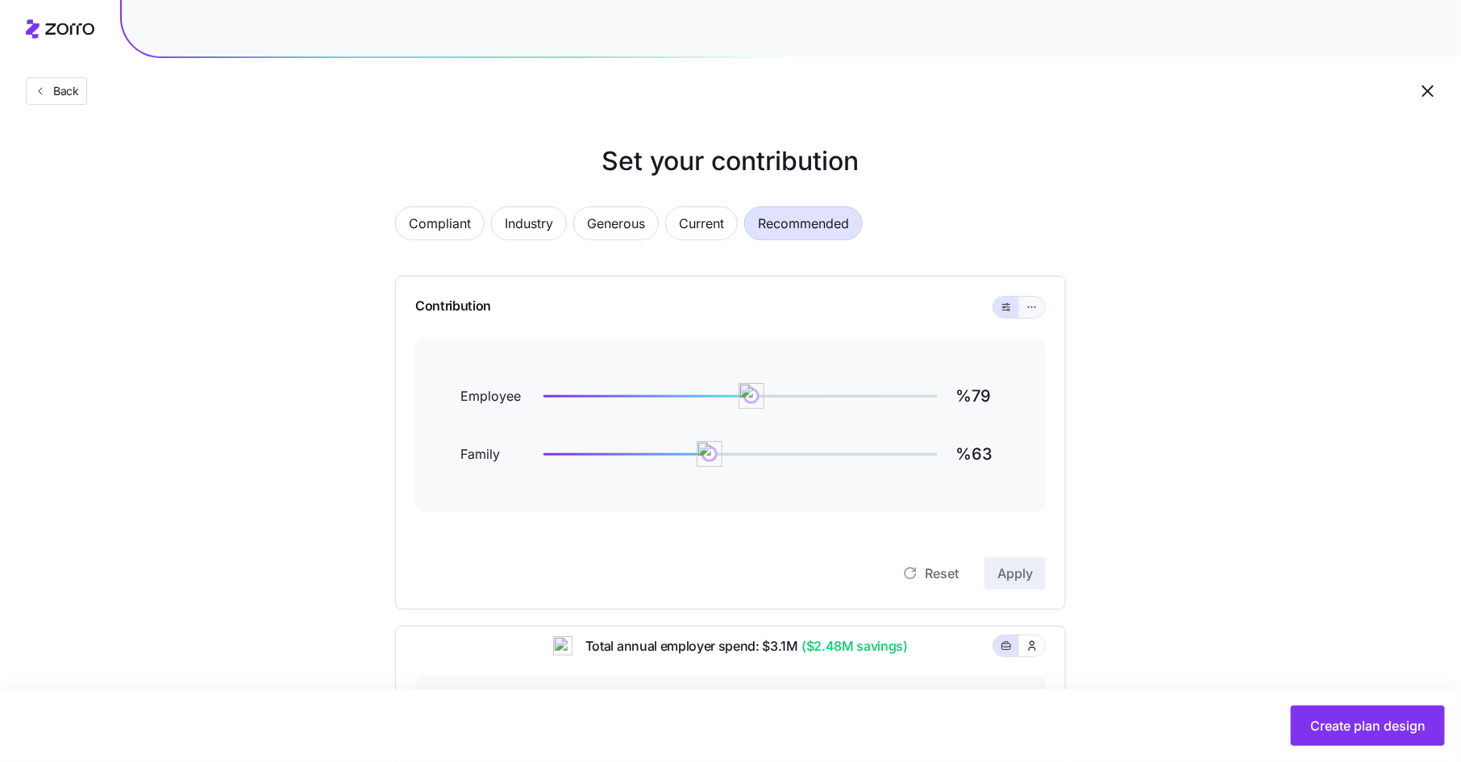
click at [1028, 309] on icon "button" at bounding box center [1031, 307] width 11 height 19
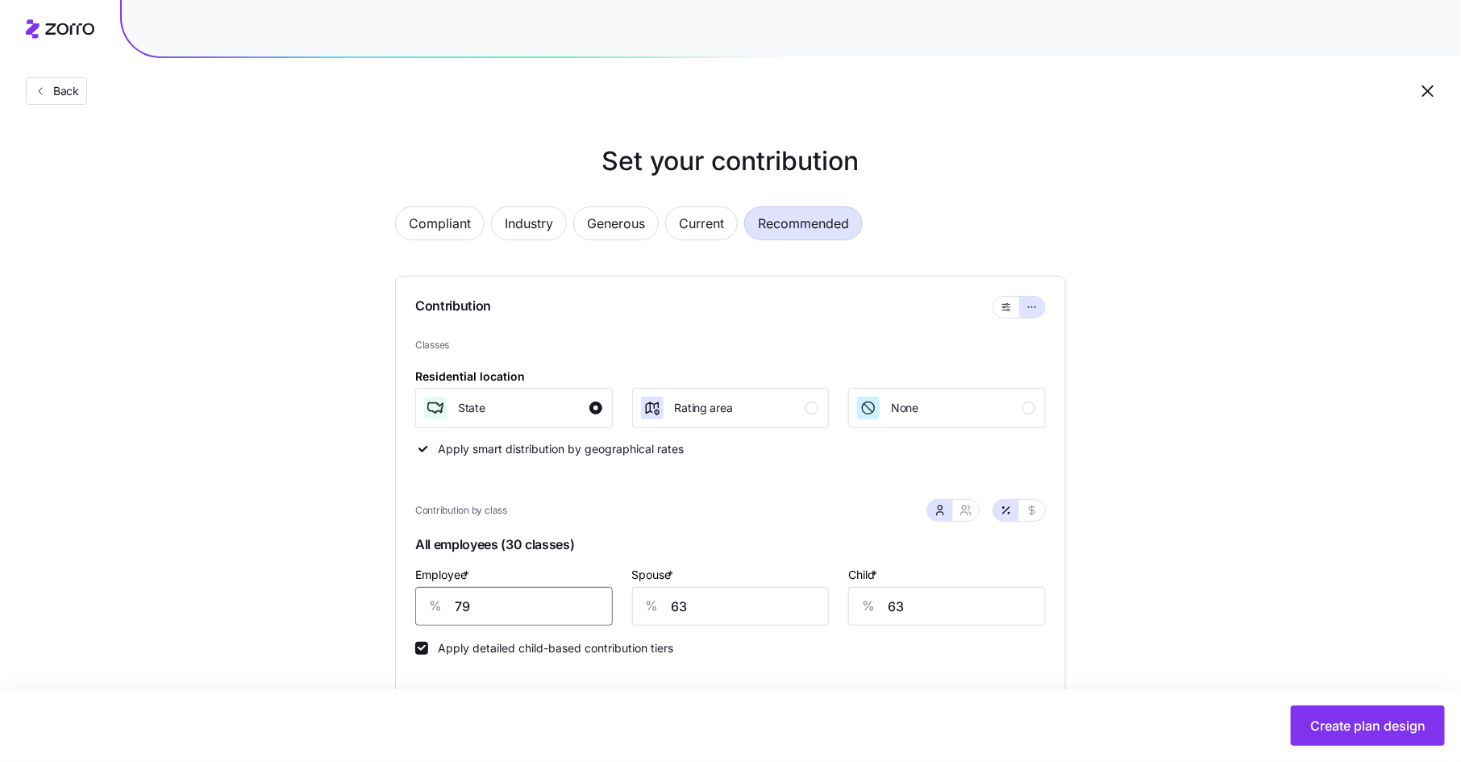
drag, startPoint x: 477, startPoint y: 606, endPoint x: 439, endPoint y: 602, distance: 38.1
click at [439, 602] on div "% 79" at bounding box center [514, 606] width 198 height 39
type input "100"
type input "850"
type input "85"
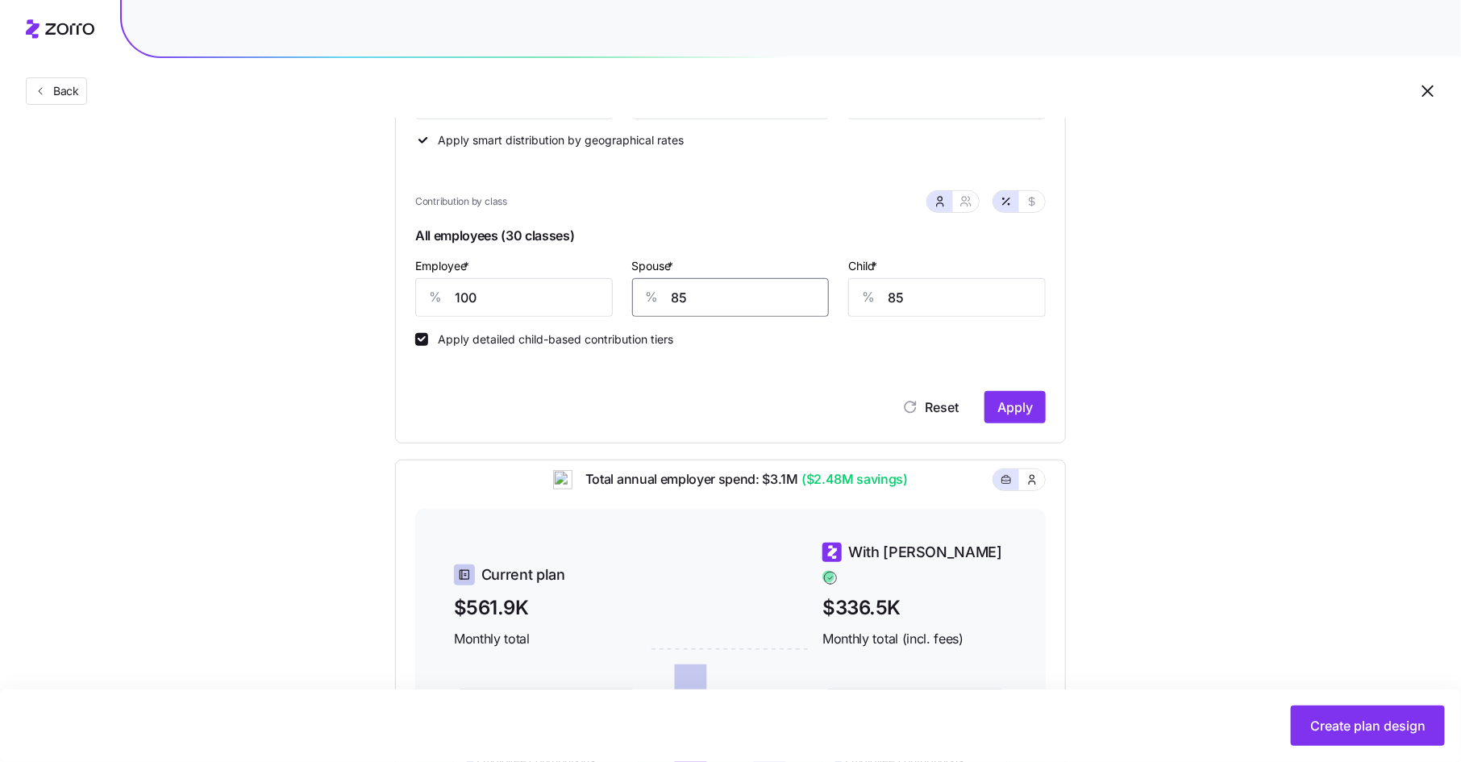
scroll to position [247, 0]
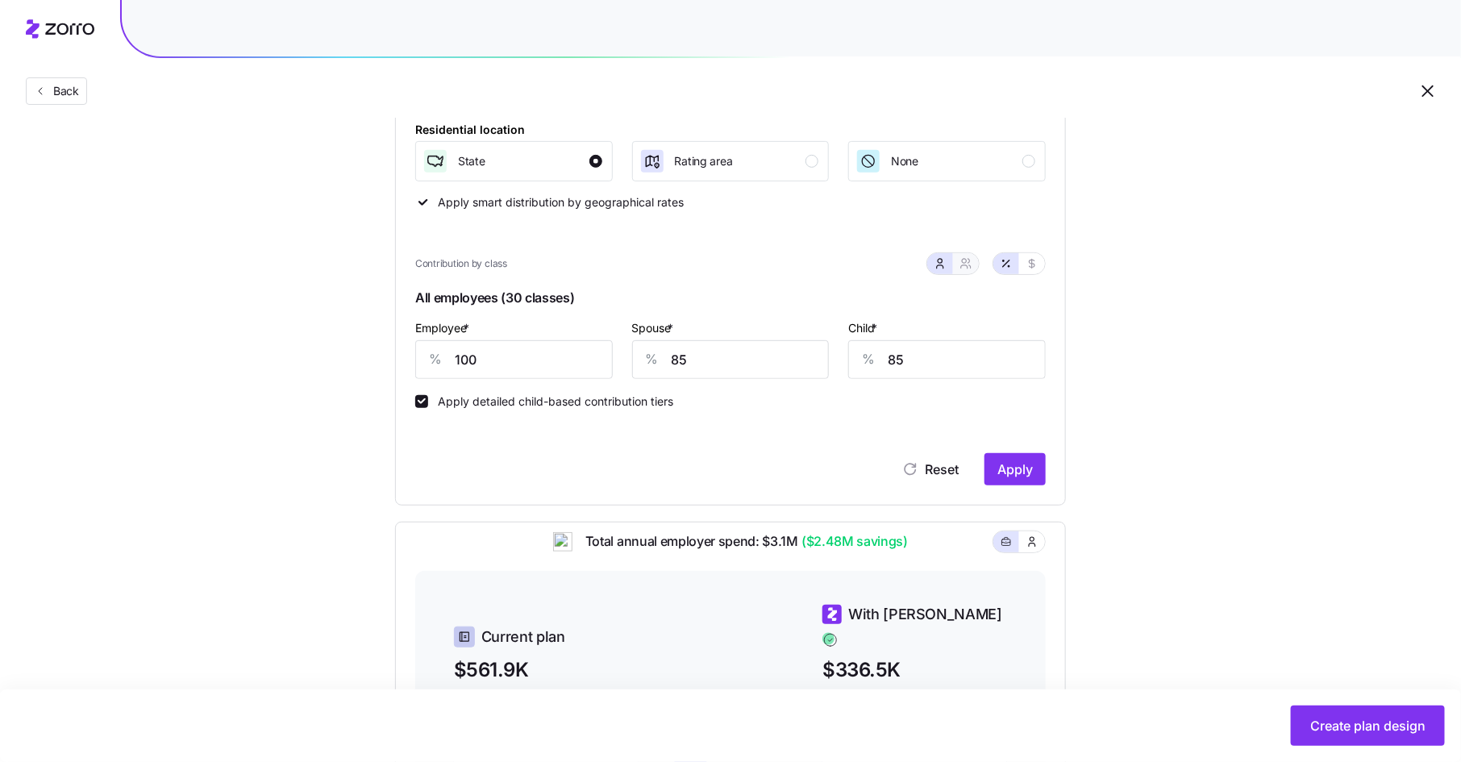
click at [968, 265] on icon "button" at bounding box center [965, 263] width 13 height 13
type input "93"
type input "94"
drag, startPoint x: 635, startPoint y: 367, endPoint x: 596, endPoint y: 363, distance: 38.9
click at [596, 363] on div "% 93" at bounding box center [650, 359] width 144 height 39
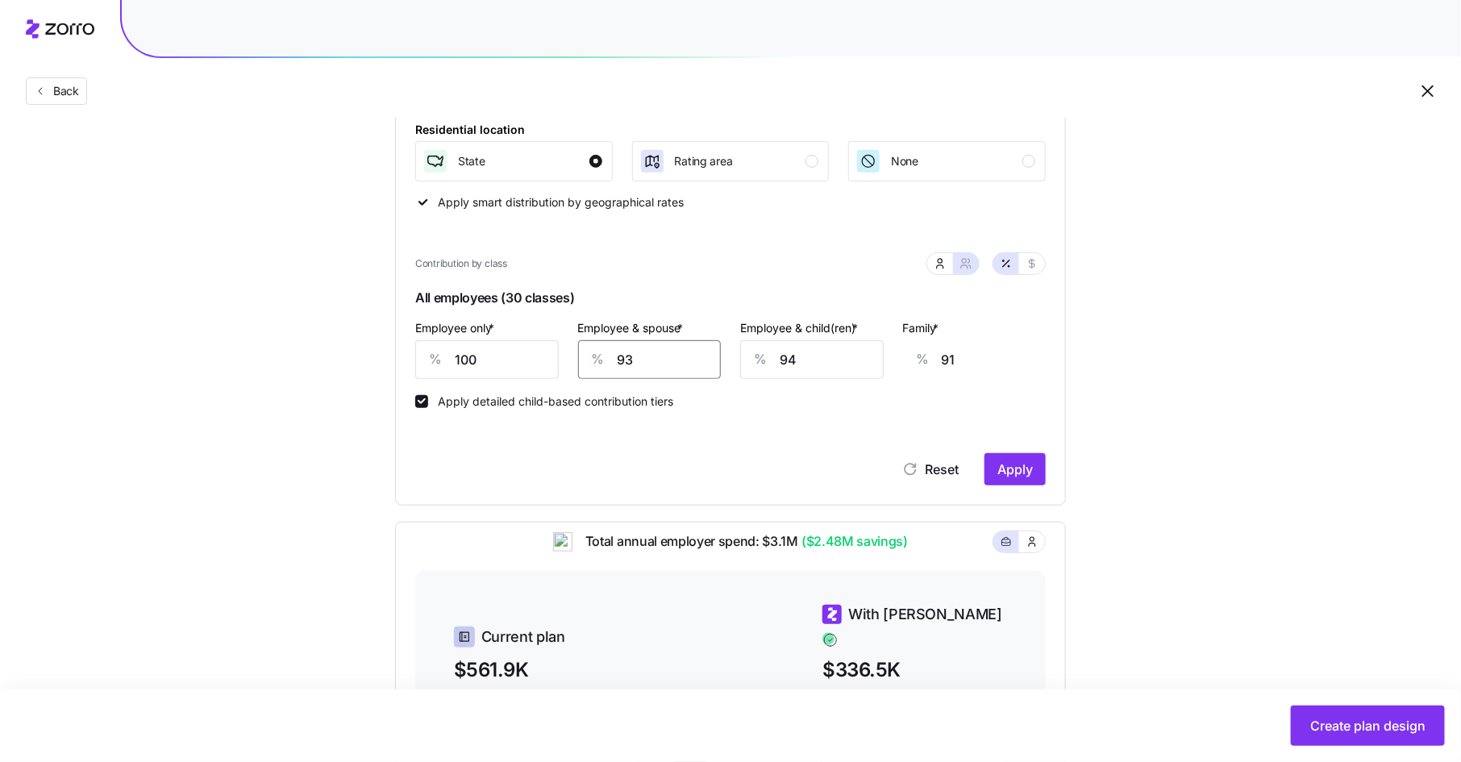
type input "8"
type input "28"
type input "85"
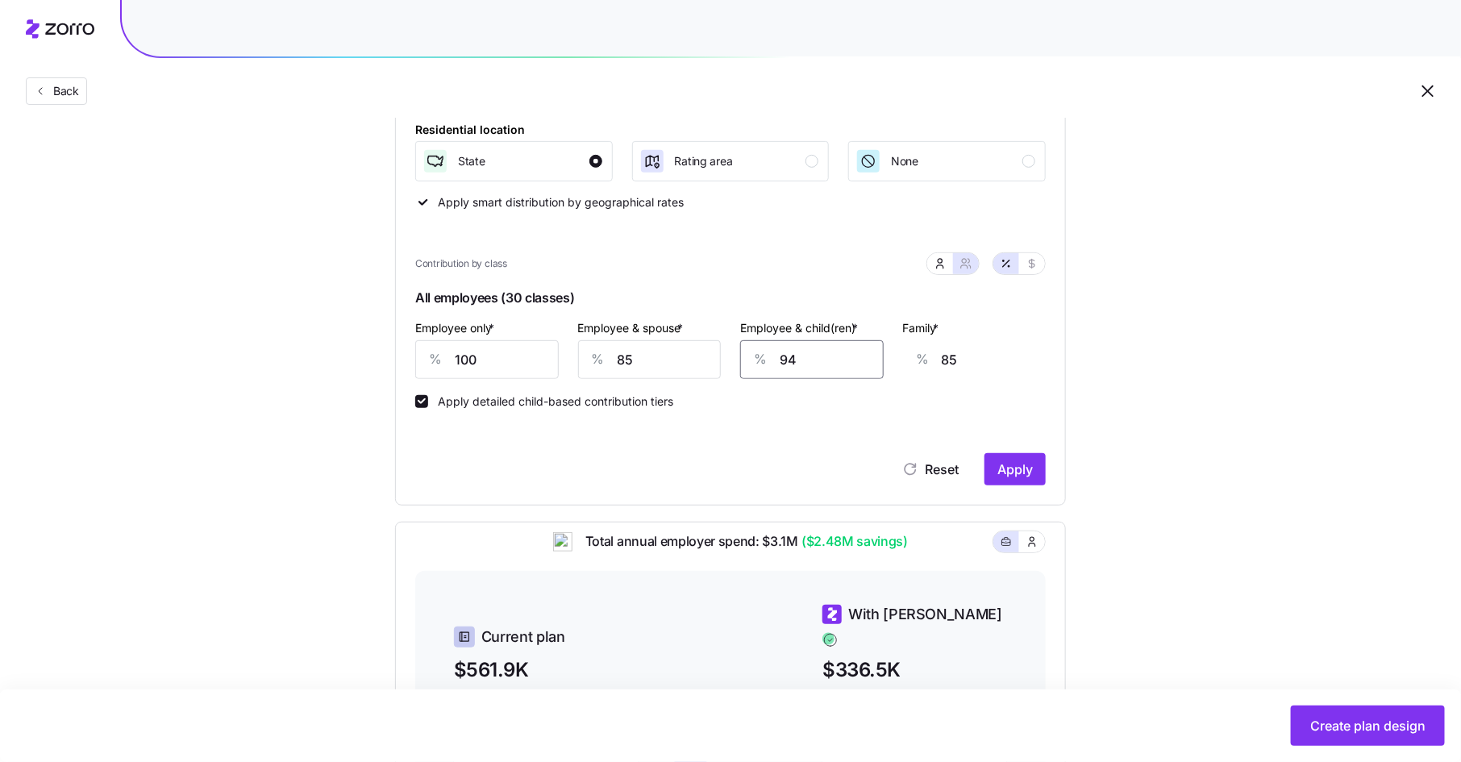
type input "8"
type input "31"
type input "85"
type input "79"
type input "85"
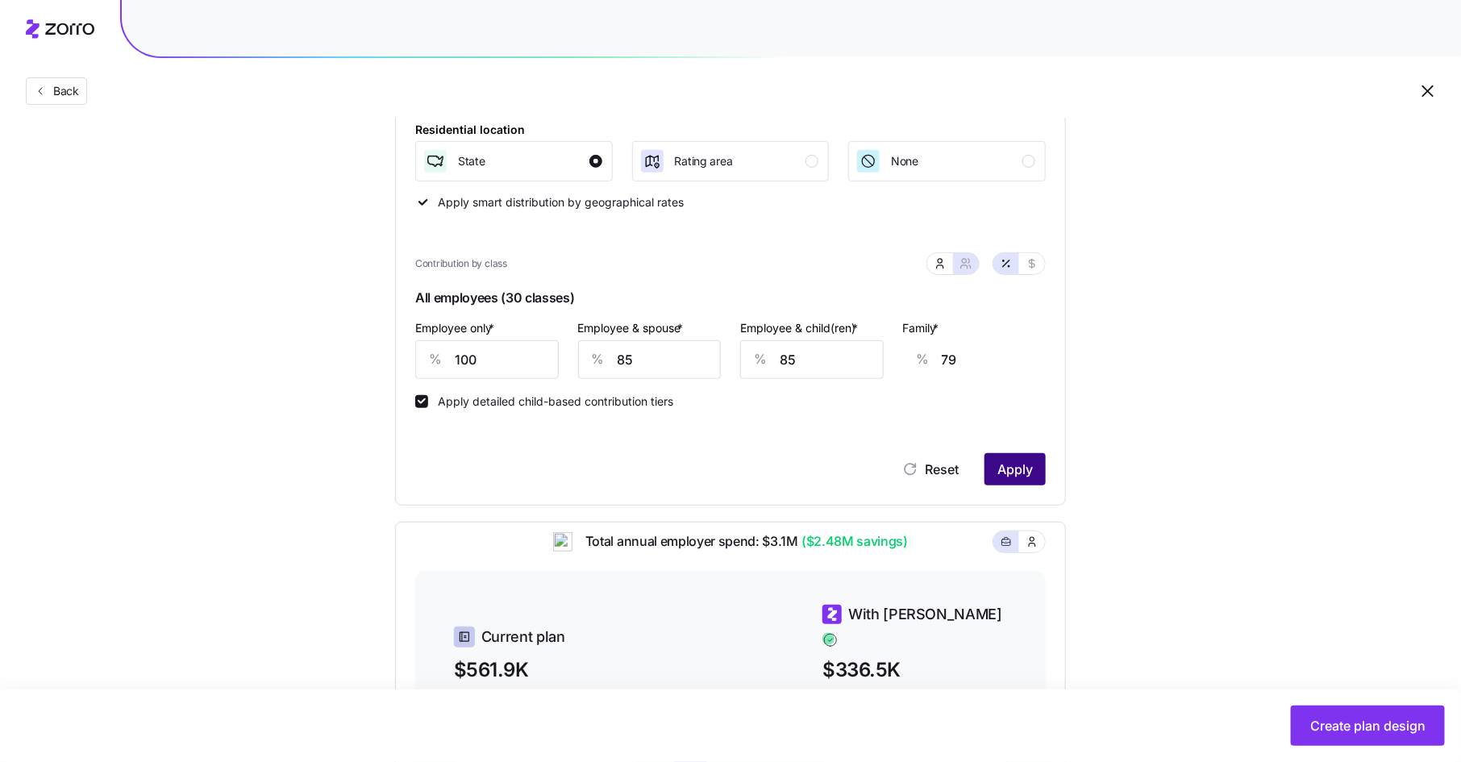
click at [1028, 463] on span "Apply" at bounding box center [1014, 469] width 35 height 19
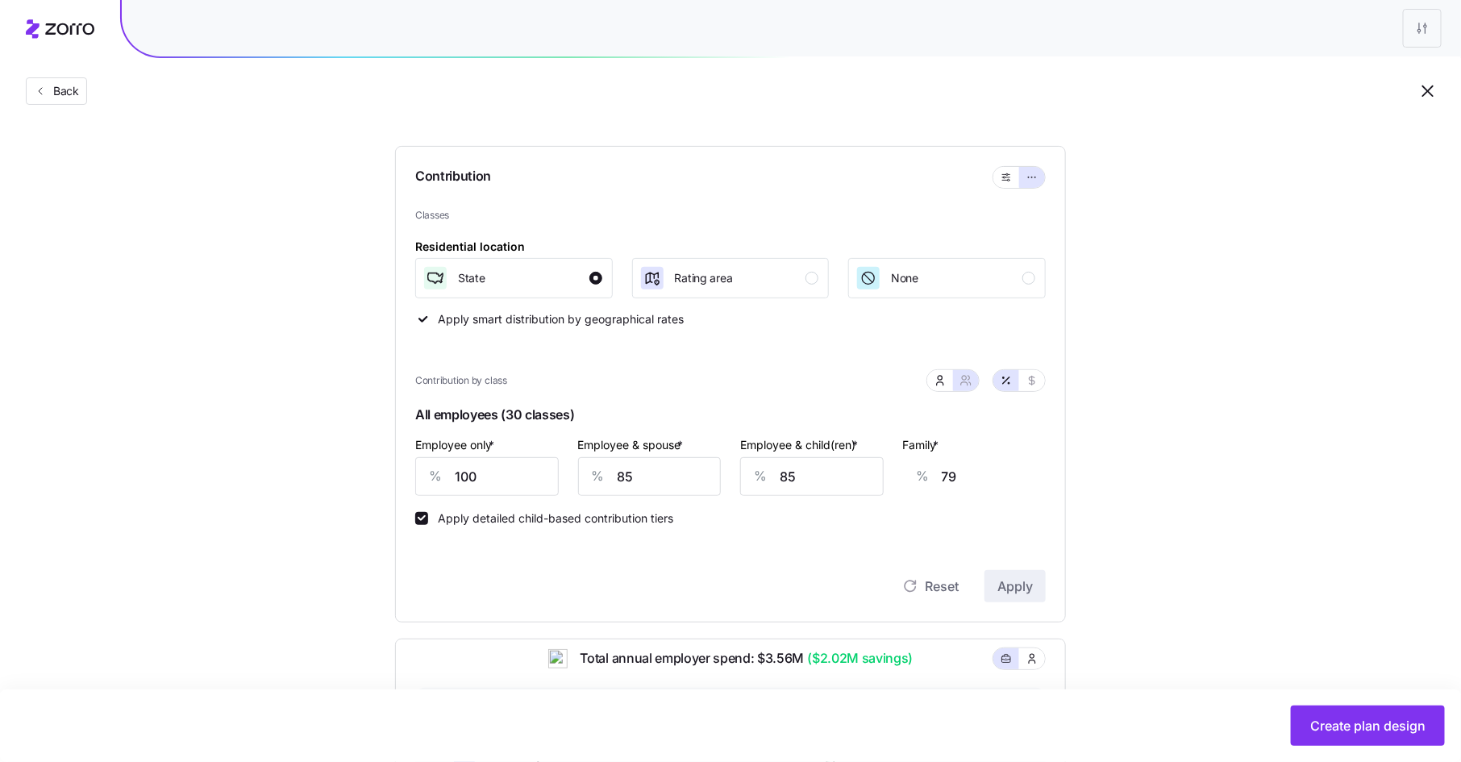
scroll to position [113, 0]
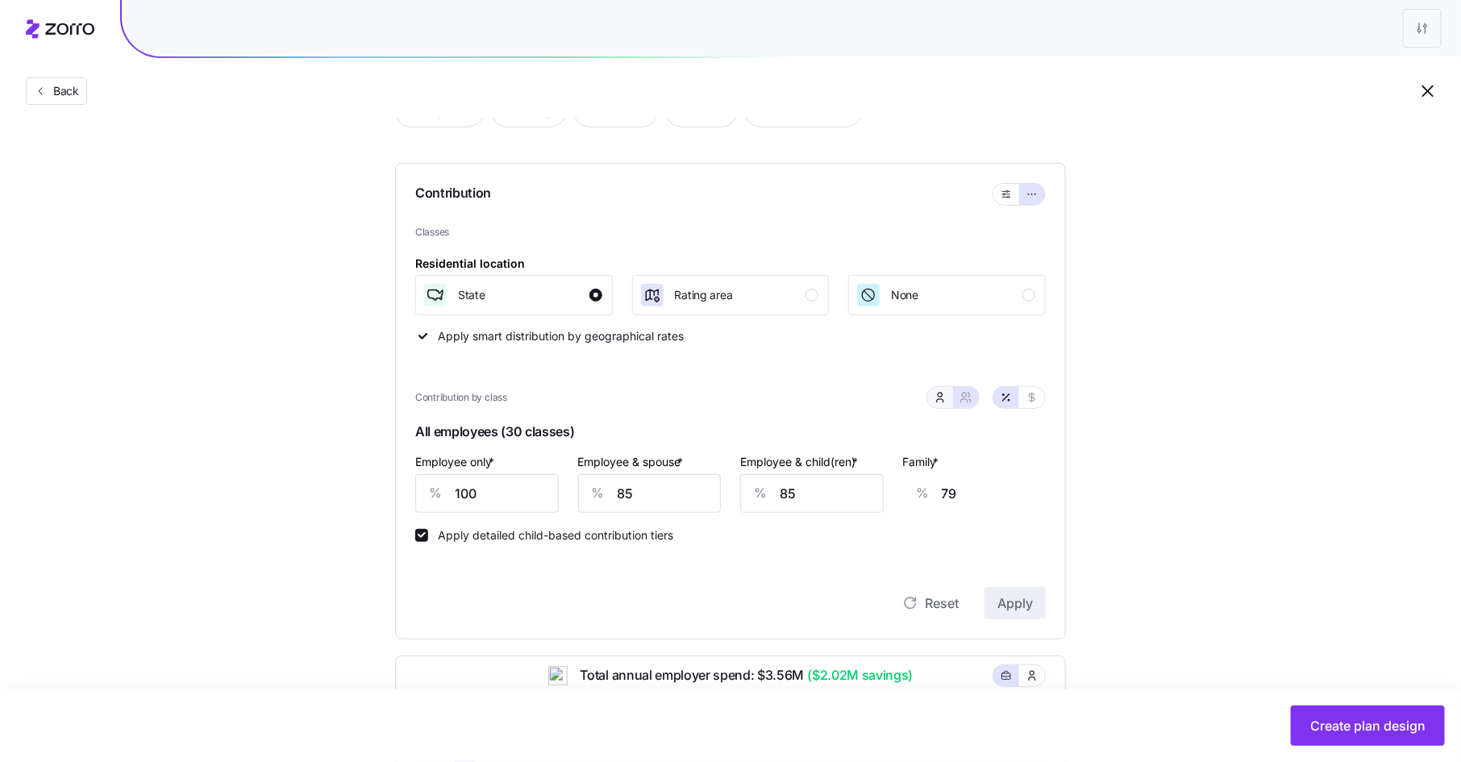
click at [949, 400] on button "button" at bounding box center [940, 397] width 26 height 21
type input "70"
type input "63"
click at [968, 399] on icon "button" at bounding box center [964, 400] width 6 height 3
type input "85"
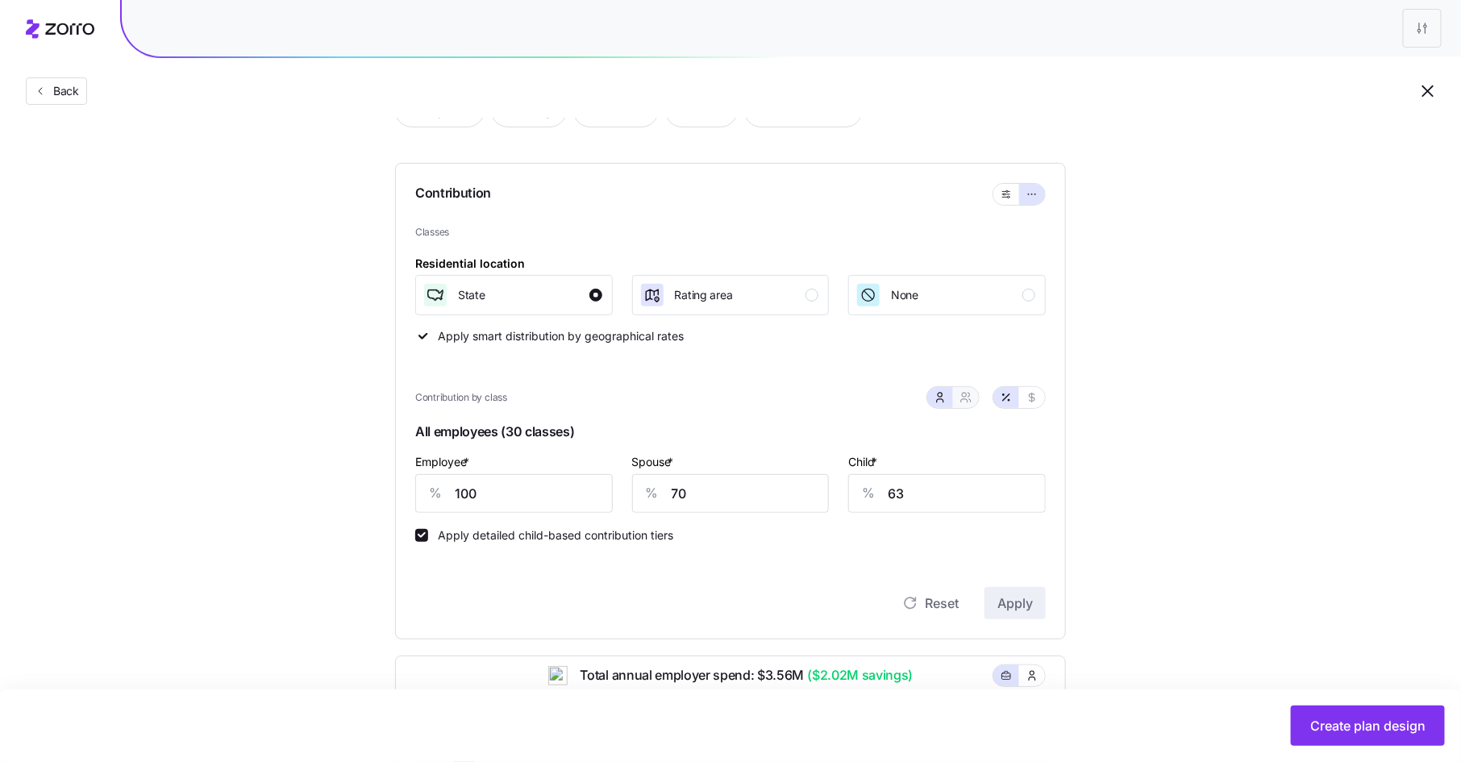
type input "85"
click at [936, 398] on icon "button" at bounding box center [940, 397] width 13 height 13
type input "70"
type input "63"
drag, startPoint x: 690, startPoint y: 495, endPoint x: 643, endPoint y: 495, distance: 47.6
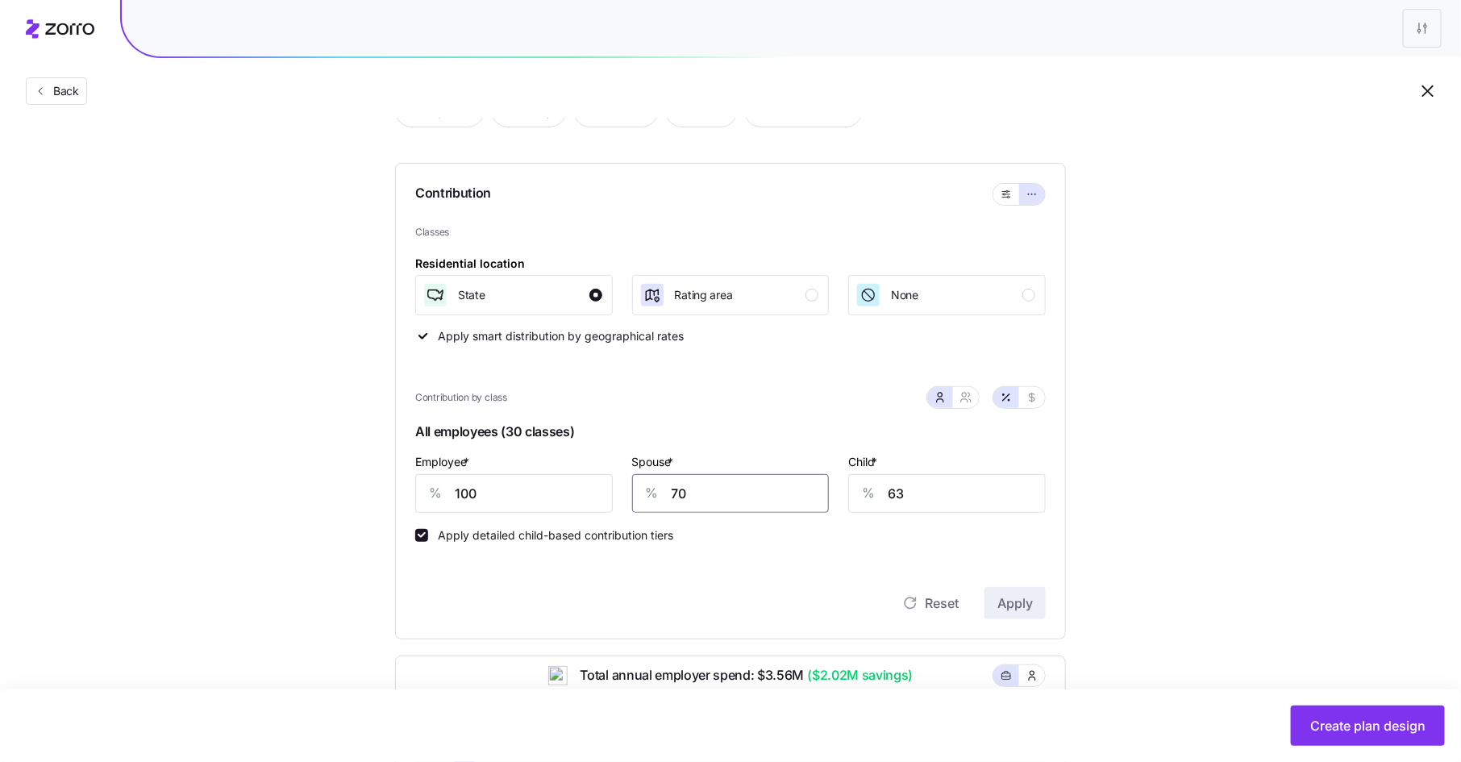
click at [643, 495] on div "% 70" at bounding box center [731, 493] width 198 height 39
type input "85"
click at [1015, 597] on span "Apply" at bounding box center [1014, 602] width 35 height 19
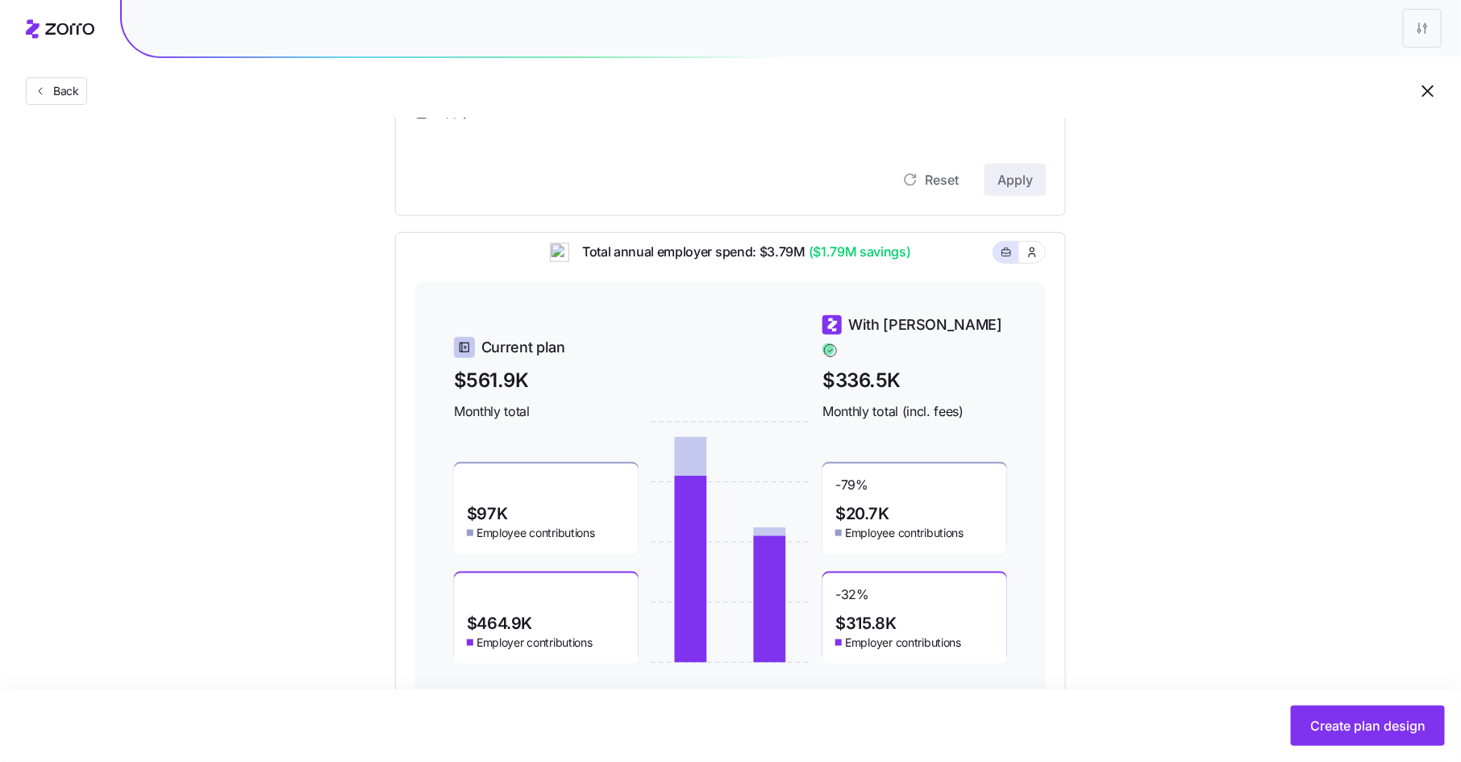
scroll to position [583, 0]
